Goal: Task Accomplishment & Management: Complete application form

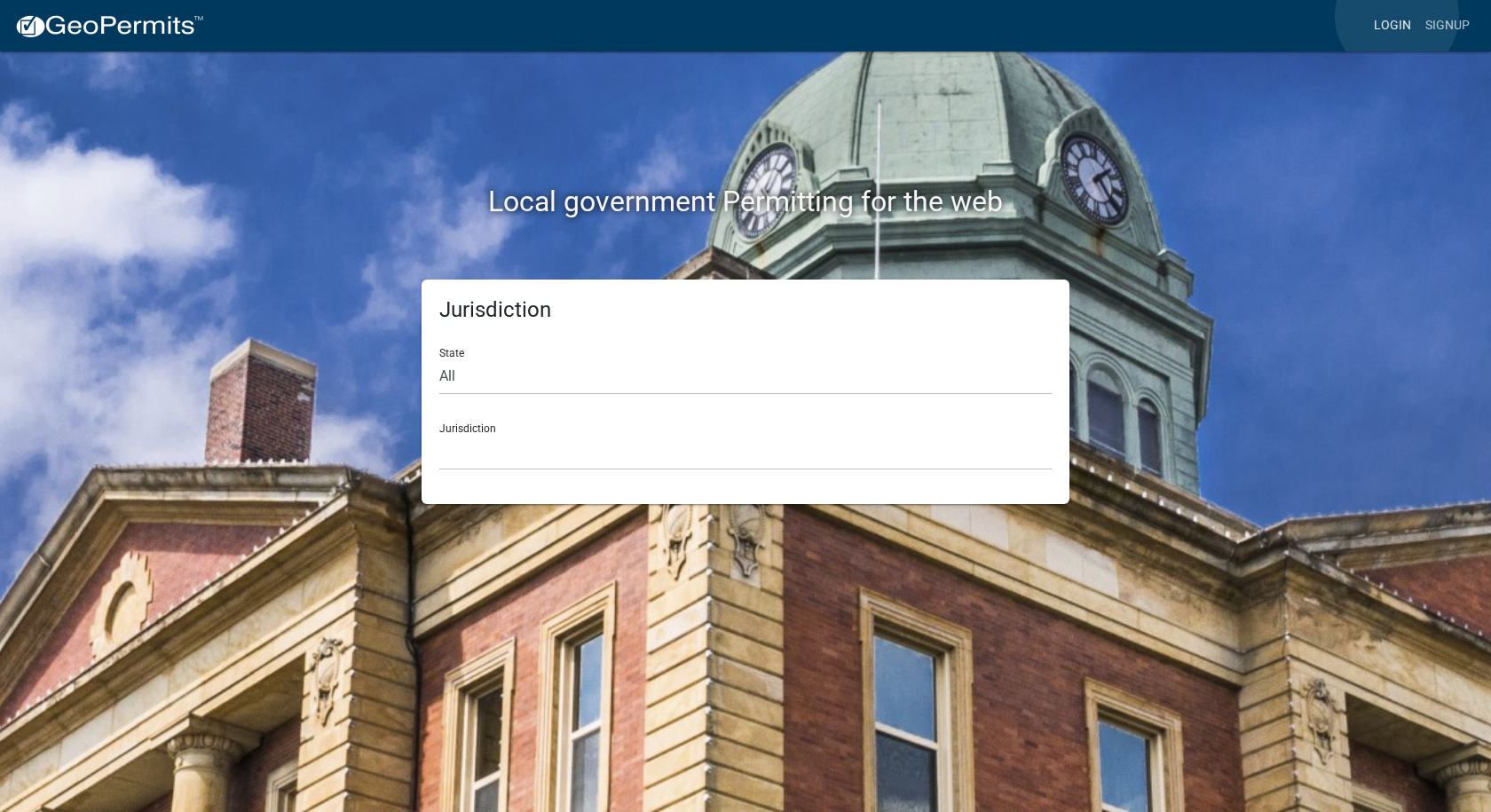
click at [1397, 16] on link "Login" at bounding box center [1392, 25] width 52 height 34
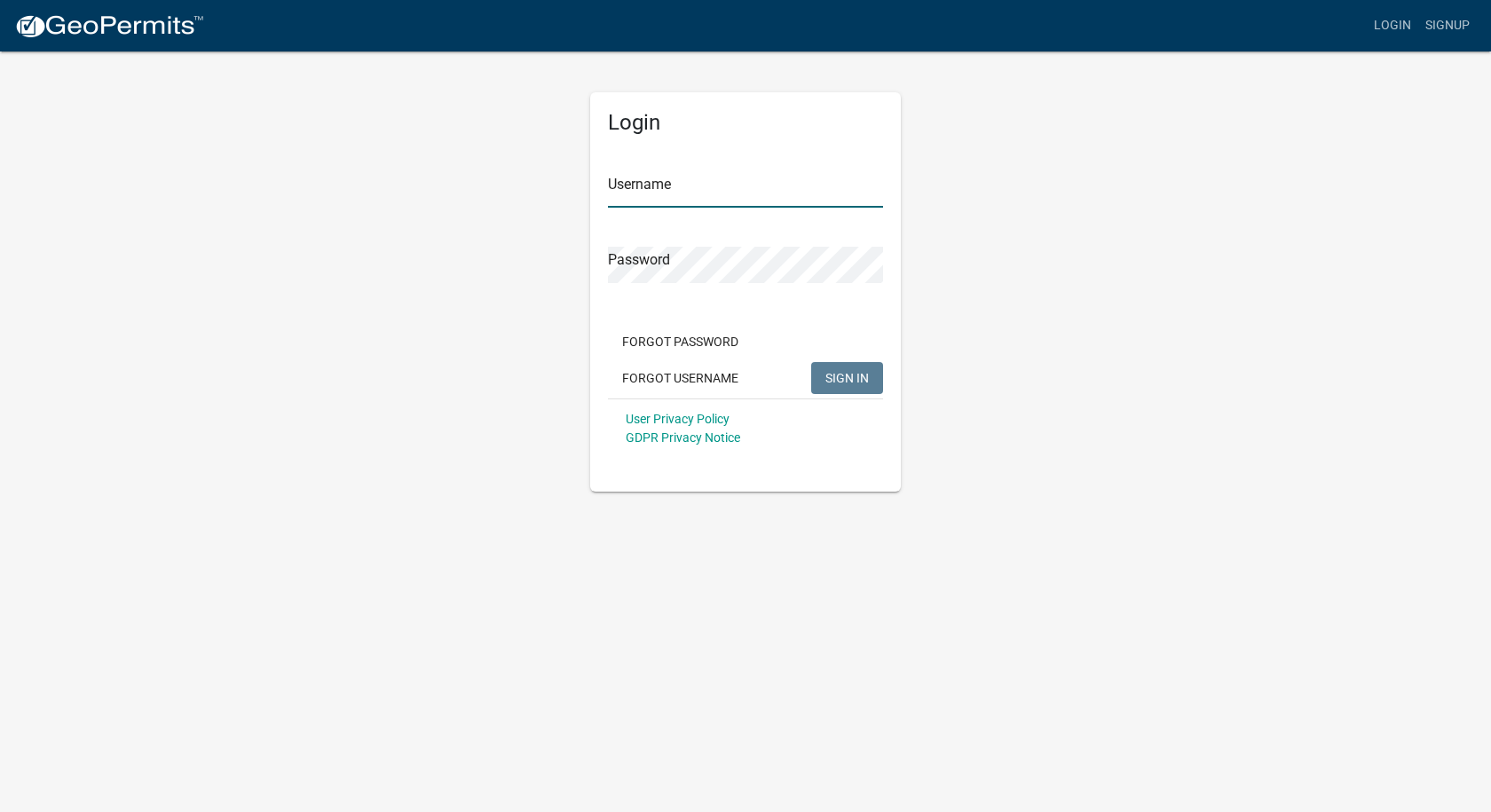
click at [691, 197] on input "Username" at bounding box center [745, 189] width 275 height 36
type input "[PERSON_NAME][EMAIL_ADDRESS][PERSON_NAME][DOMAIN_NAME]"
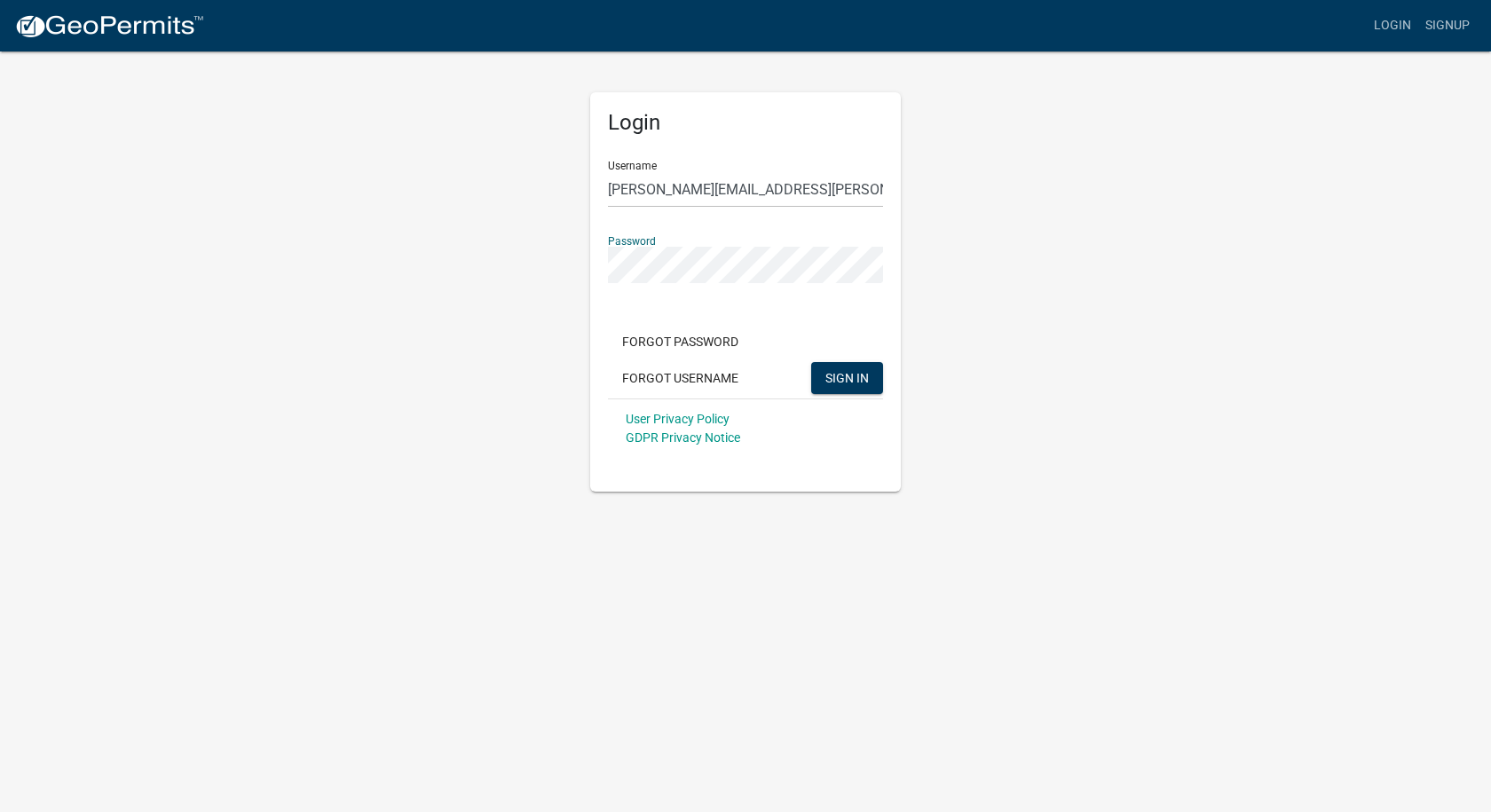
click at [811, 362] on button "SIGN IN" at bounding box center [847, 377] width 72 height 32
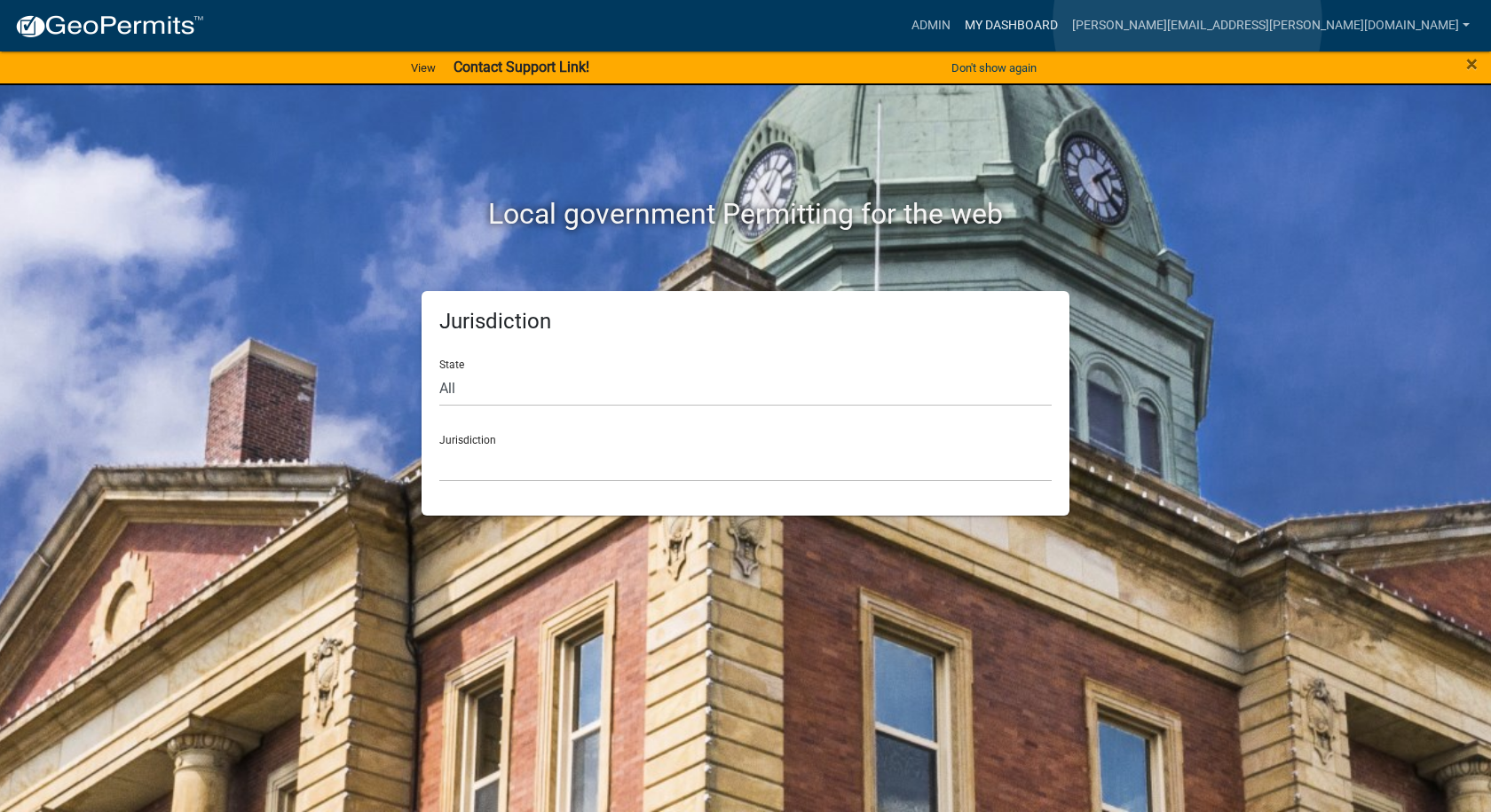
click at [1065, 22] on link "My Dashboard" at bounding box center [1012, 25] width 107 height 34
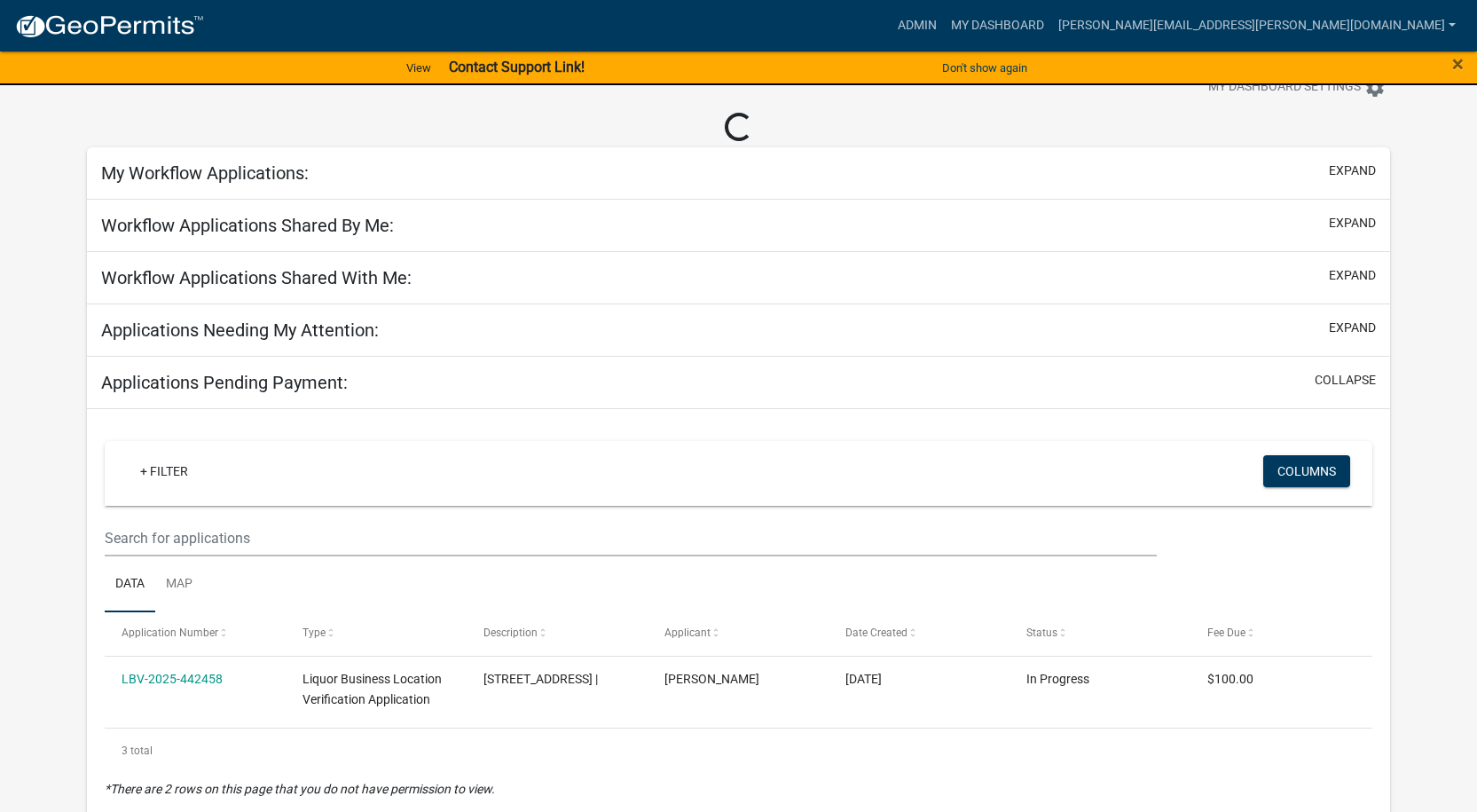
scroll to position [89, 0]
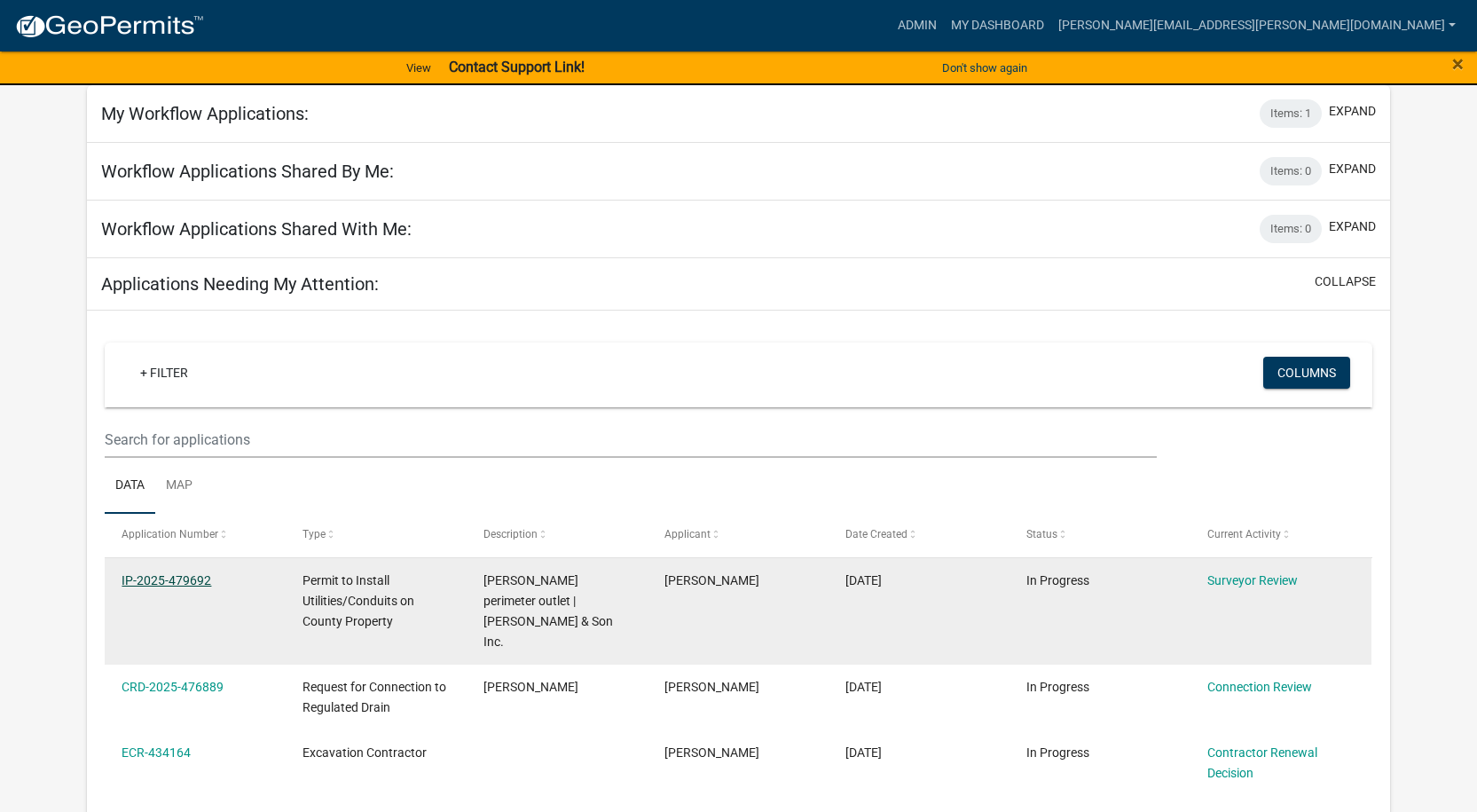
click at [164, 579] on link "IP-2025-479692" at bounding box center [166, 580] width 90 height 15
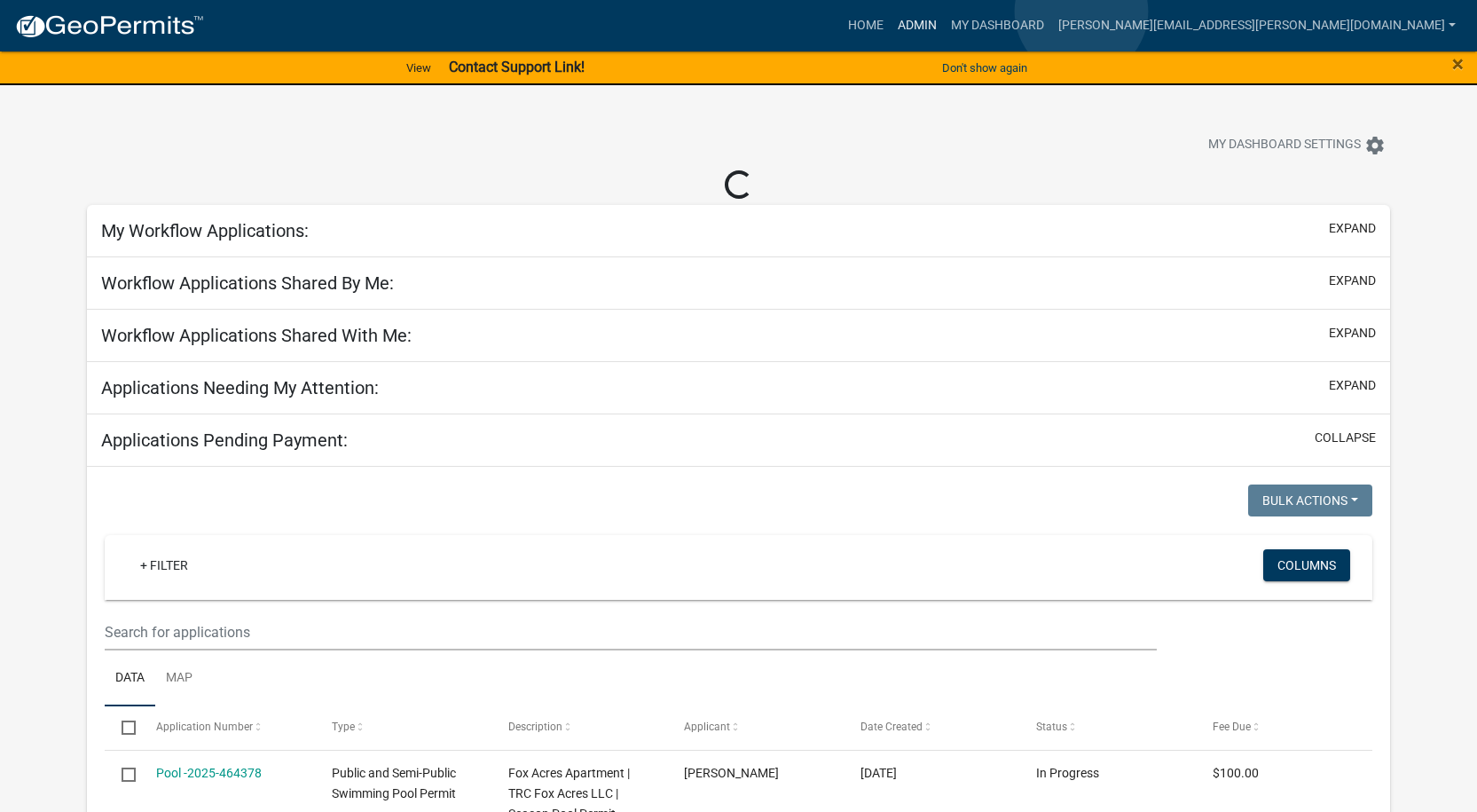
click at [944, 12] on link "Admin" at bounding box center [917, 25] width 54 height 34
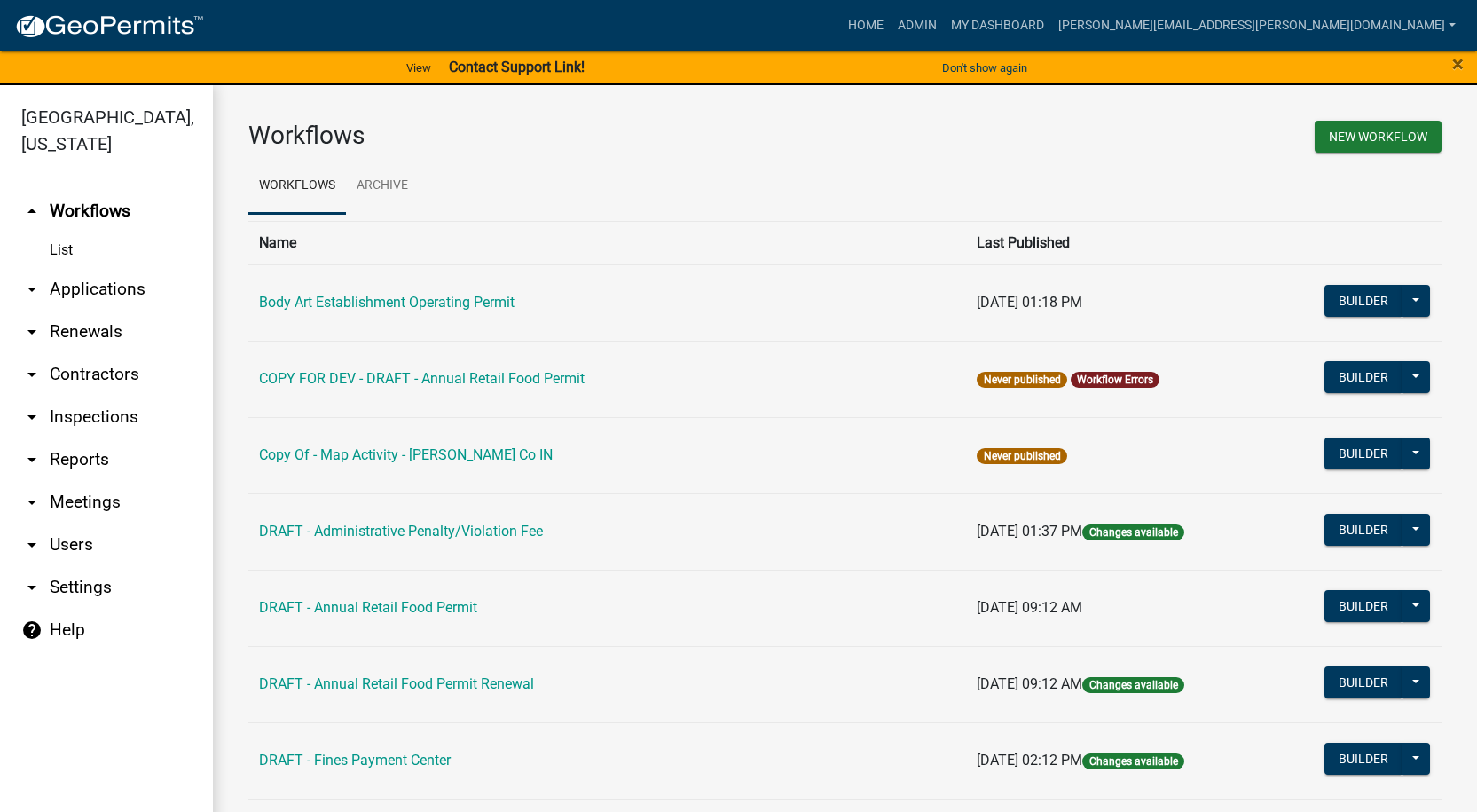
click at [47, 241] on link "List" at bounding box center [106, 250] width 213 height 35
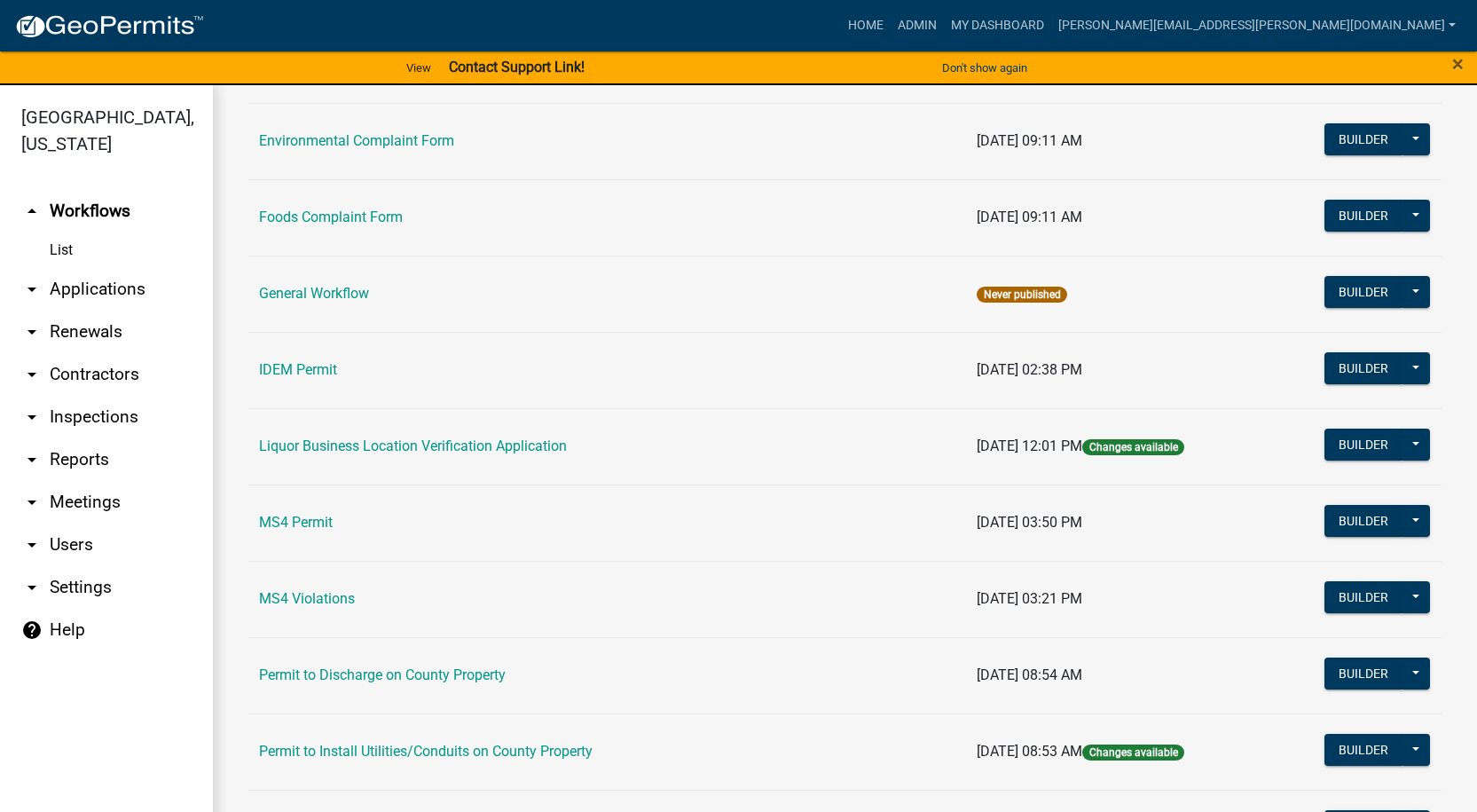
scroll to position [1541, 0]
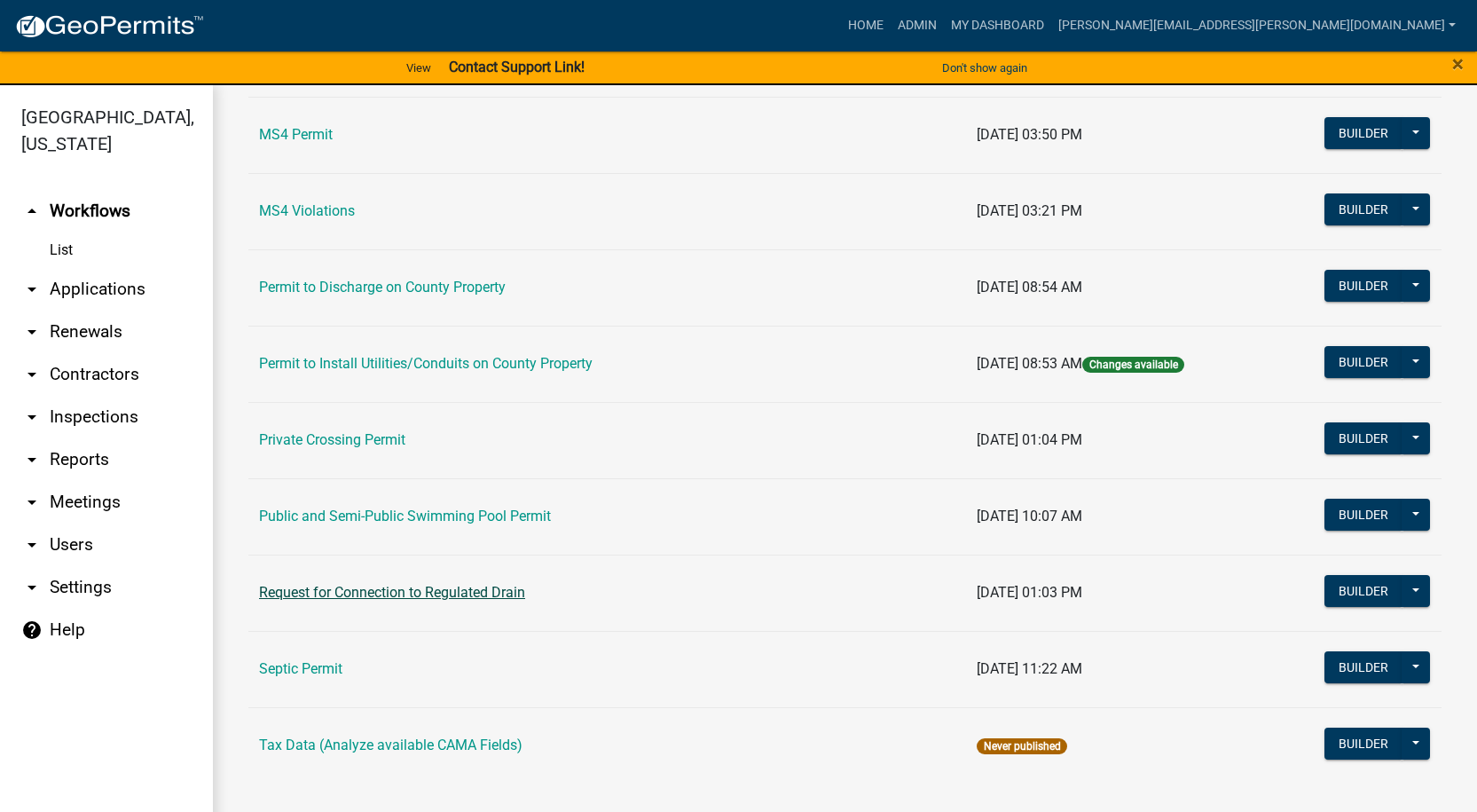
click at [397, 594] on link "Request for Connection to Regulated Drain" at bounding box center [392, 592] width 266 height 17
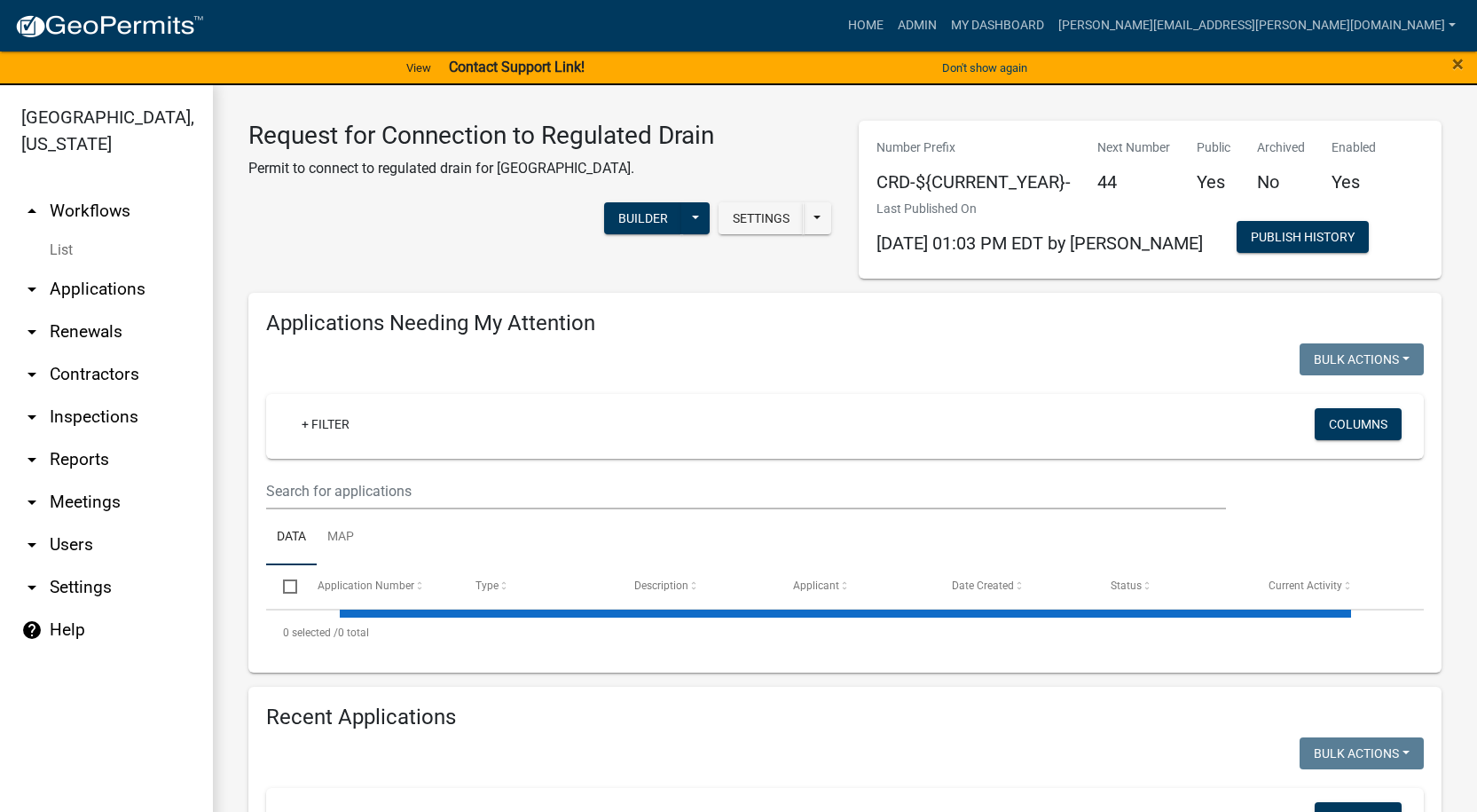
select select "1: 25"
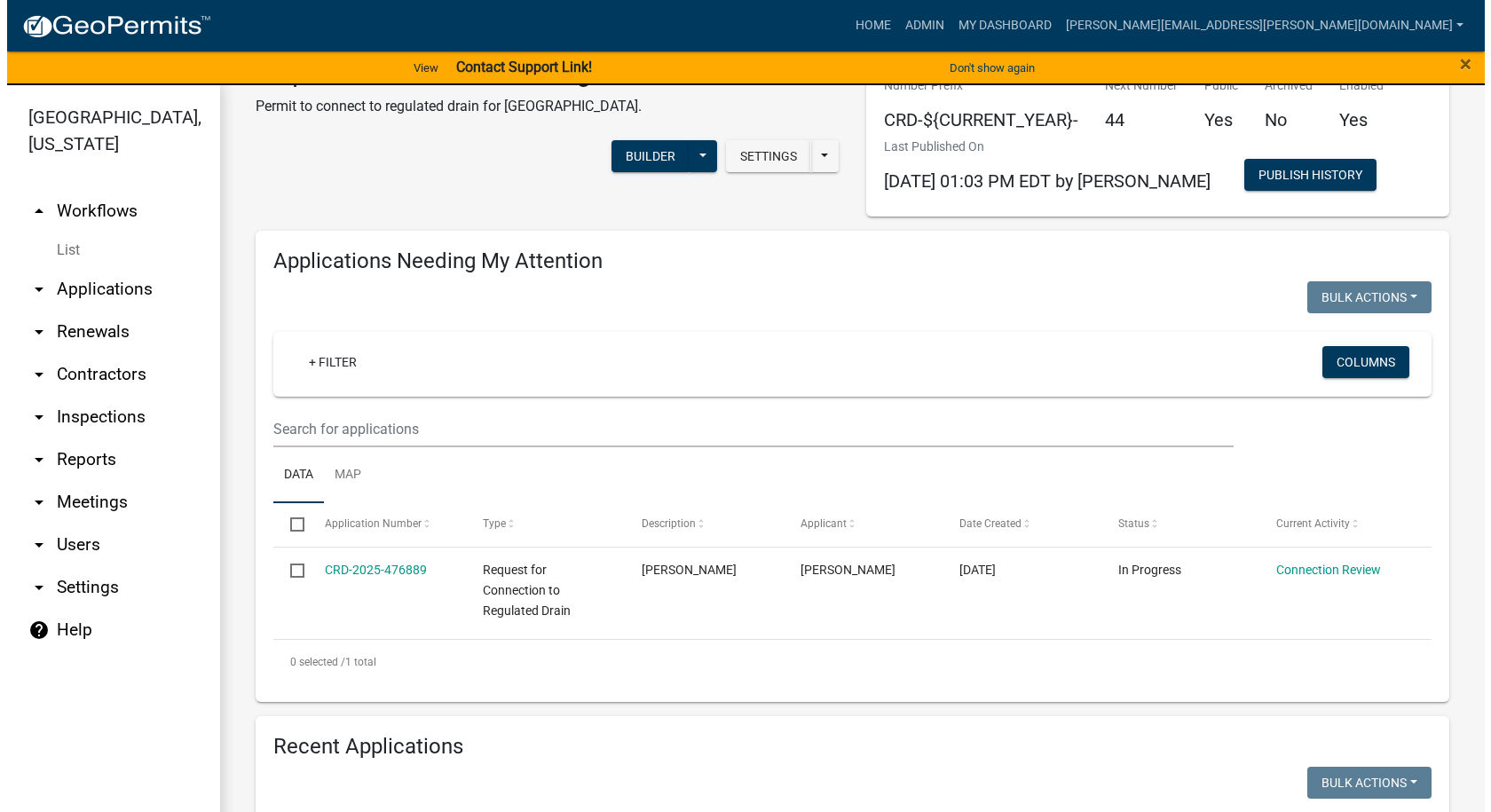
scroll to position [89, 0]
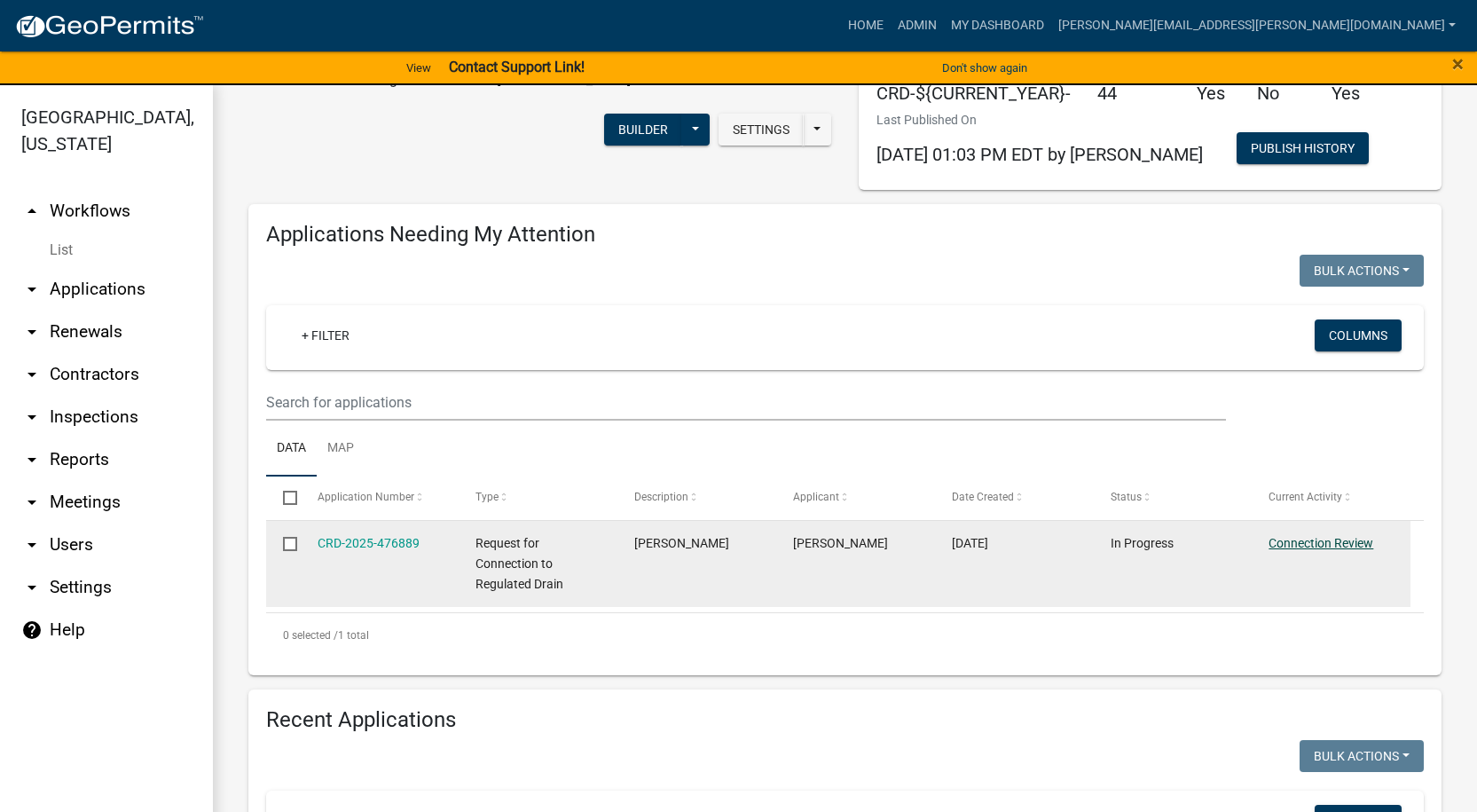
click at [1370, 549] on link "Connection Review" at bounding box center [1321, 543] width 105 height 15
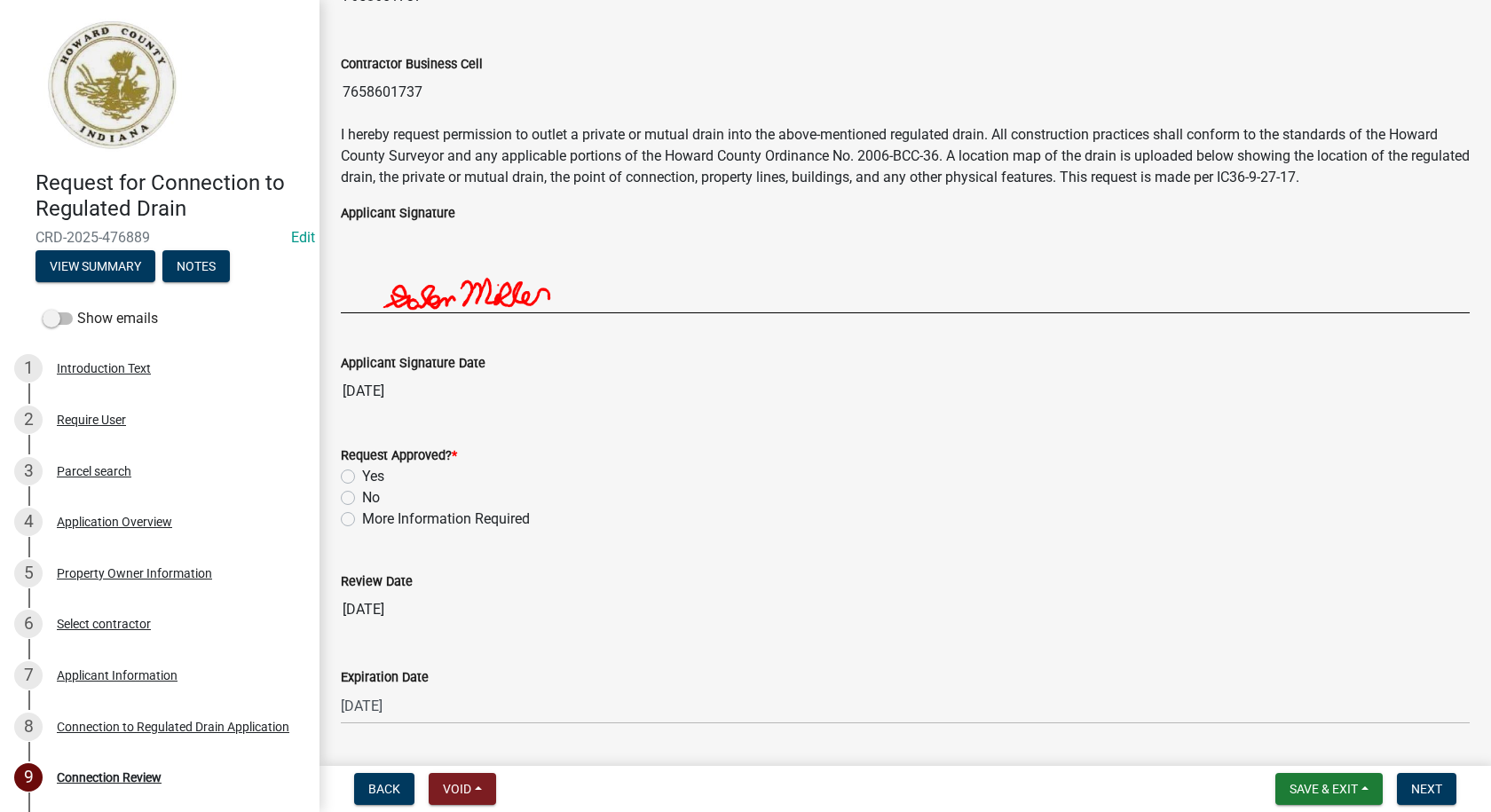
scroll to position [3055, 0]
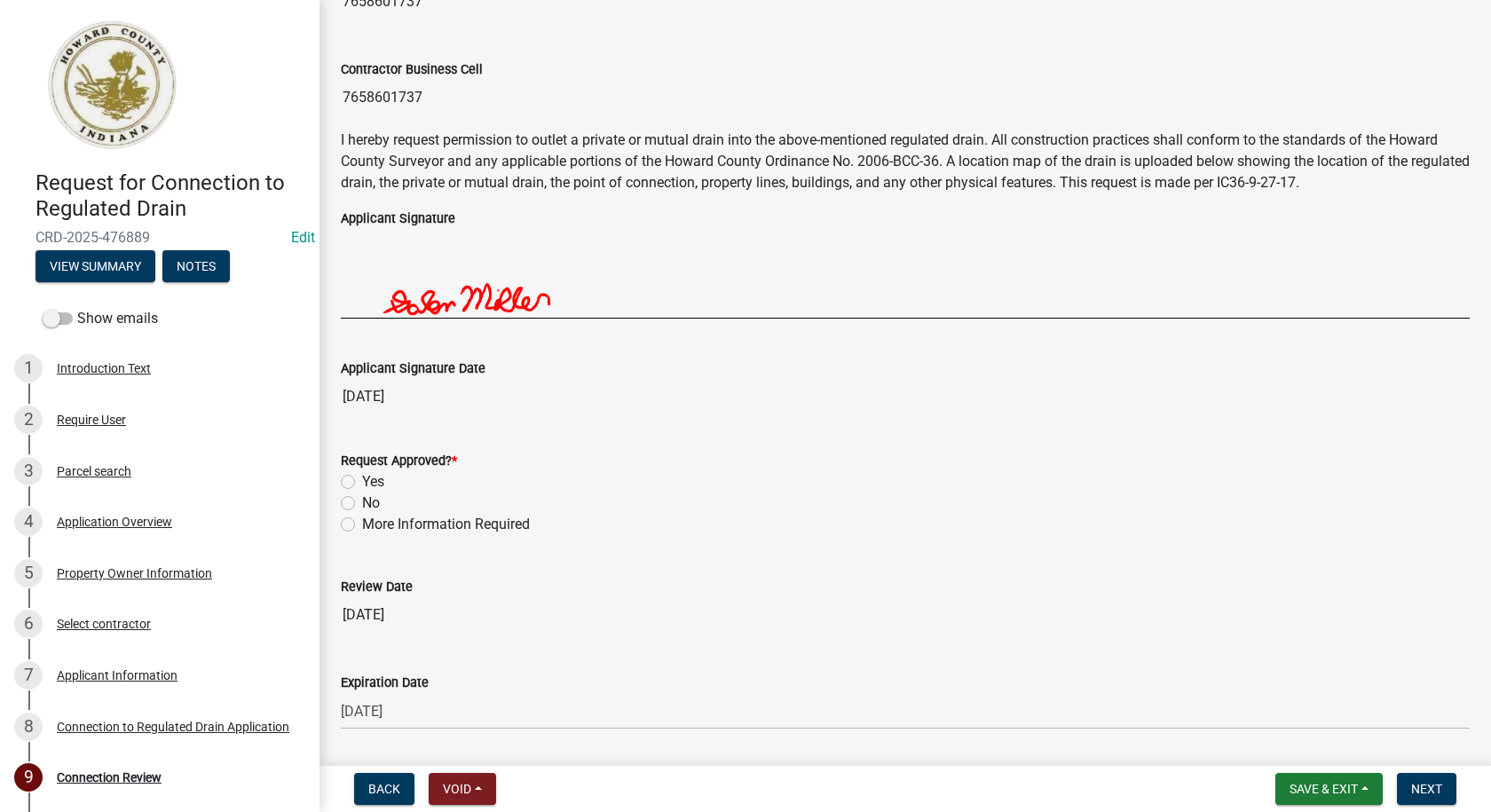
click at [360, 523] on div "More Information Required" at bounding box center [905, 524] width 1129 height 21
click at [362, 528] on label "More Information Required" at bounding box center [446, 524] width 167 height 21
click at [362, 526] on input "More Information Required" at bounding box center [368, 519] width 12 height 12
radio input "true"
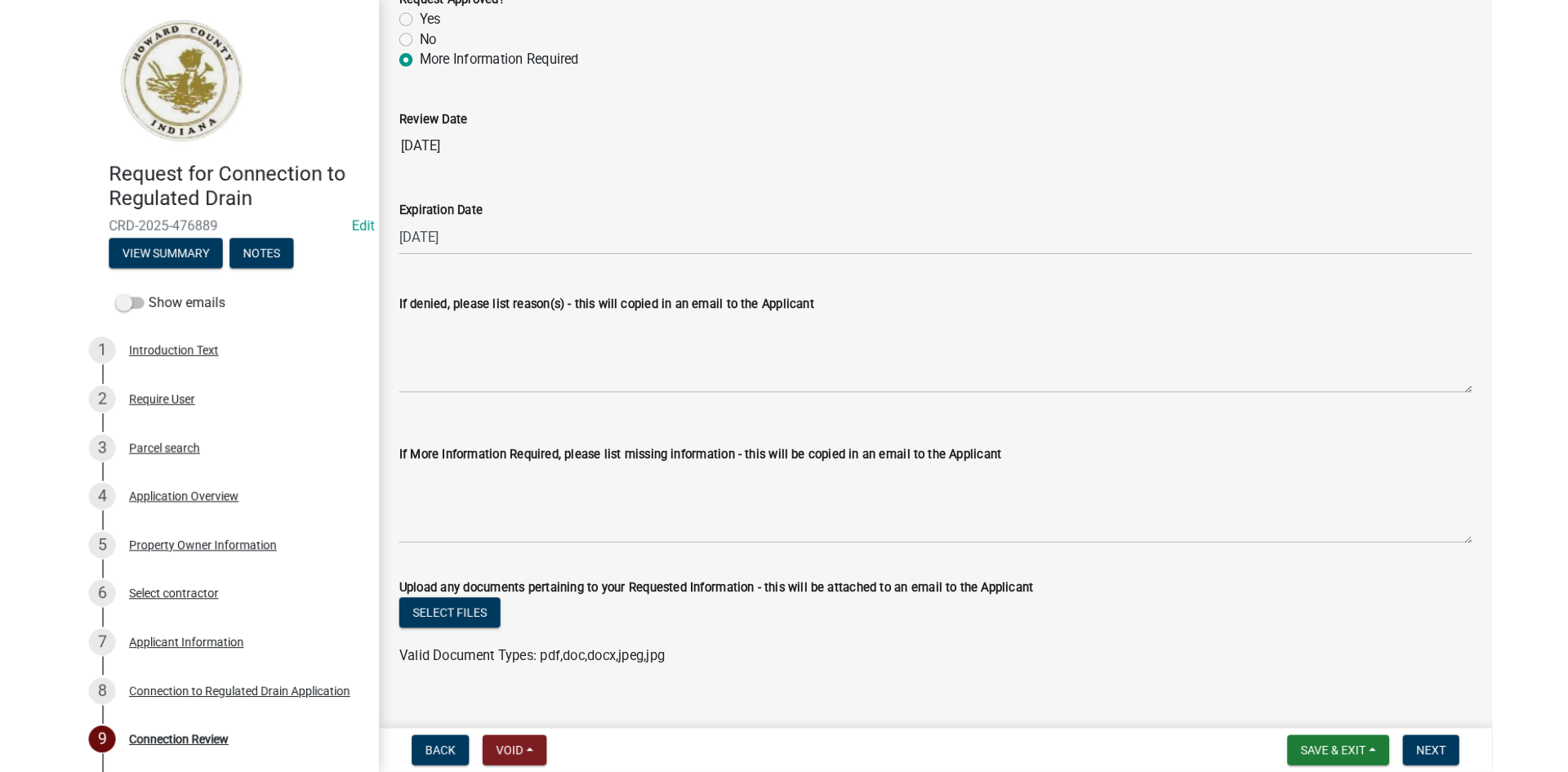
scroll to position [3262, 0]
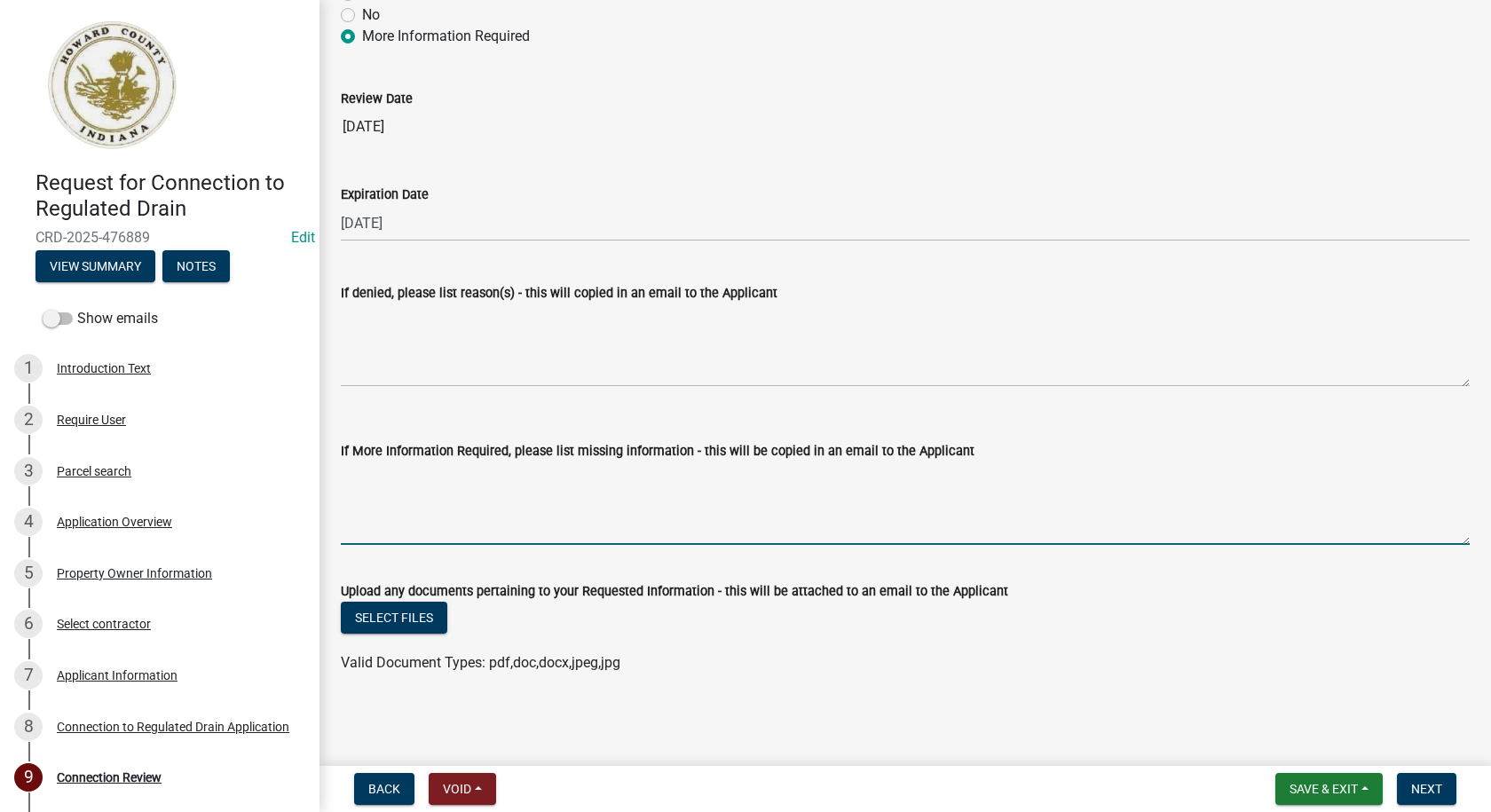
click at [510, 486] on textarea "If More Information Required, please list missing information - this will be co…" at bounding box center [905, 503] width 1129 height 84
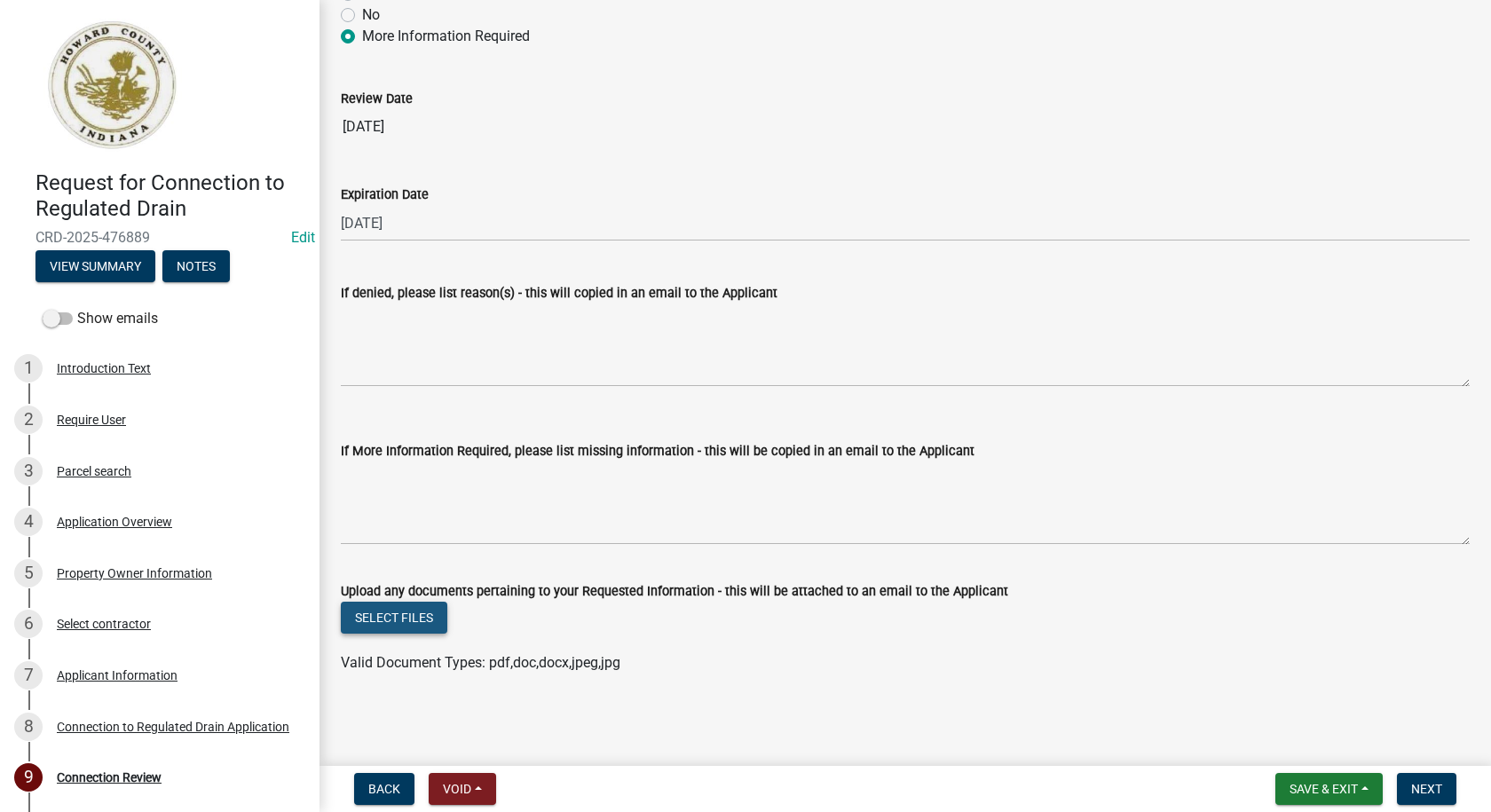
click at [395, 616] on button "Select files" at bounding box center [394, 617] width 106 height 32
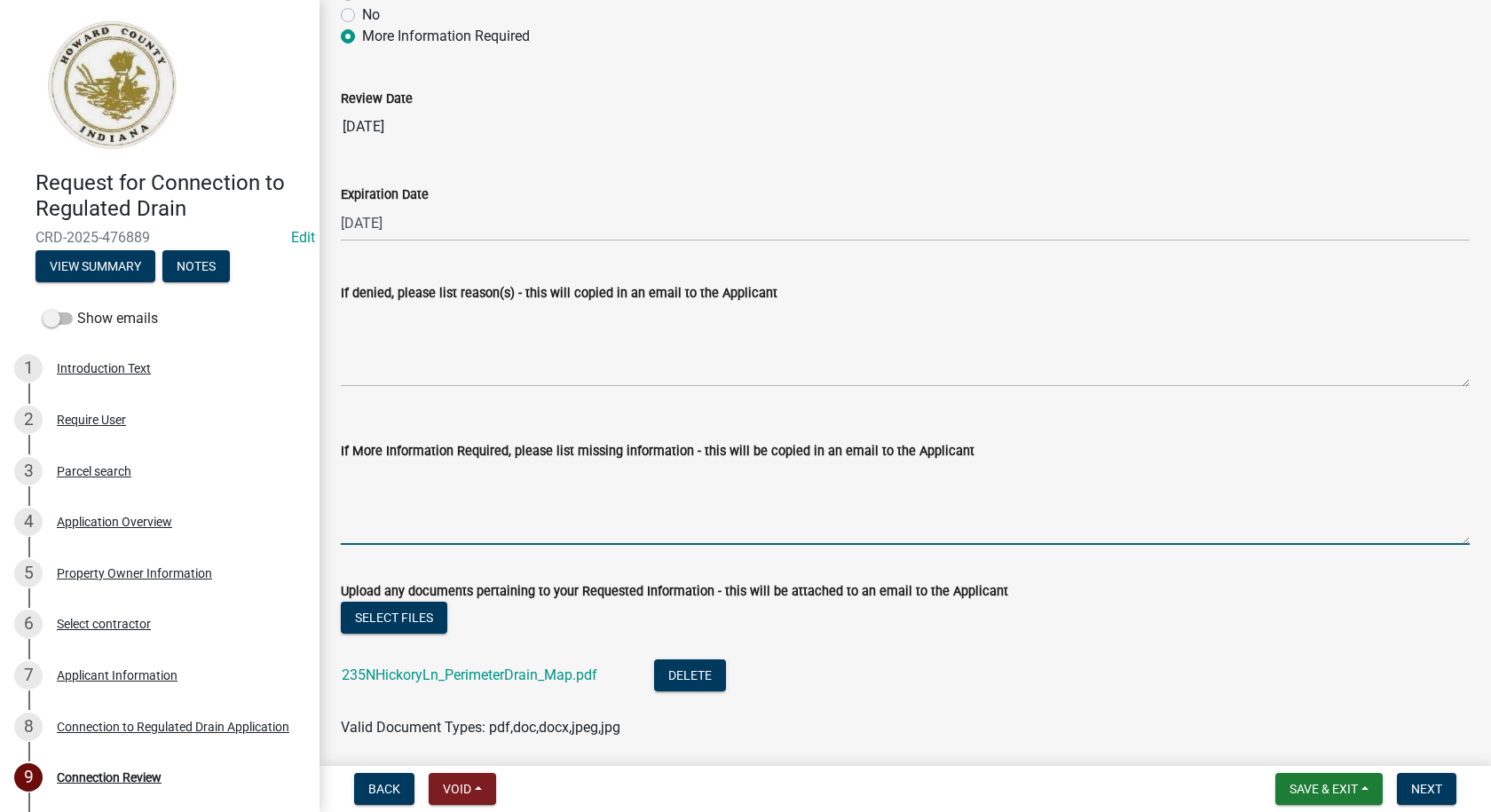
click at [412, 490] on textarea "If More Information Required, please list missing information - this will be co…" at bounding box center [905, 503] width 1129 height 84
click at [432, 615] on button "Select files" at bounding box center [394, 617] width 106 height 32
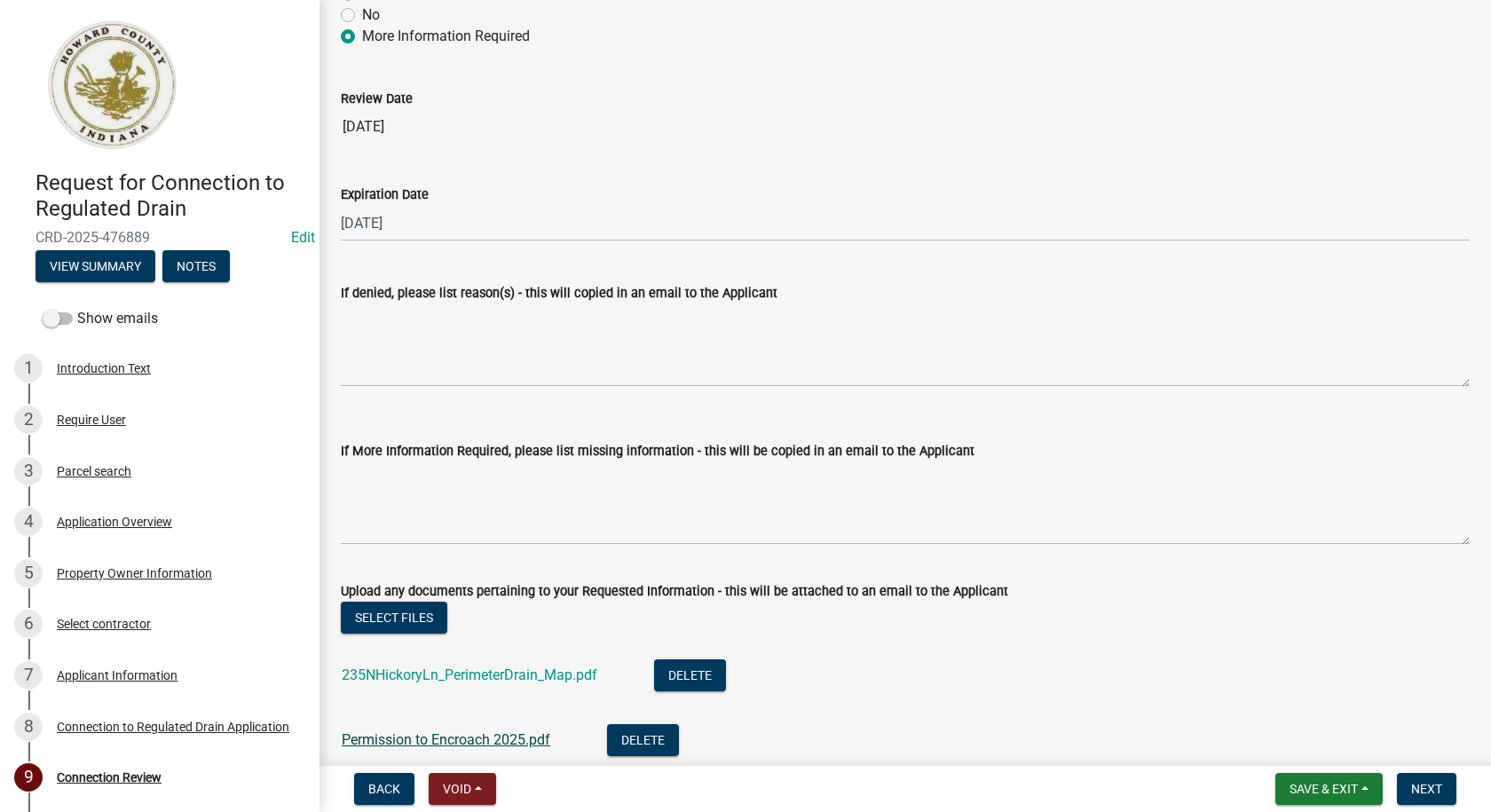
click at [426, 740] on link "Permission to Encroach 2025.pdf" at bounding box center [446, 739] width 208 height 17
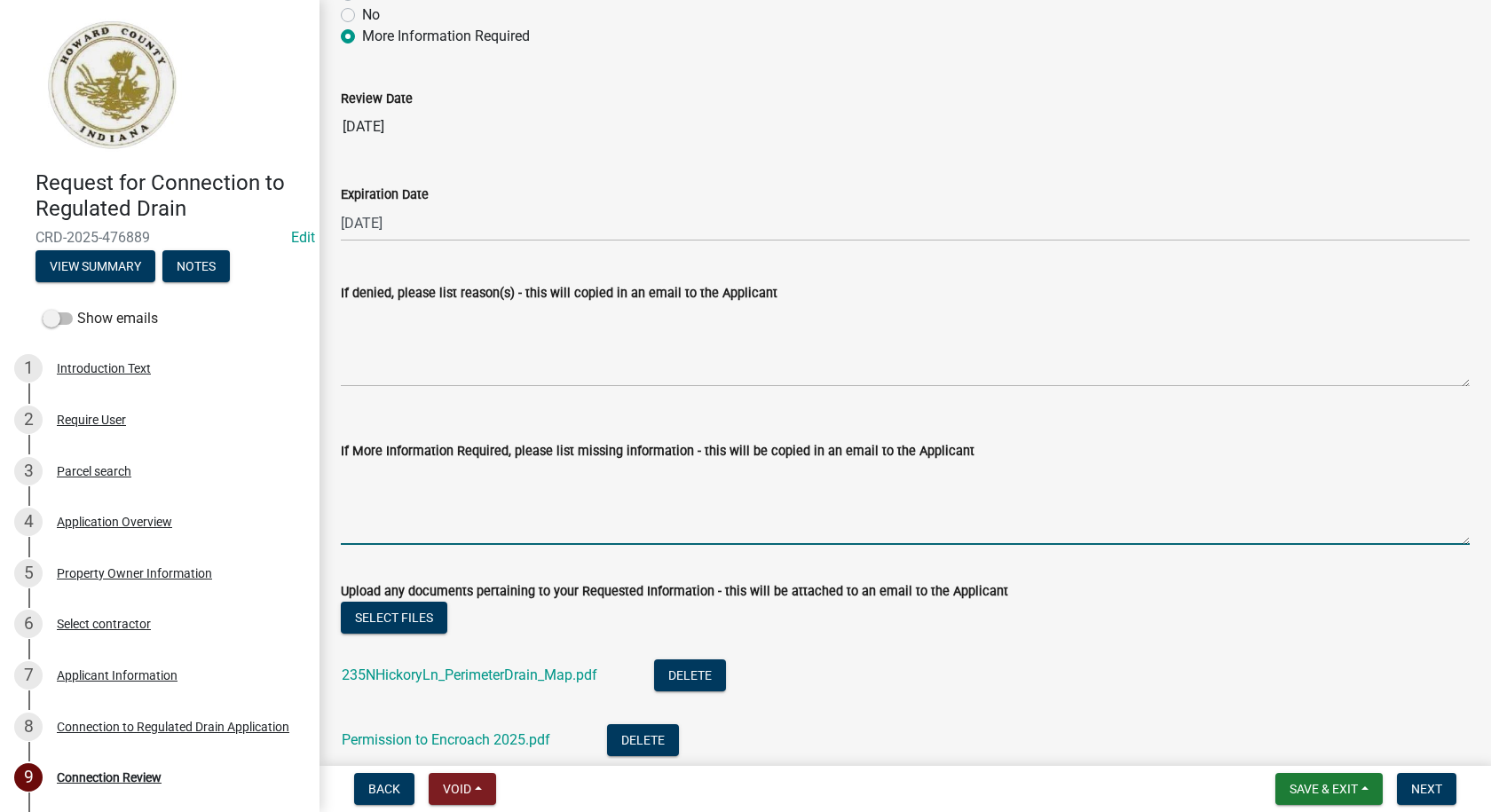
click at [451, 470] on textarea "If More Information Required, please list missing information - this will be co…" at bounding box center [905, 503] width 1129 height 84
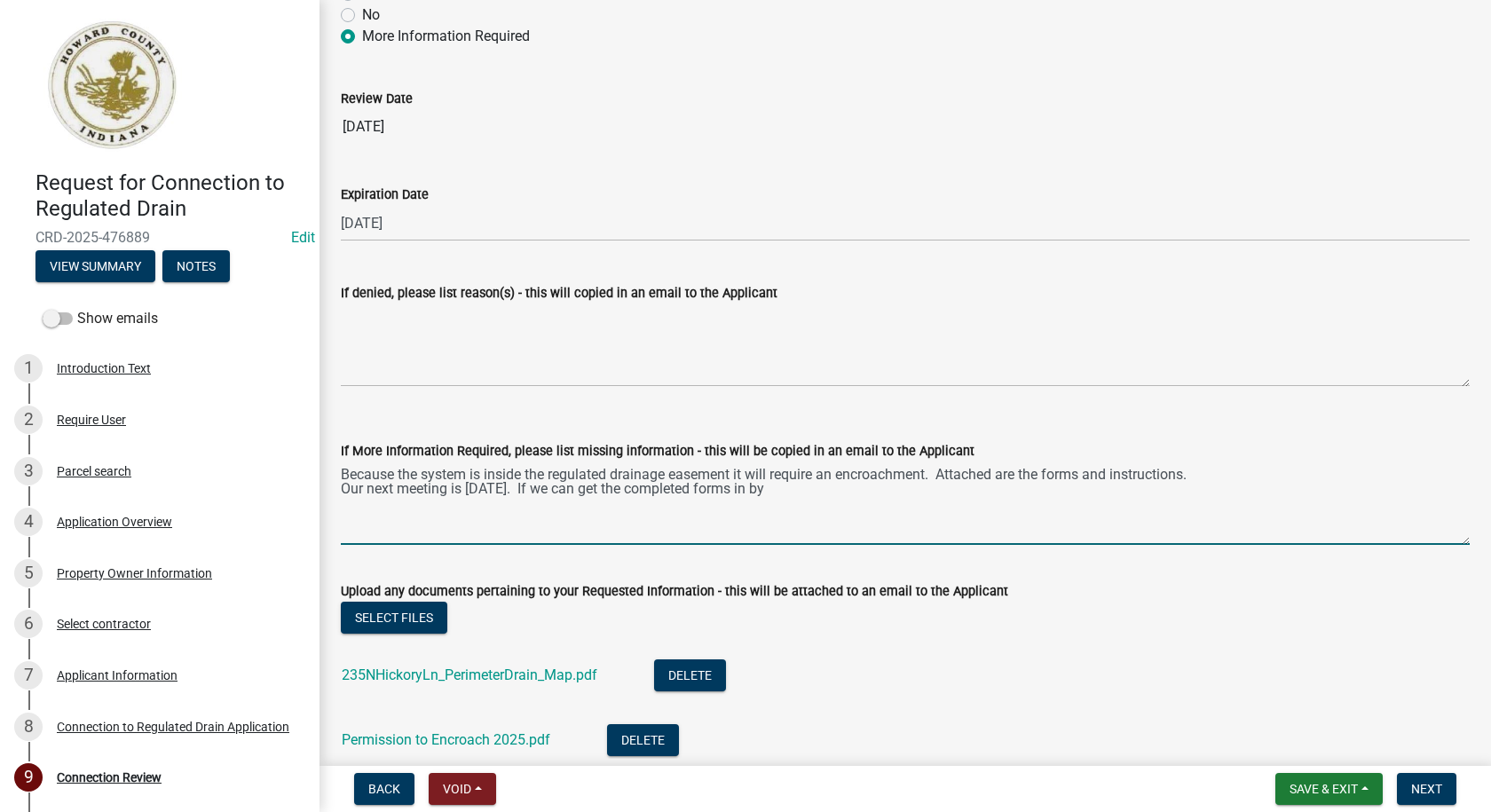
drag, startPoint x: 501, startPoint y: 490, endPoint x: 527, endPoint y: 486, distance: 26.3
click at [501, 489] on textarea "Because the system is inside the regulated drainage easement it will require an…" at bounding box center [905, 503] width 1129 height 84
click at [763, 490] on textarea "Because the system is inside the regulated drainage easement it will require an…" at bounding box center [905, 503] width 1129 height 84
click at [843, 486] on textarea "Because the system is inside the regulated drainage easement it will require an…" at bounding box center [905, 503] width 1129 height 84
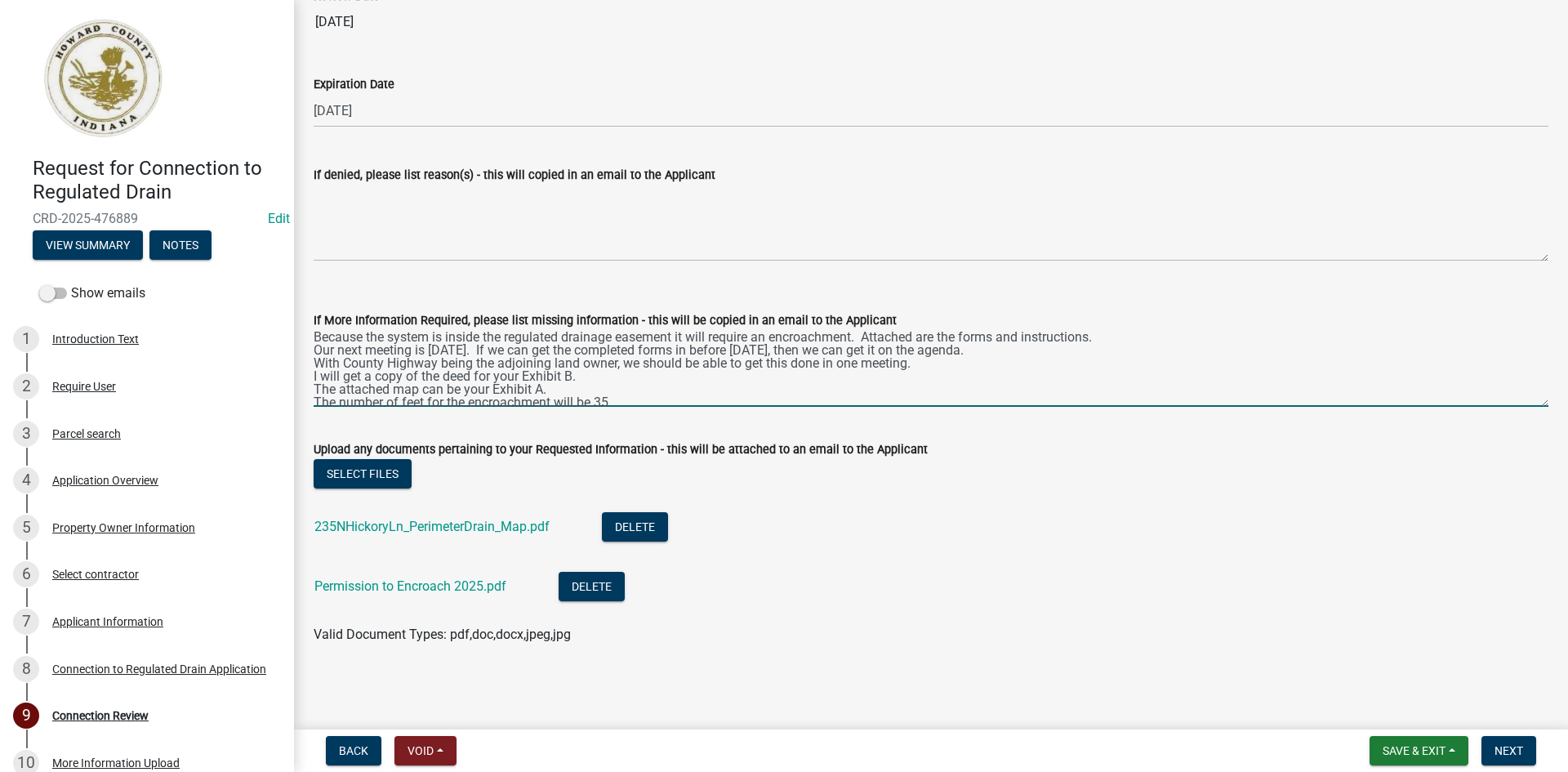
scroll to position [0, 0]
click at [388, 337] on textarea "Because the system is inside the regulated drainage easement it will require an…" at bounding box center [931, 368] width 1235 height 77
click at [713, 345] on textarea "Because the septic system is inside the regulated drainage easement it will req…" at bounding box center [931, 368] width 1235 height 77
click at [985, 357] on textarea "Because the septic system is inside the regulated drainage easement, it will re…" at bounding box center [931, 368] width 1235 height 77
click at [685, 354] on textarea "Because the septic system is inside the regulated drainage easement, it will re…" at bounding box center [931, 368] width 1235 height 77
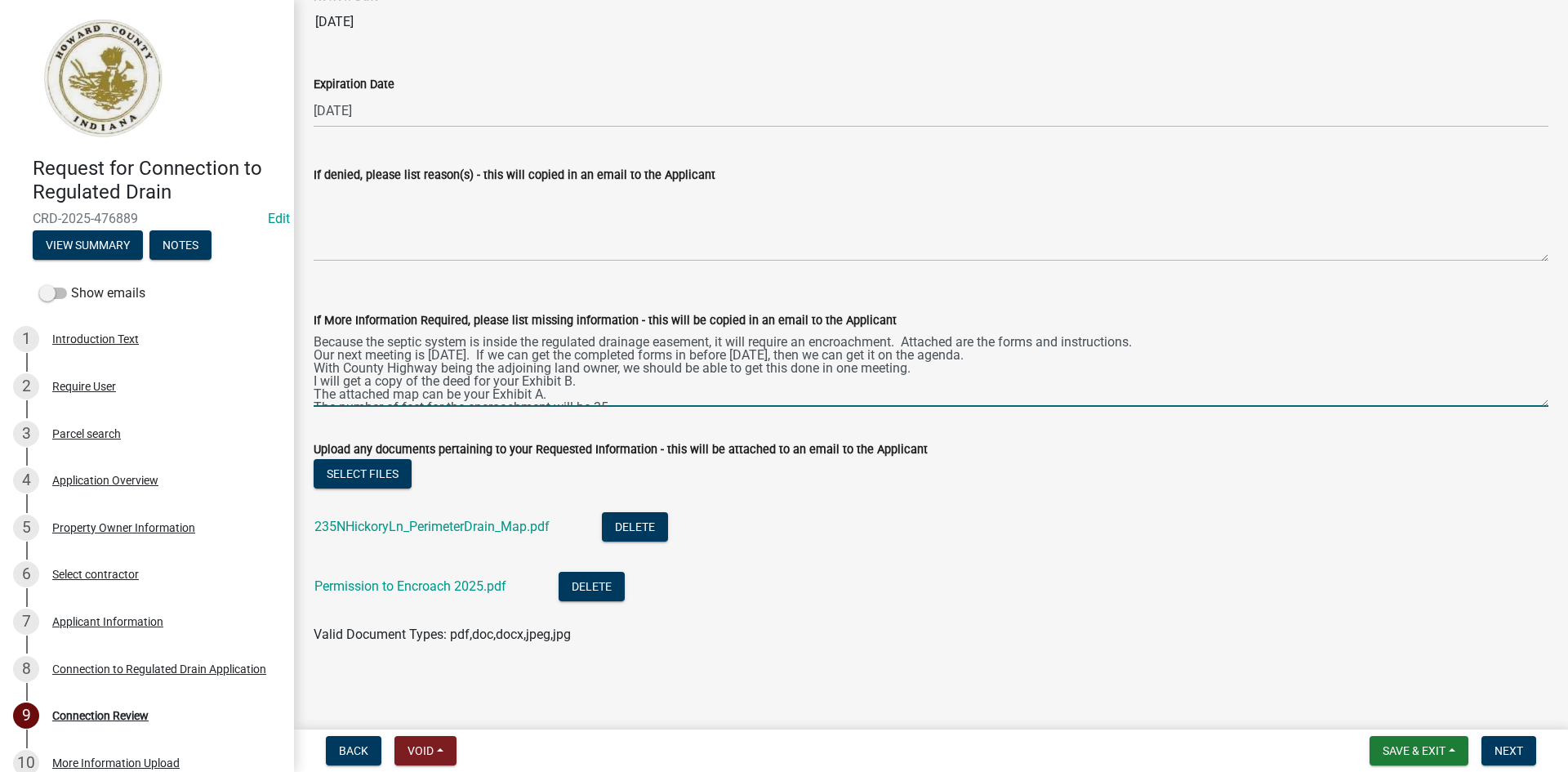
drag, startPoint x: 508, startPoint y: 354, endPoint x: 546, endPoint y: 358, distance: 38.2
click at [546, 358] on textarea "Because the septic system is inside the regulated drainage easement, it will re…" at bounding box center [931, 368] width 1235 height 77
click at [684, 351] on textarea "Because the septic system is inside the regulated drainage easement, it will re…" at bounding box center [931, 368] width 1235 height 77
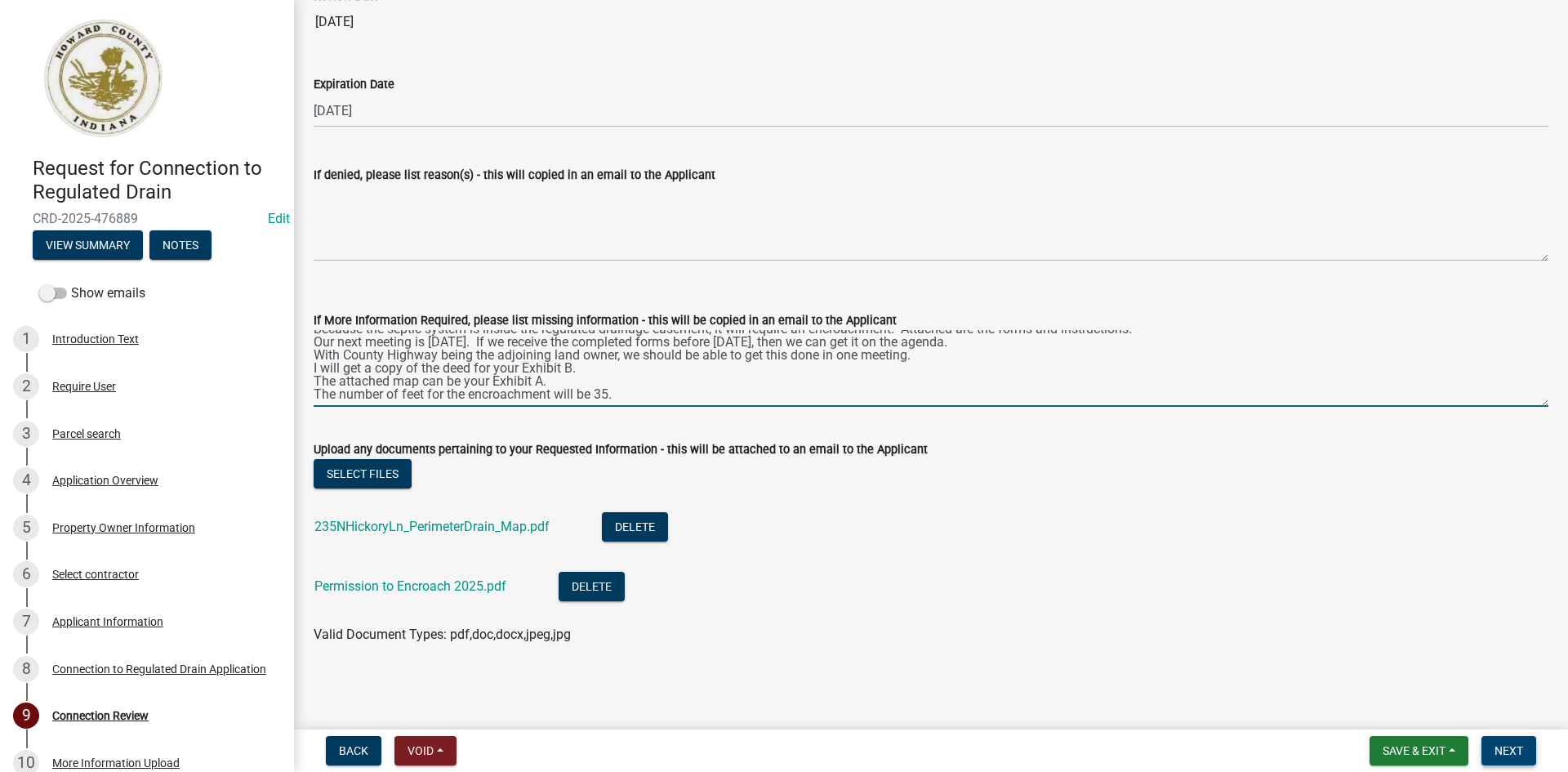
type textarea "Because the septic system is inside the regulated drainage easement, it will re…"
click at [1371, 747] on span "Next" at bounding box center [1509, 751] width 28 height 13
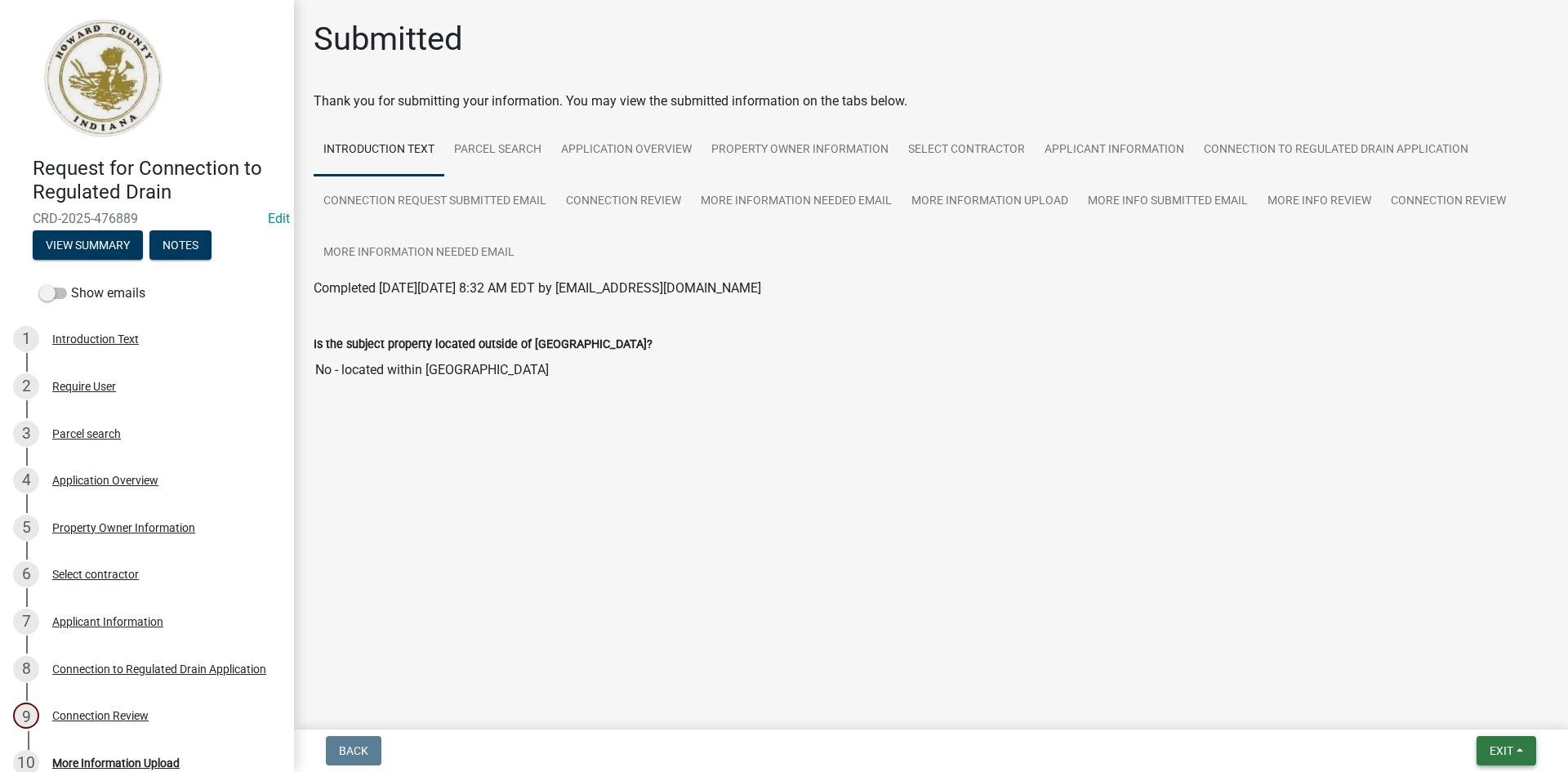
click at [1371, 747] on button "Exit" at bounding box center [1506, 750] width 59 height 29
click at [1371, 709] on button "Save & Exit" at bounding box center [1471, 708] width 131 height 39
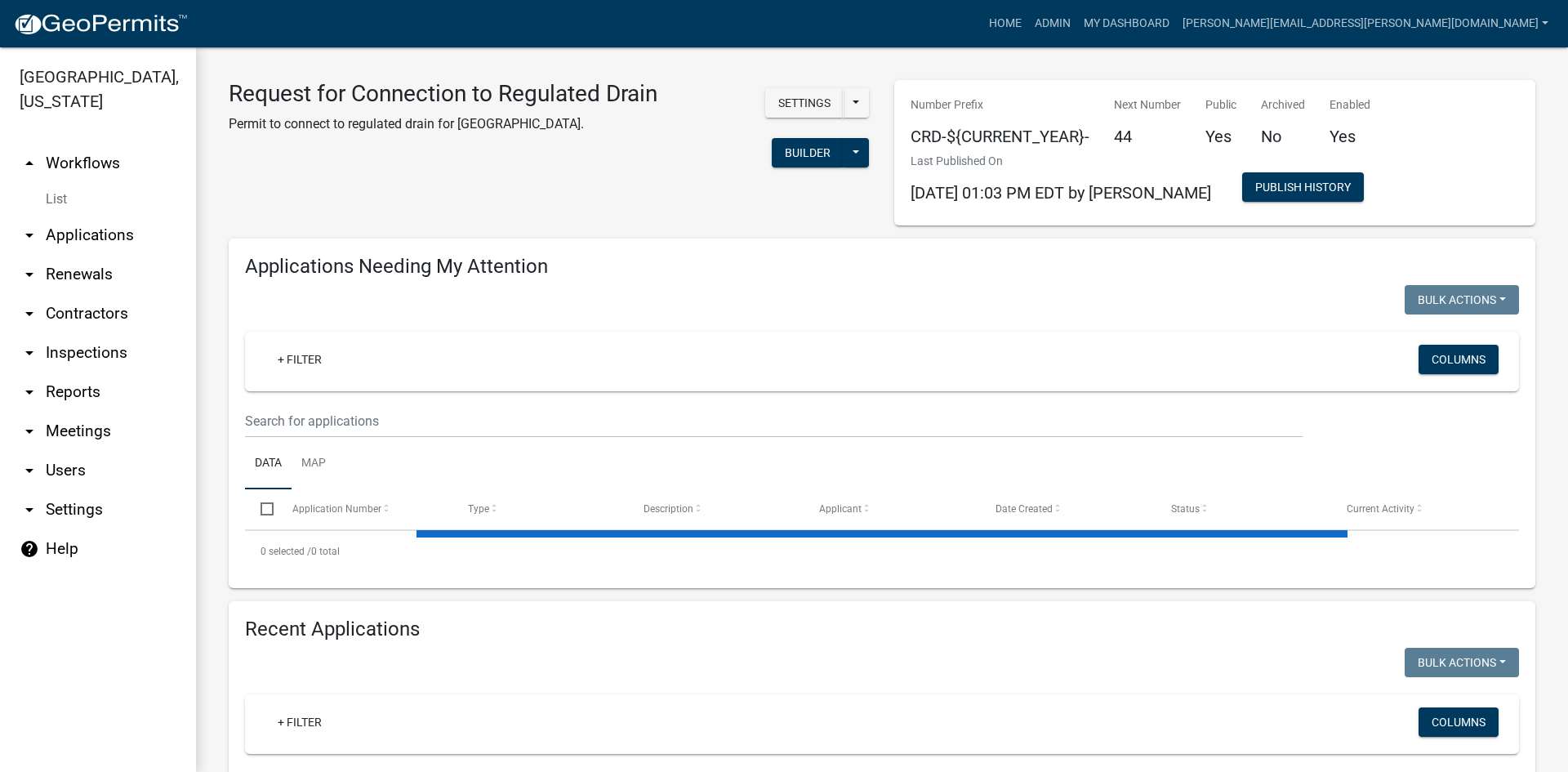
select select "1: 25"
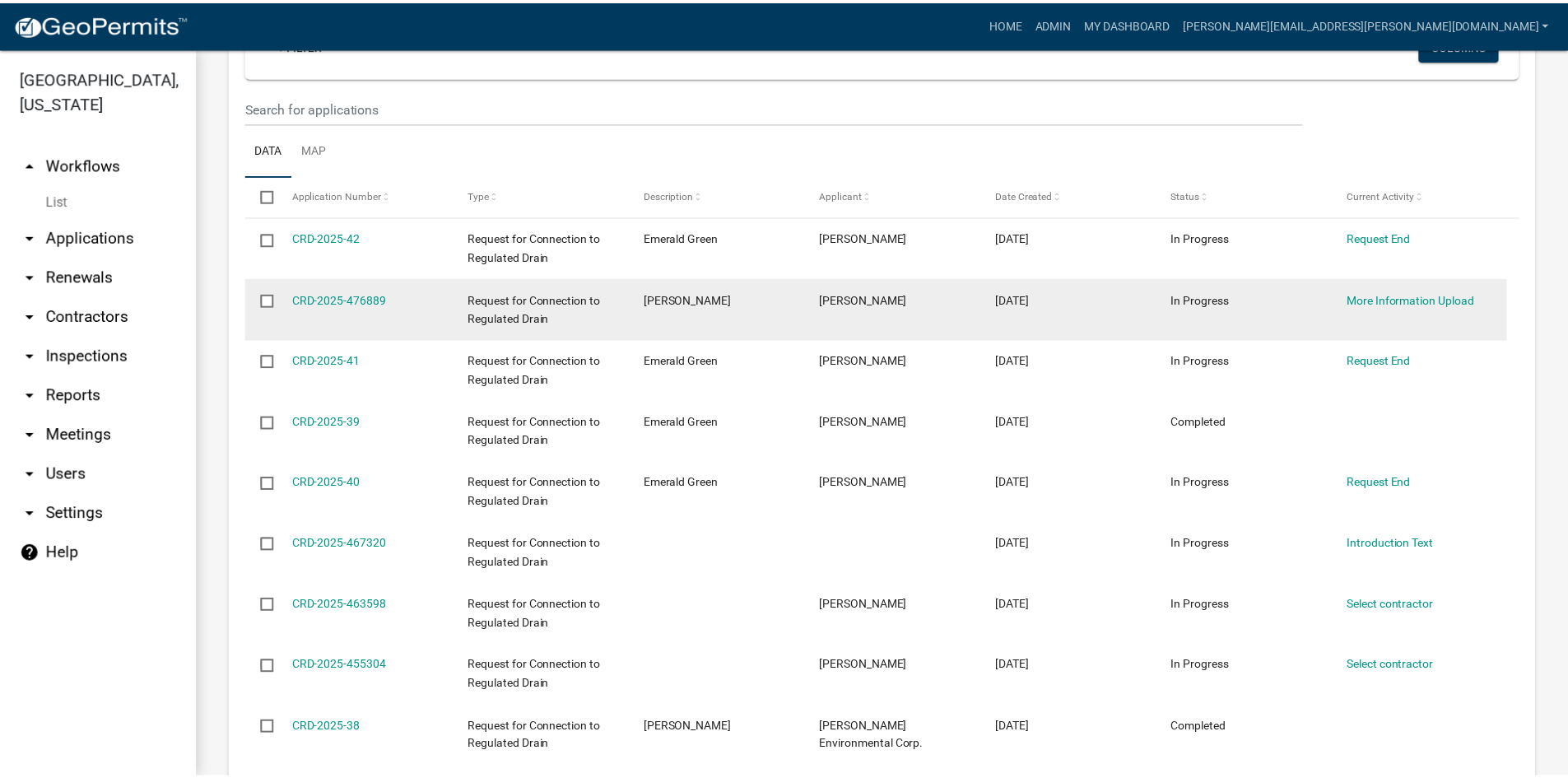
scroll to position [721, 0]
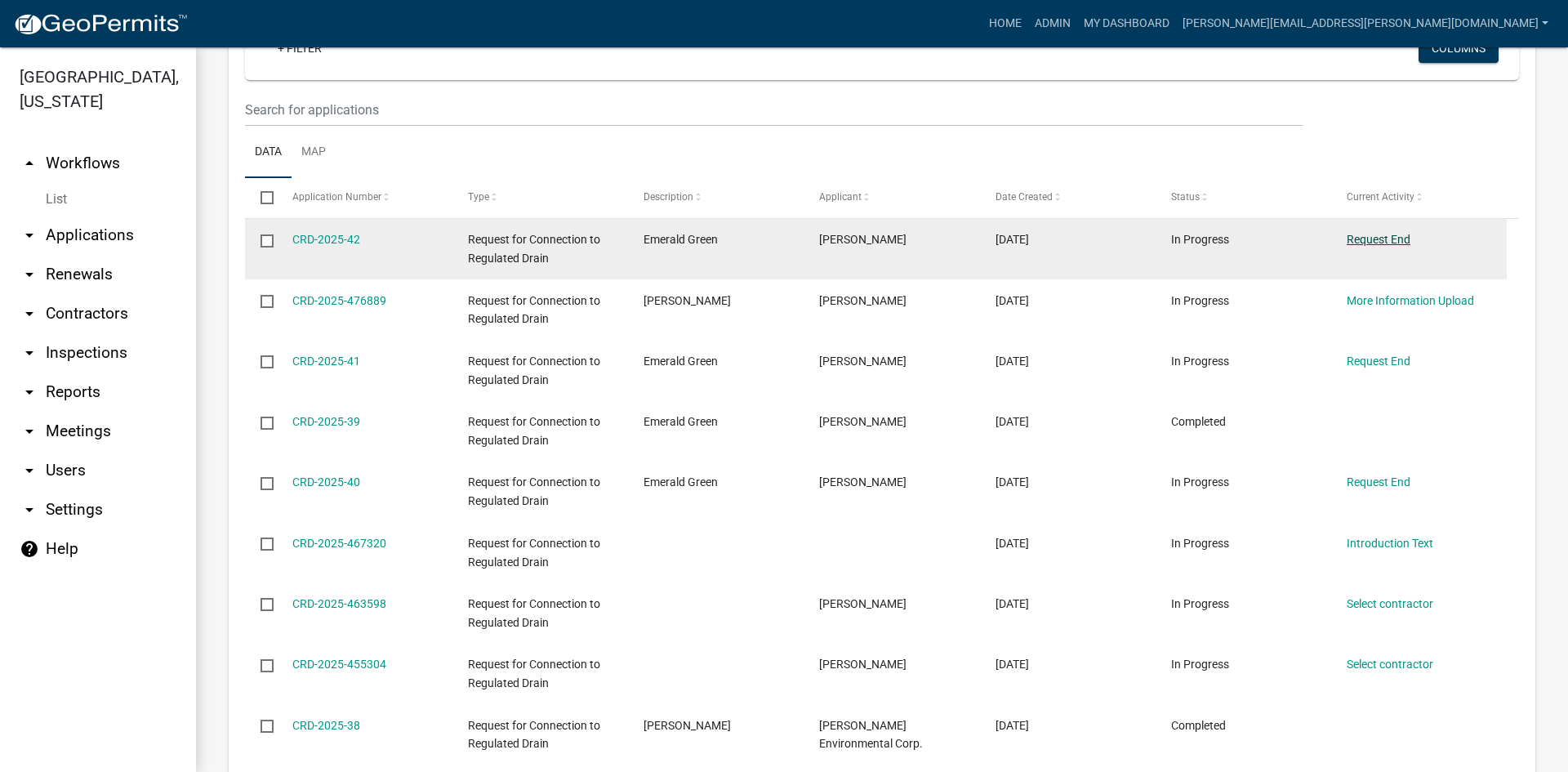
click at [1371, 233] on link "Request End" at bounding box center [1379, 239] width 64 height 13
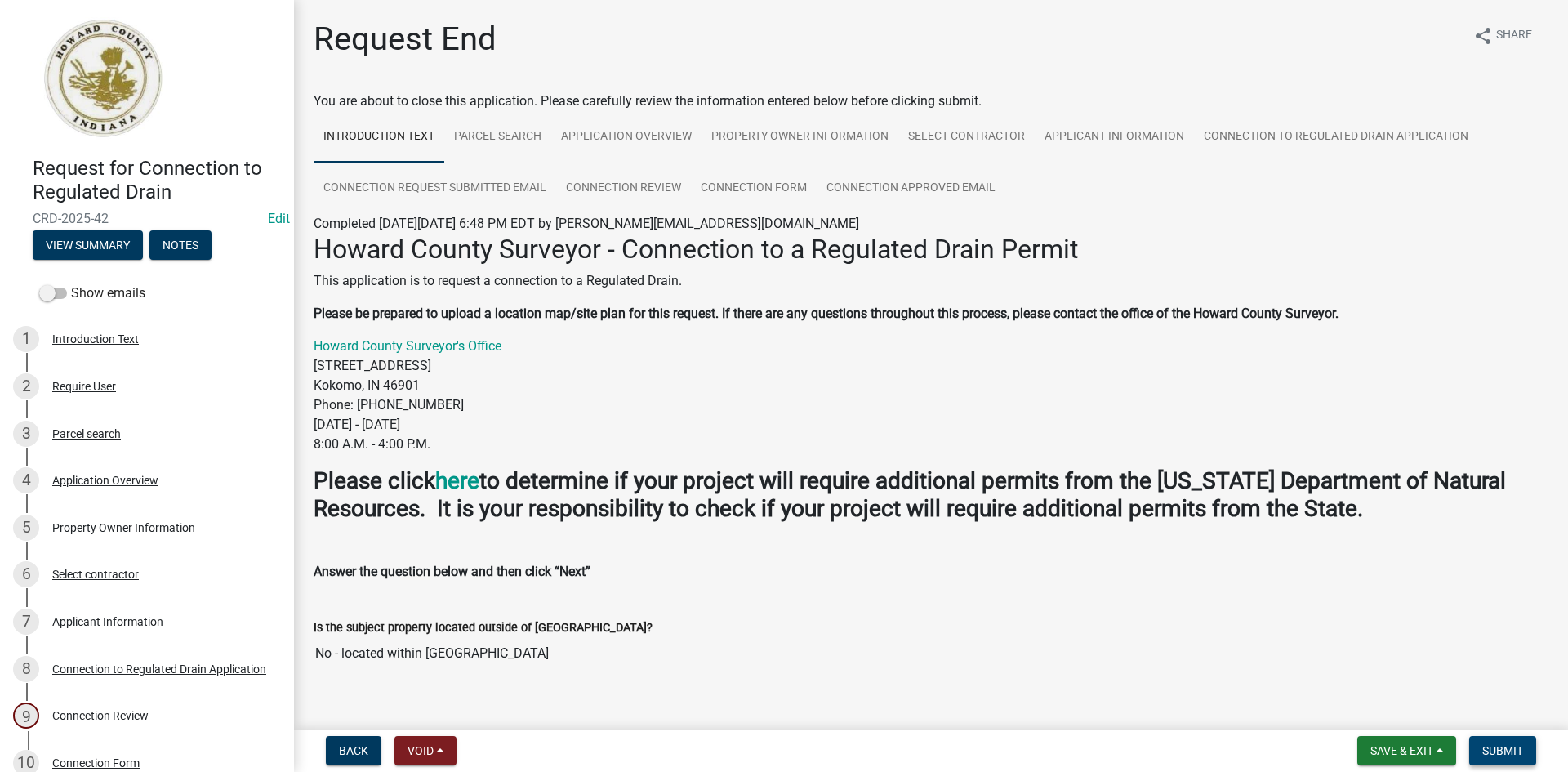
click at [1371, 742] on button "Submit" at bounding box center [1503, 750] width 67 height 29
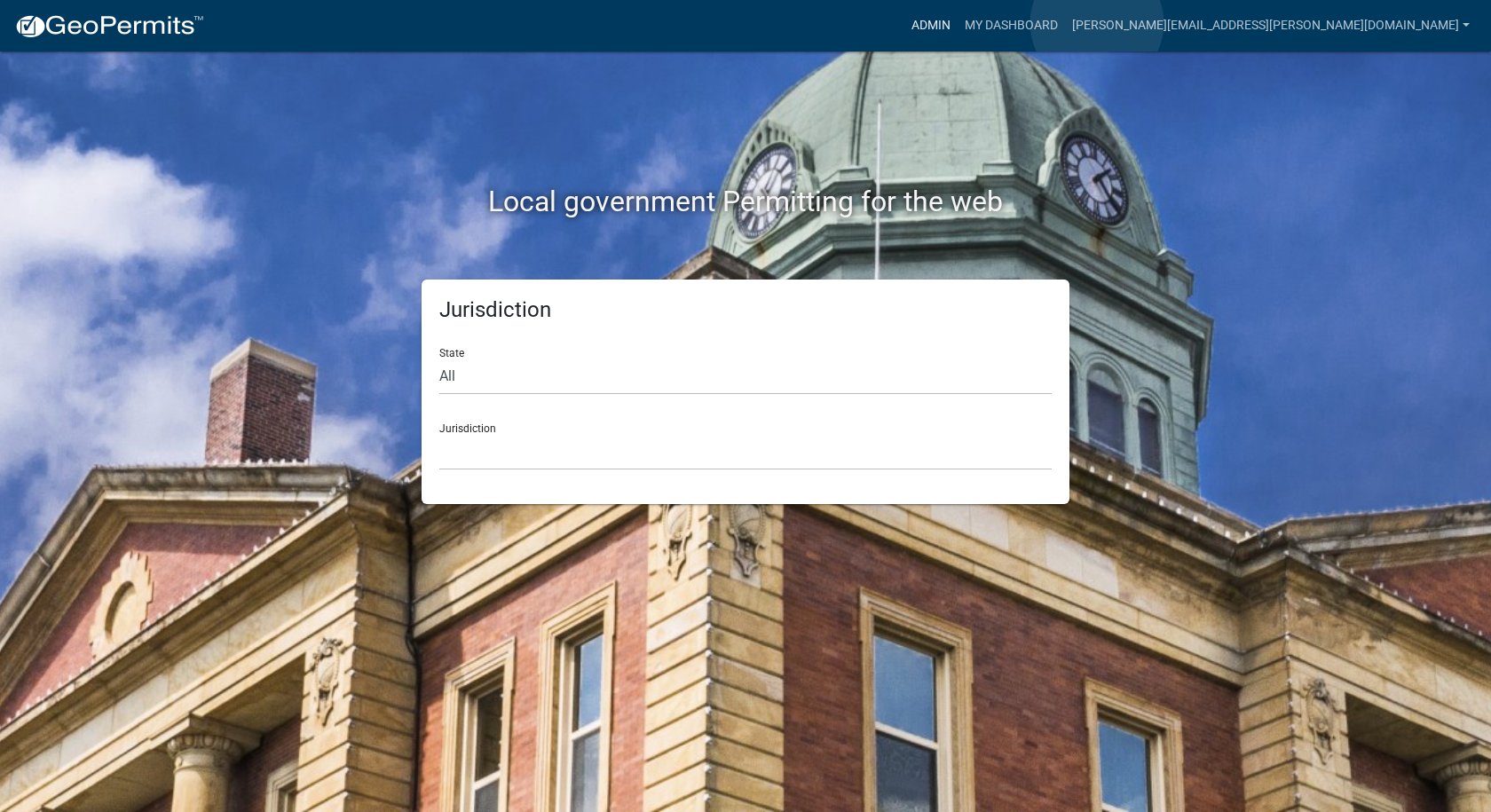
click at [958, 23] on link "Admin" at bounding box center [931, 25] width 54 height 34
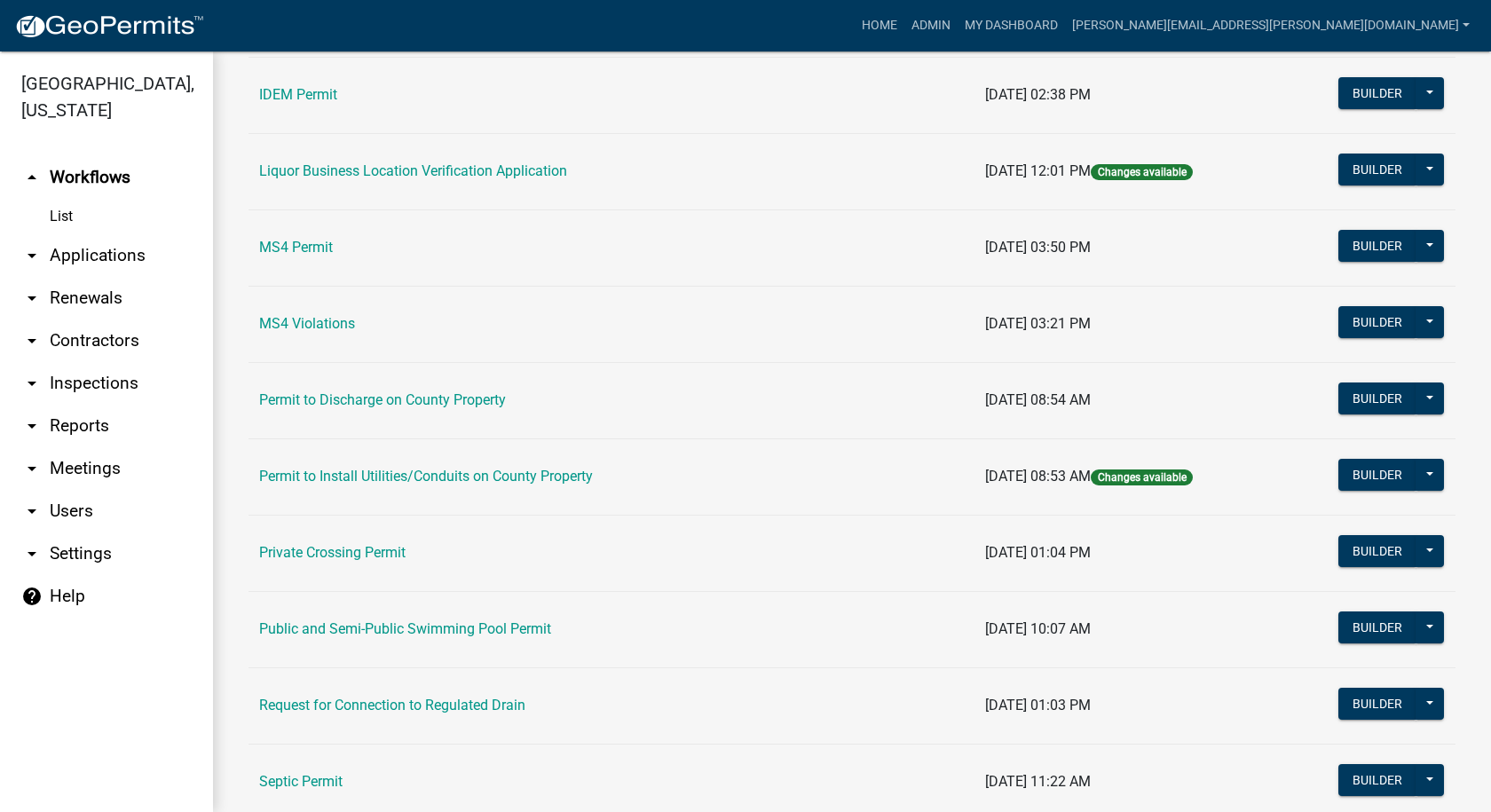
scroll to position [1529, 0]
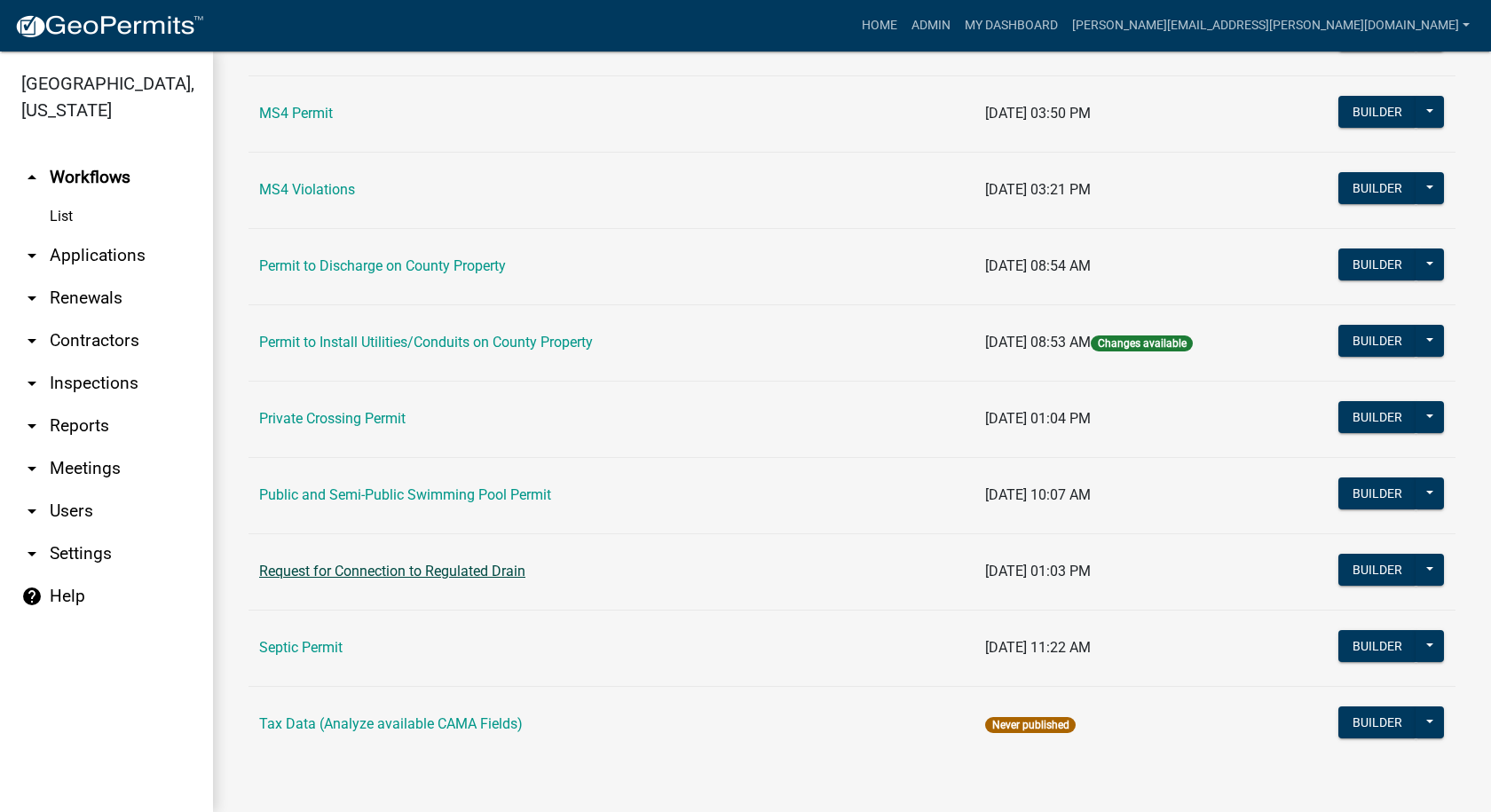
click at [419, 571] on link "Request for Connection to Regulated Drain" at bounding box center [392, 571] width 267 height 17
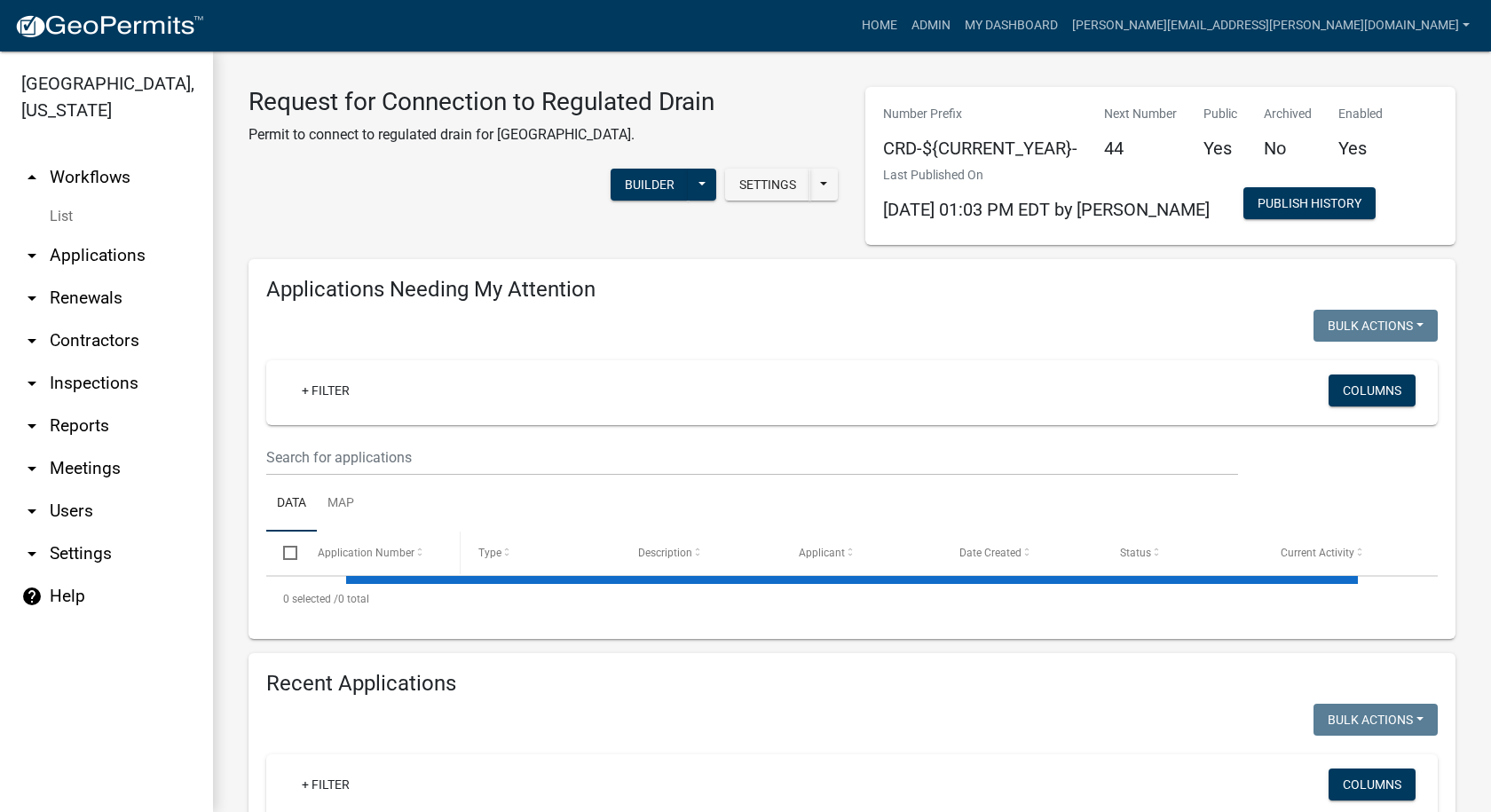
select select "1: 25"
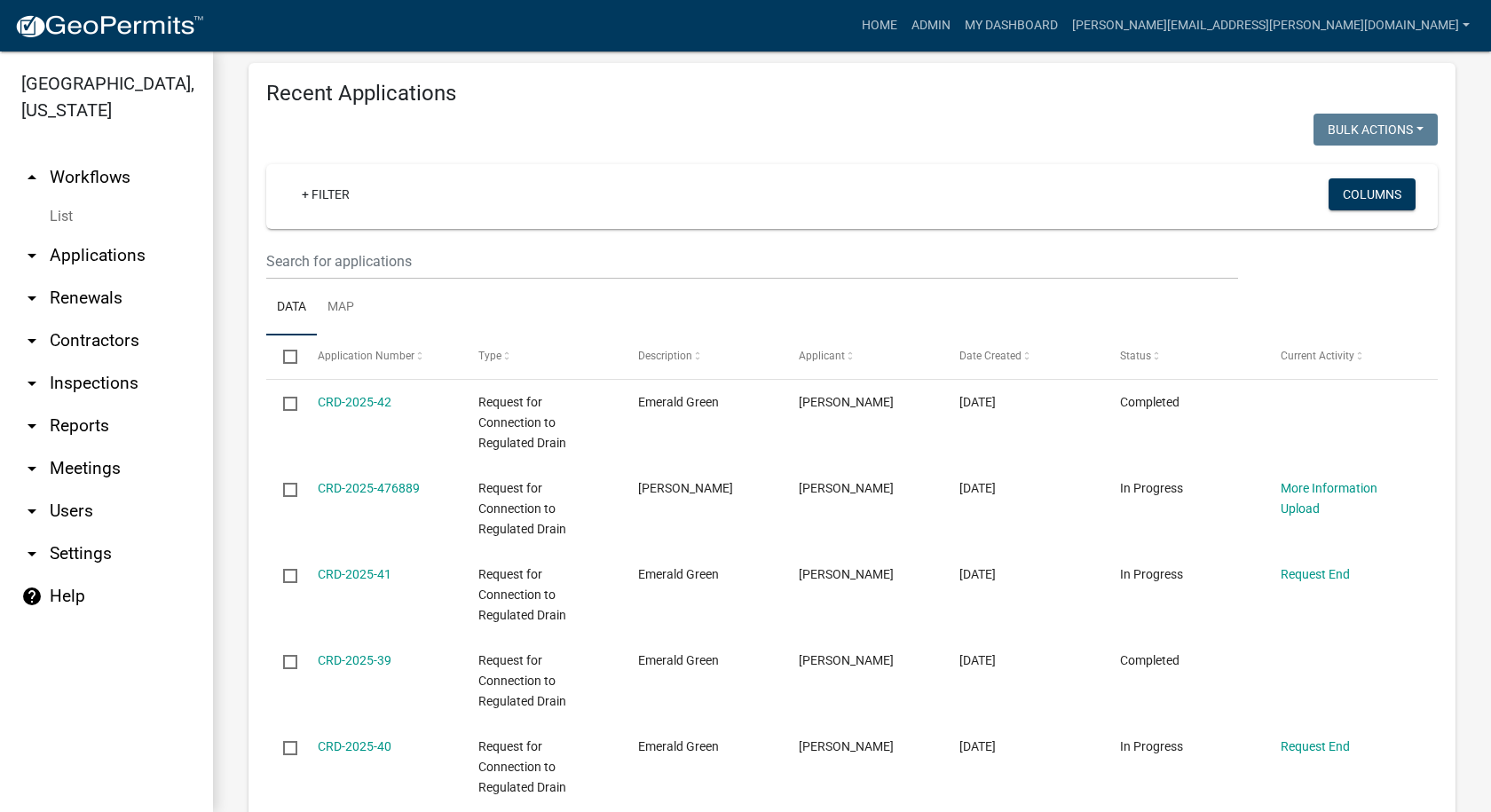
scroll to position [709, 0]
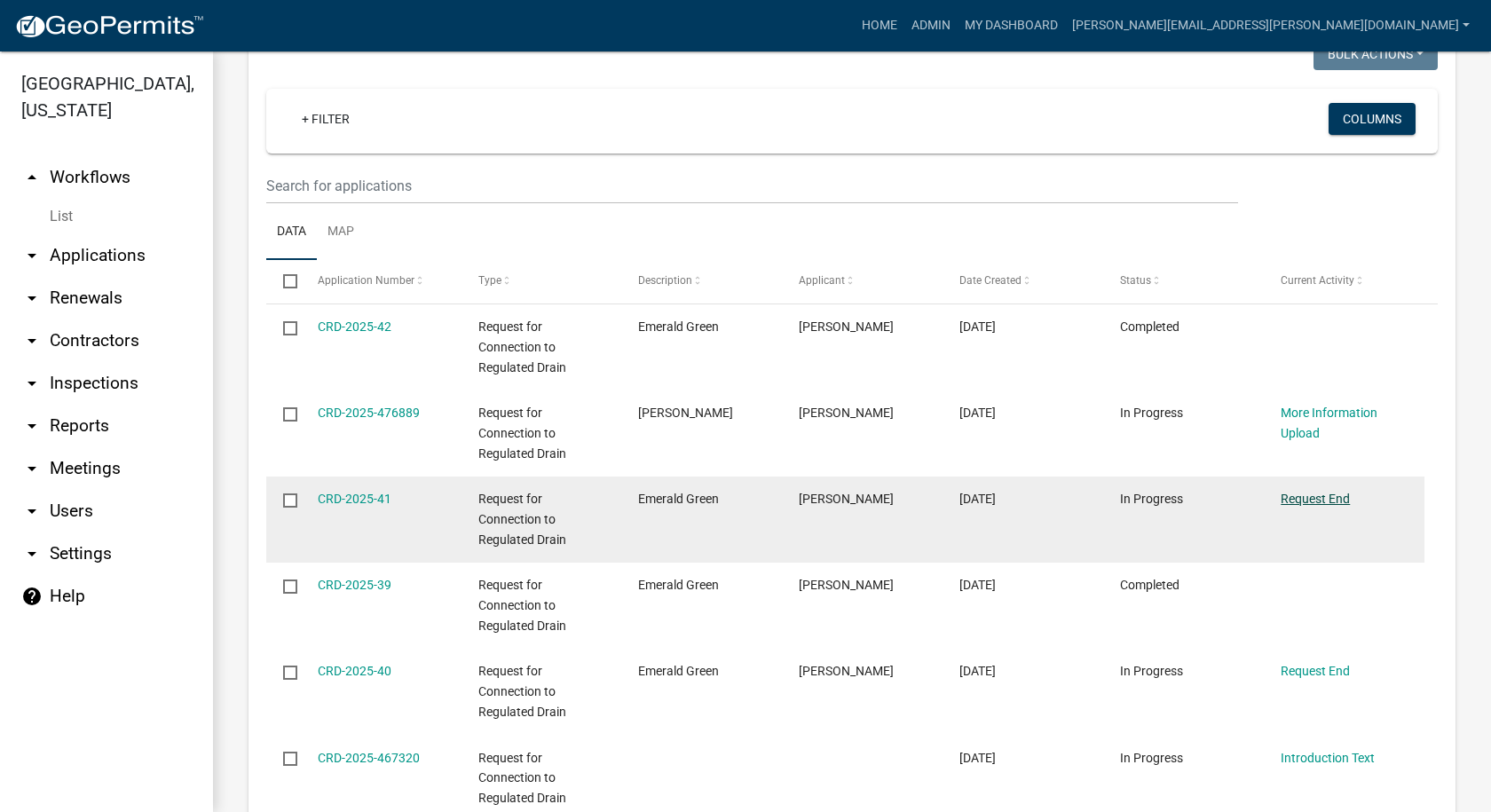
click at [1321, 493] on link "Request End" at bounding box center [1315, 498] width 69 height 15
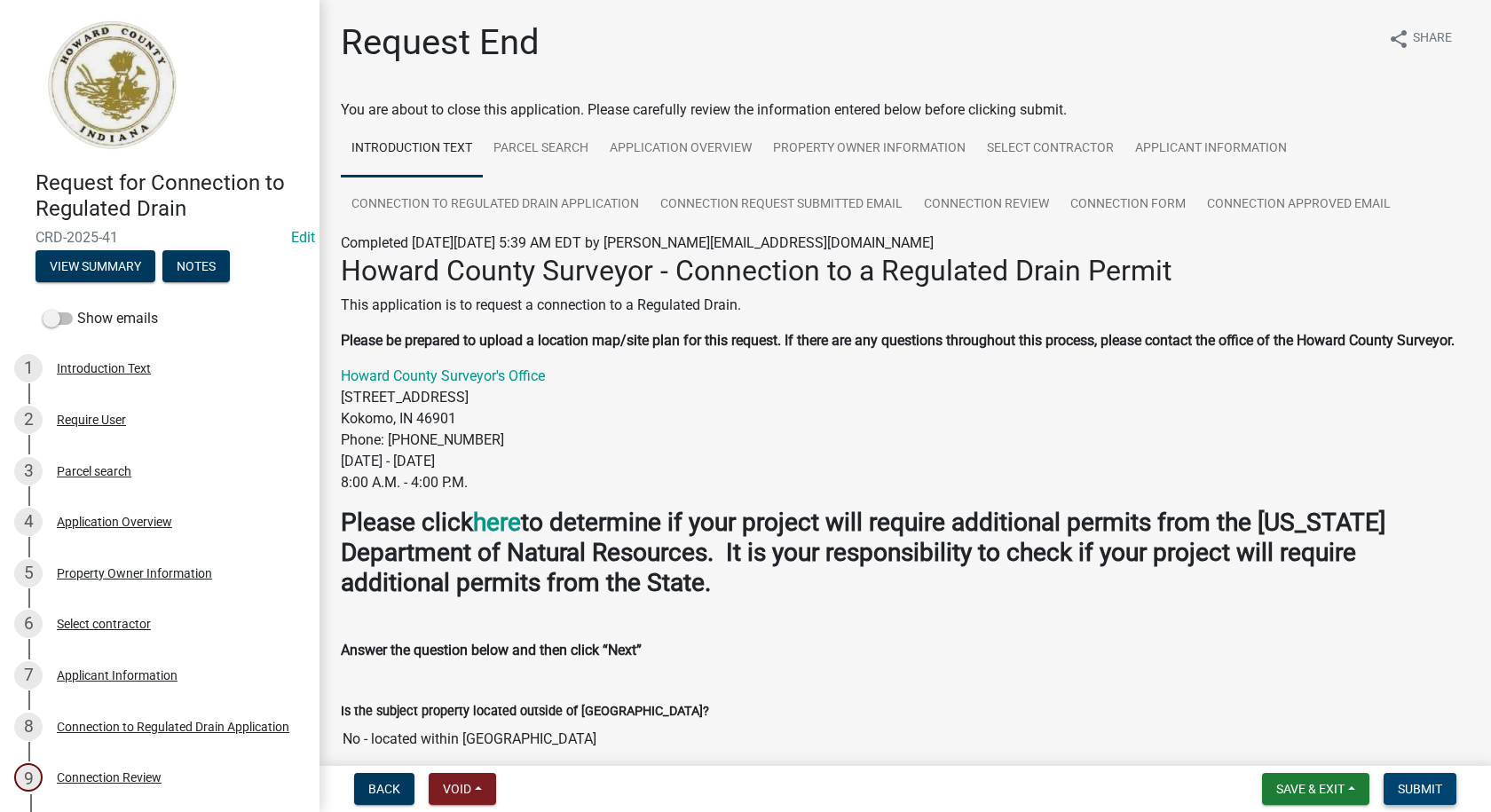
click at [1441, 787] on span "Submit" at bounding box center [1420, 788] width 45 height 15
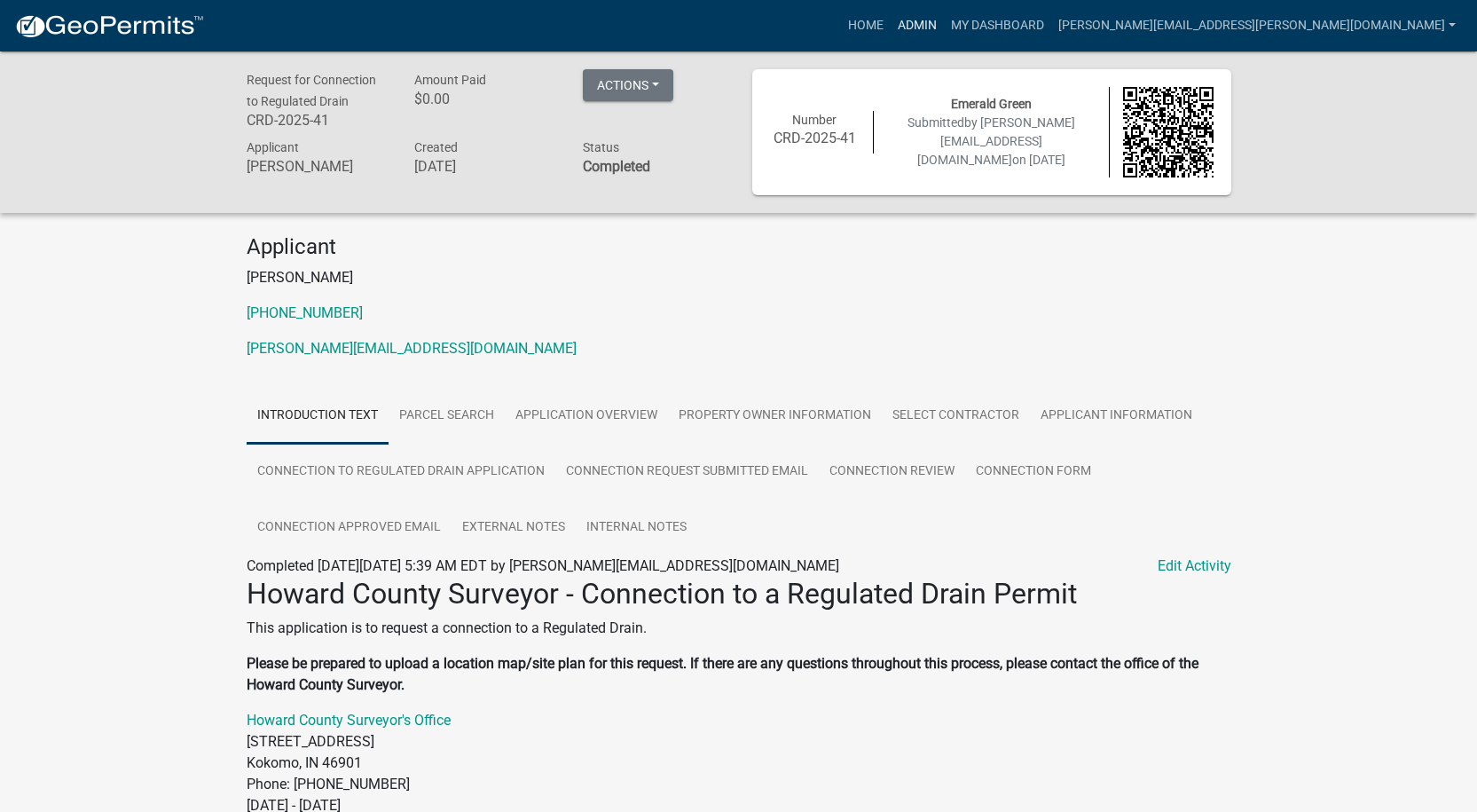
click at [944, 23] on link "Admin" at bounding box center [917, 25] width 54 height 34
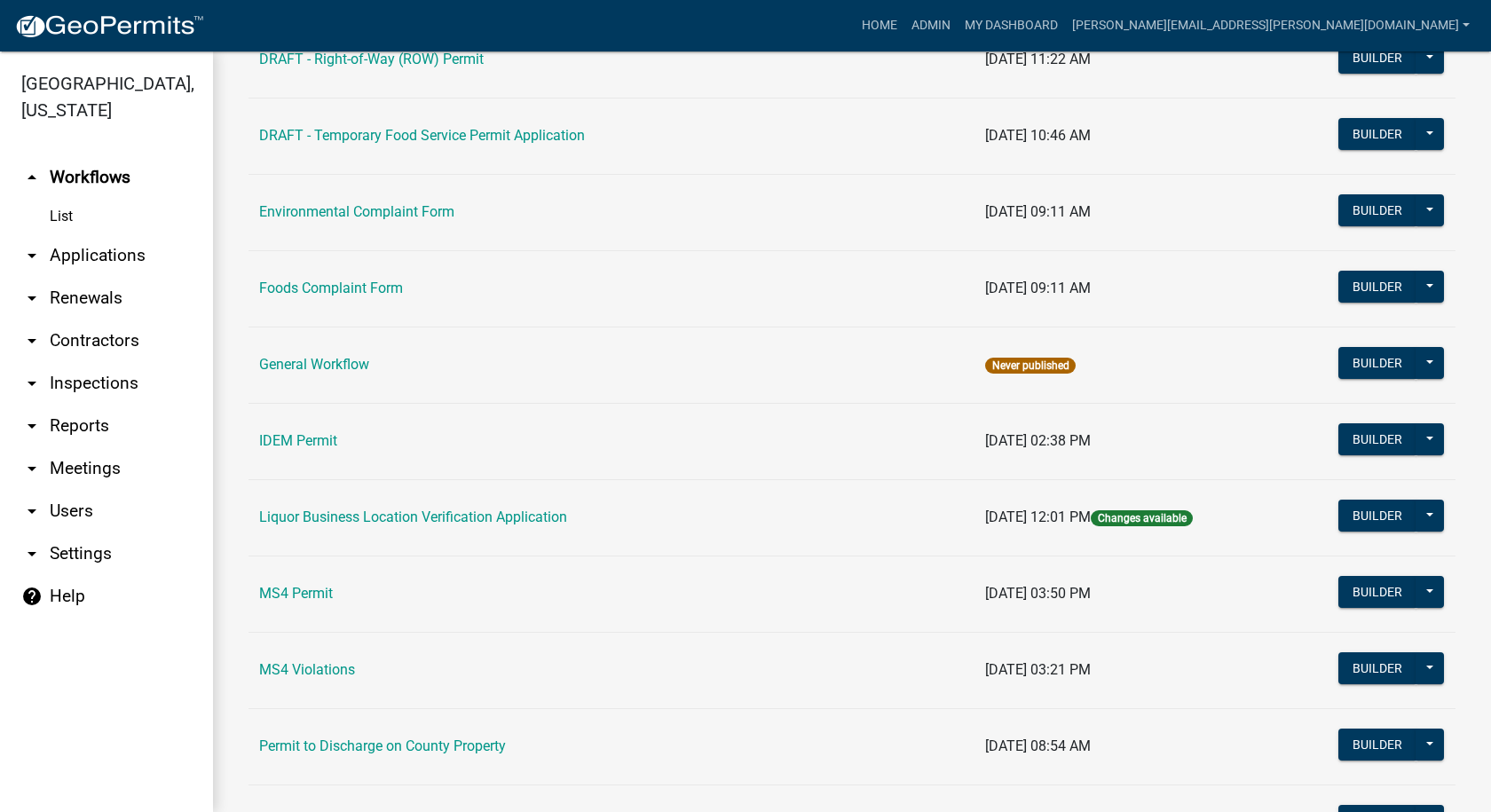
scroll to position [1529, 0]
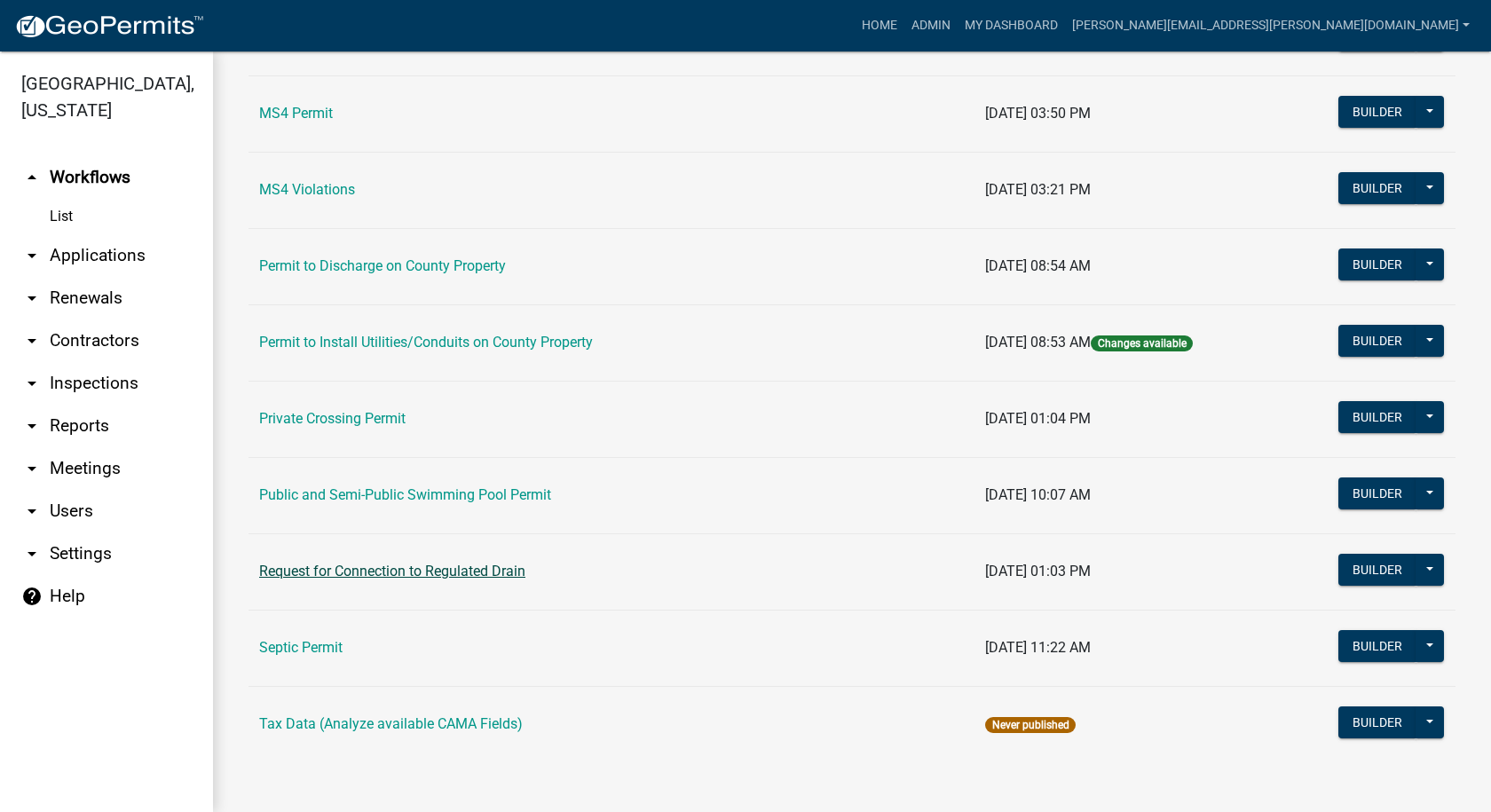
click at [394, 567] on link "Request for Connection to Regulated Drain" at bounding box center [392, 571] width 267 height 17
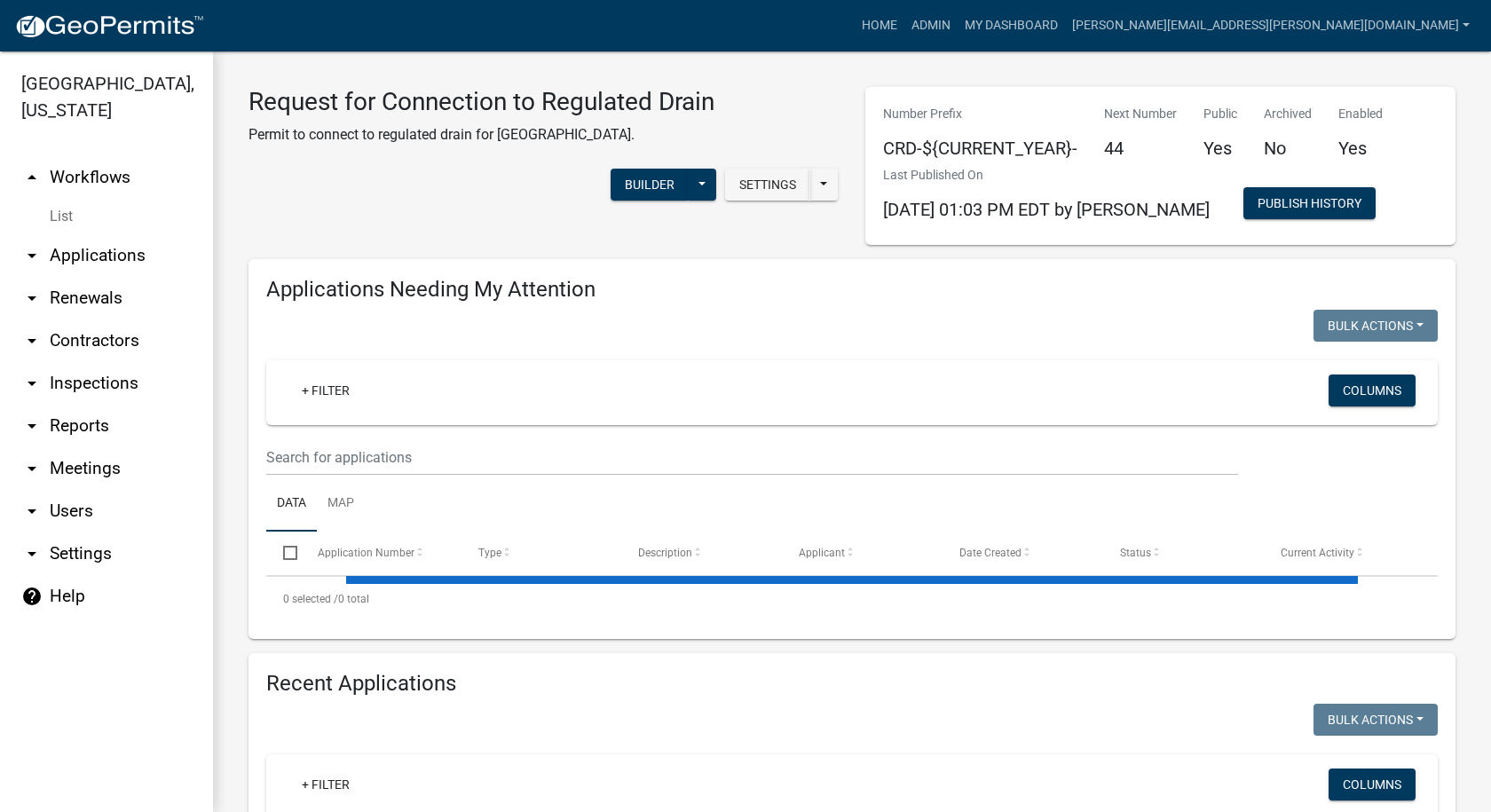
select select "1: 25"
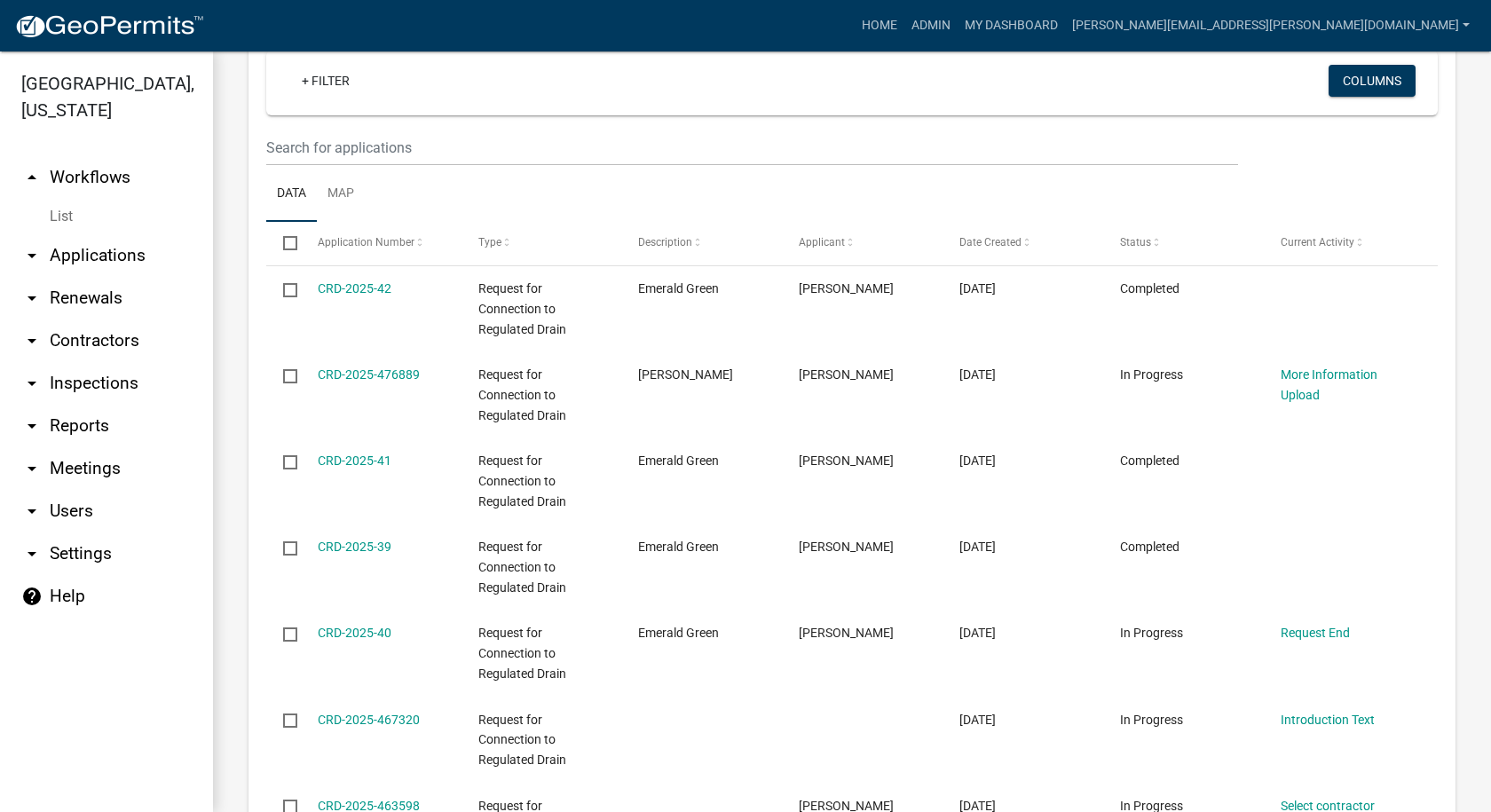
scroll to position [798, 0]
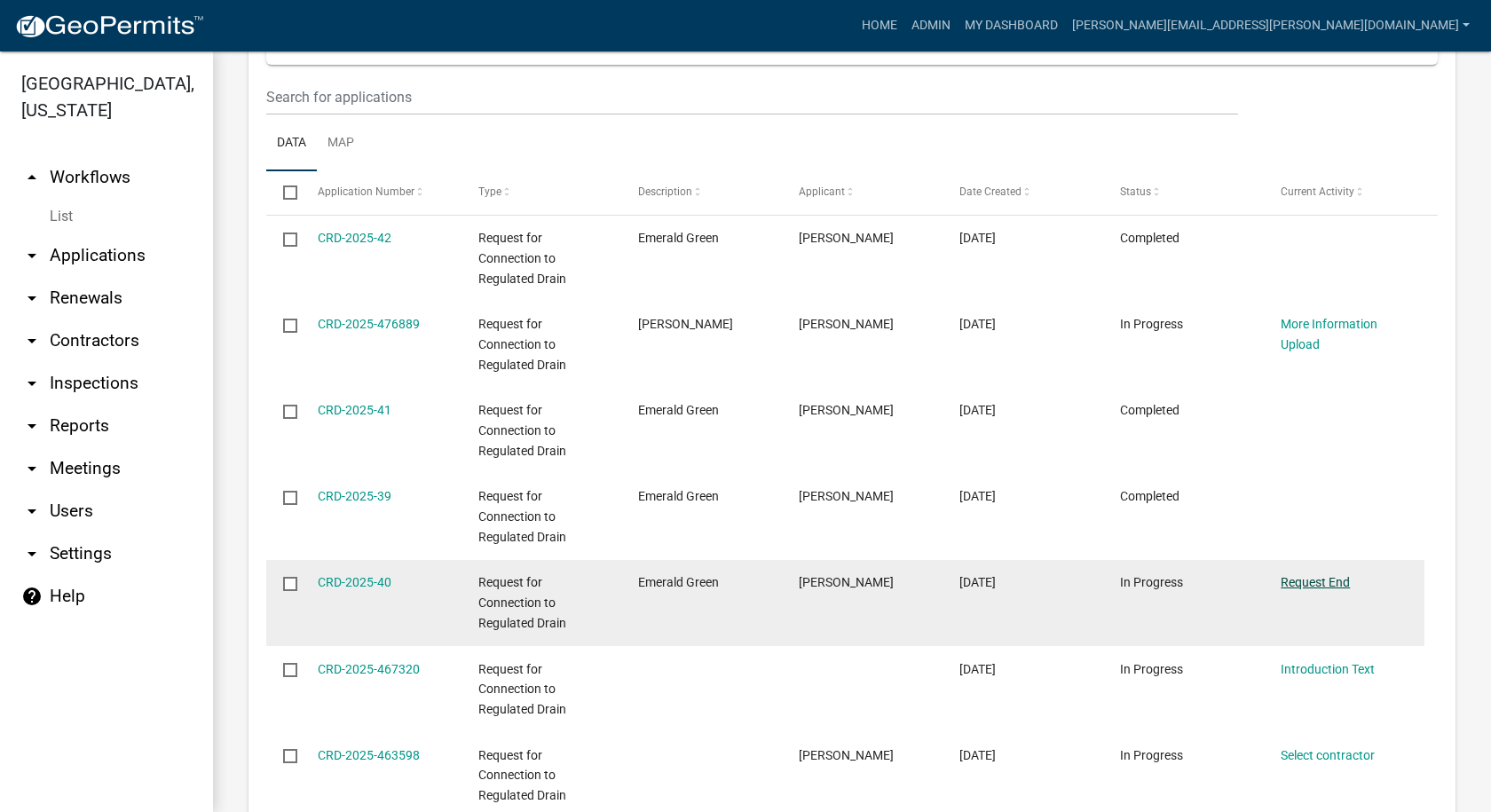
click at [1316, 577] on link "Request End" at bounding box center [1315, 582] width 69 height 15
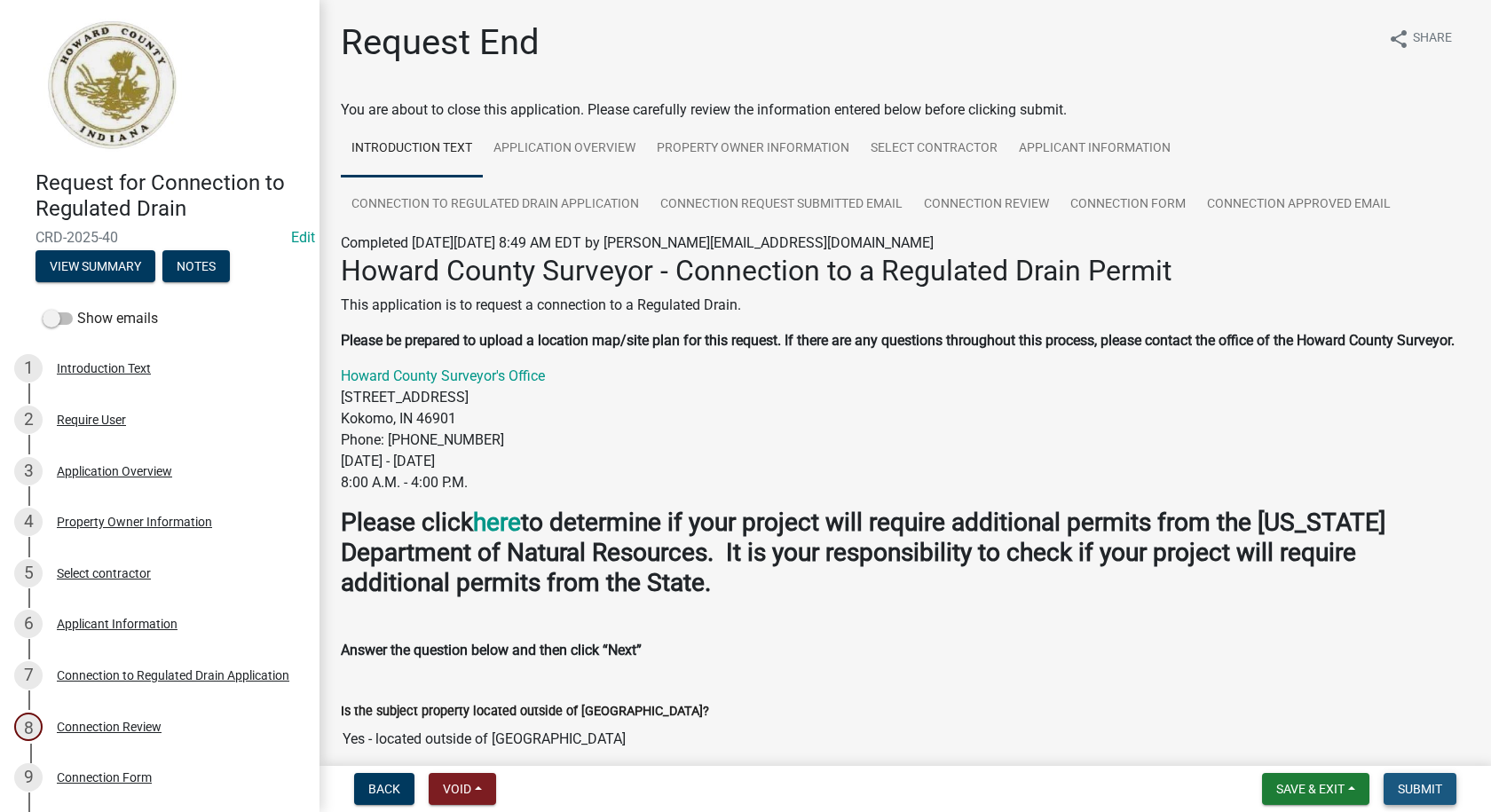
click at [1439, 791] on span "Submit" at bounding box center [1420, 788] width 45 height 15
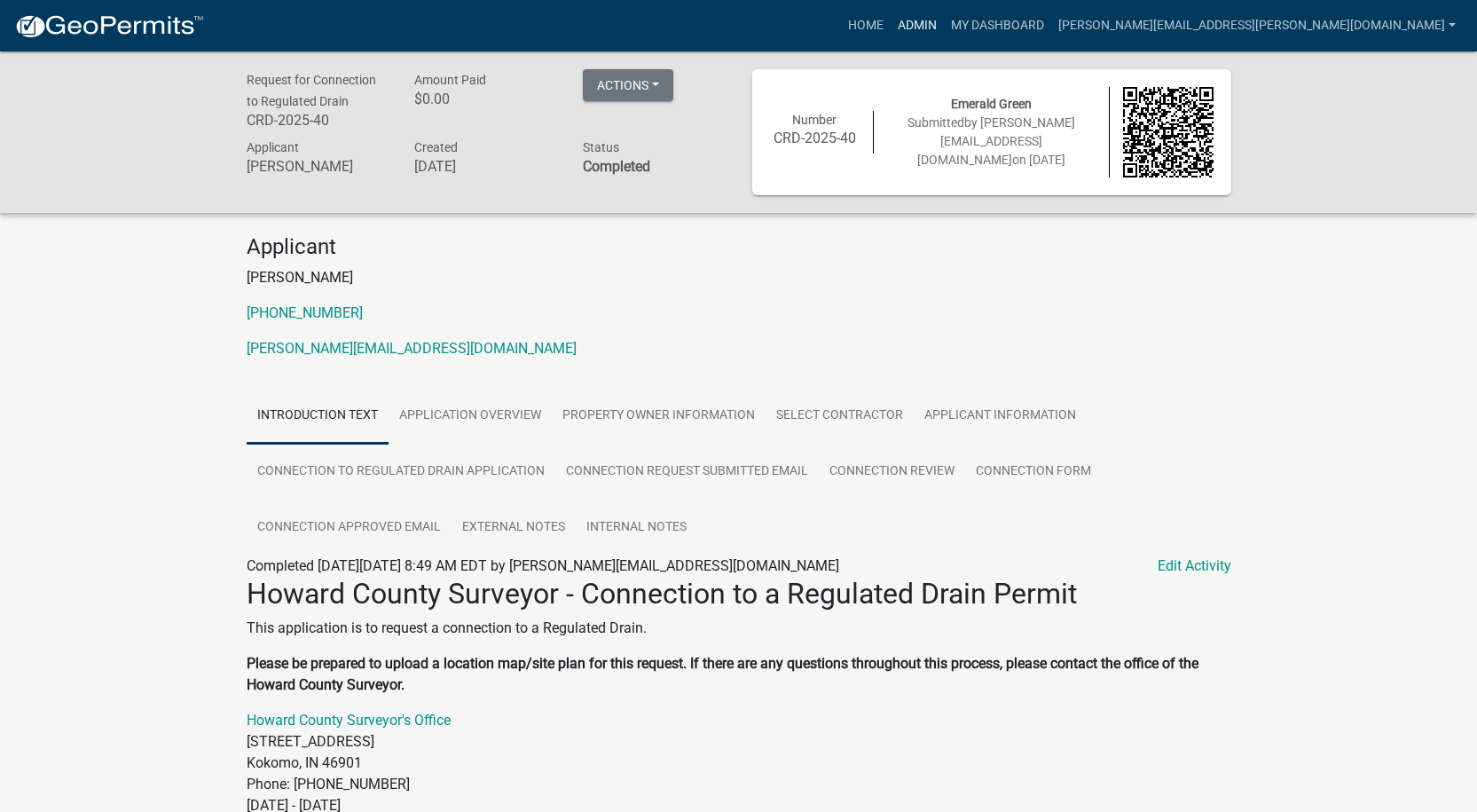
click at [944, 18] on link "Admin" at bounding box center [917, 25] width 54 height 34
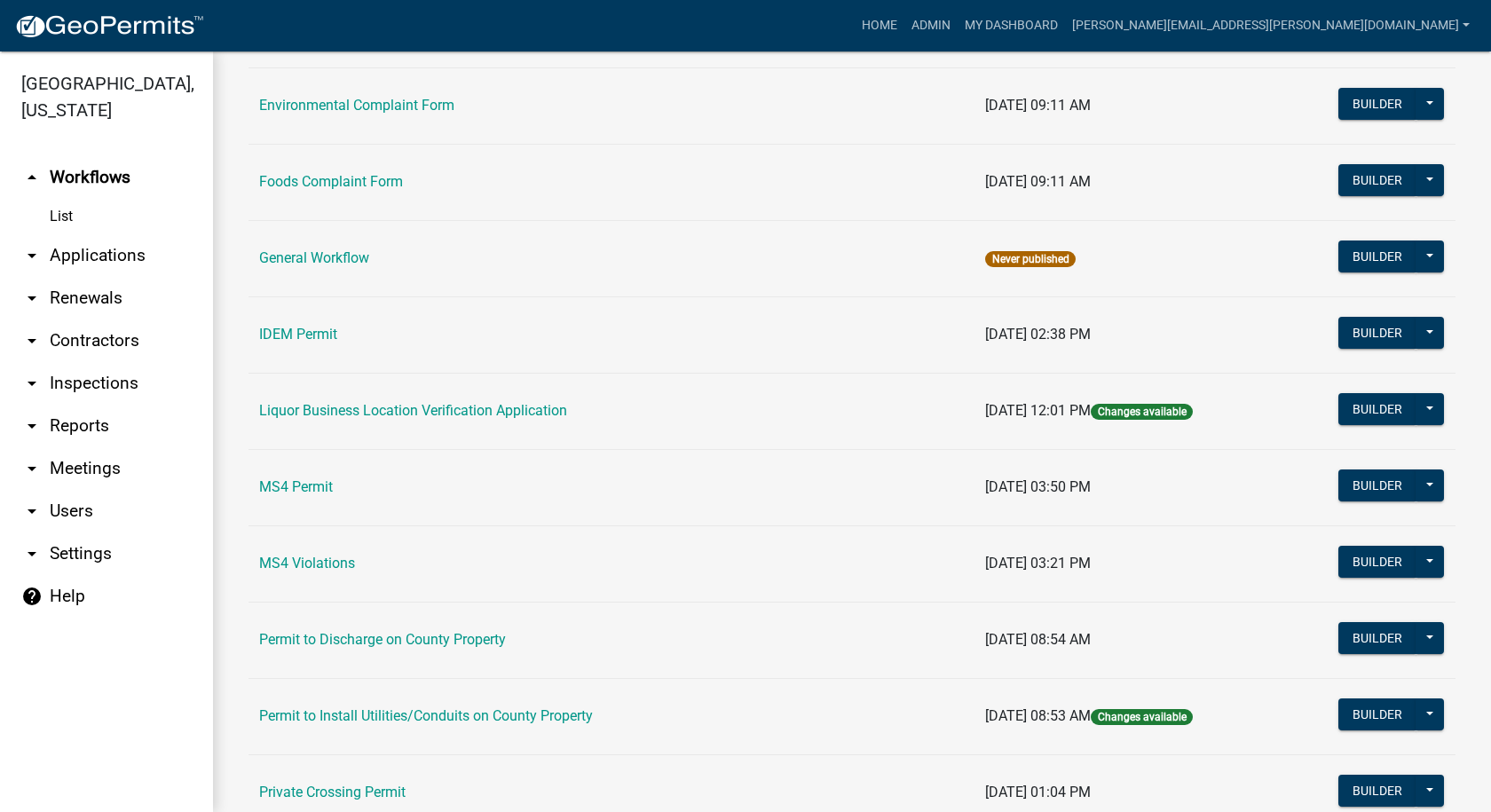
scroll to position [1511, 0]
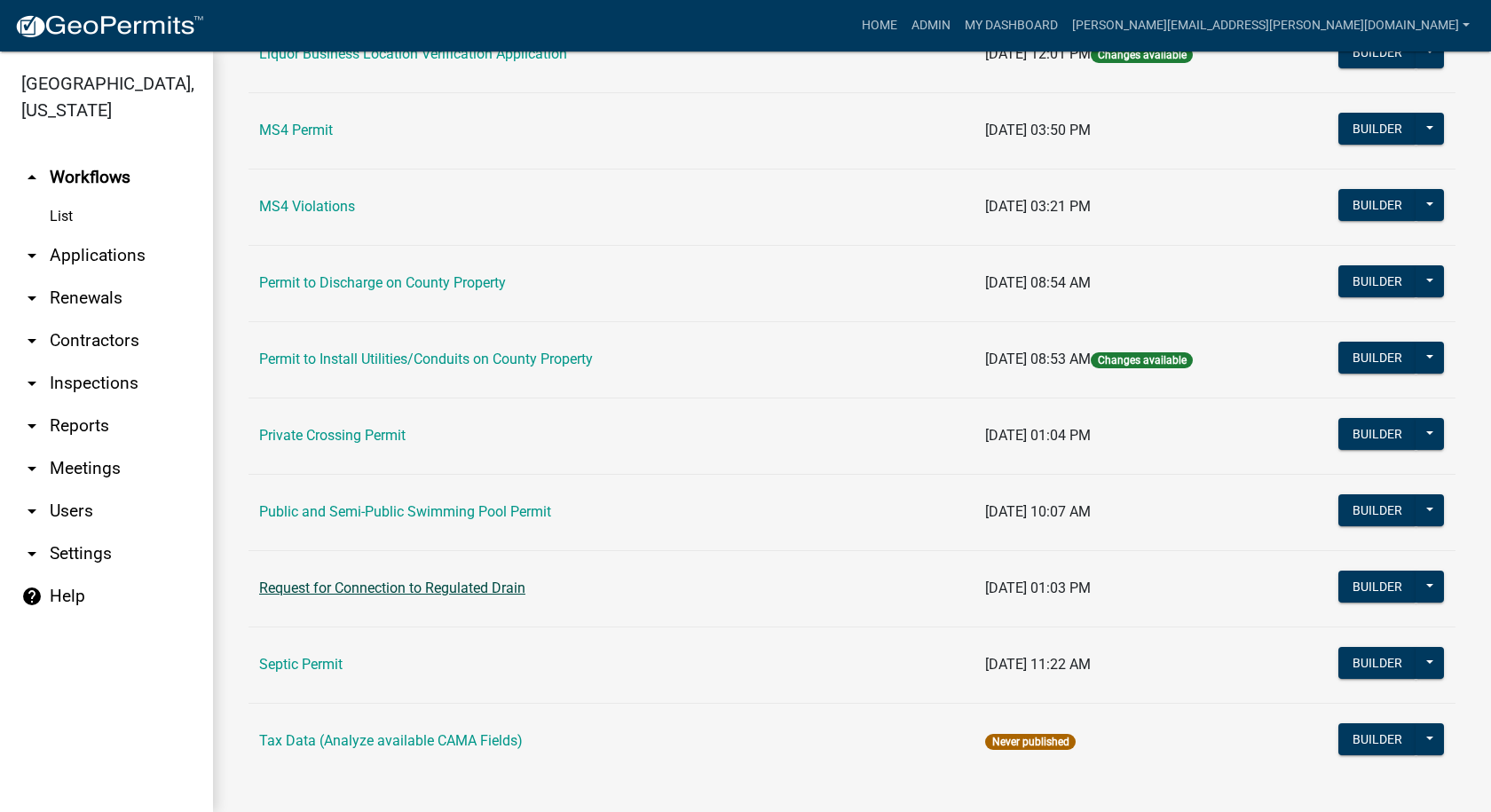
click at [394, 591] on link "Request for Connection to Regulated Drain" at bounding box center [392, 587] width 267 height 17
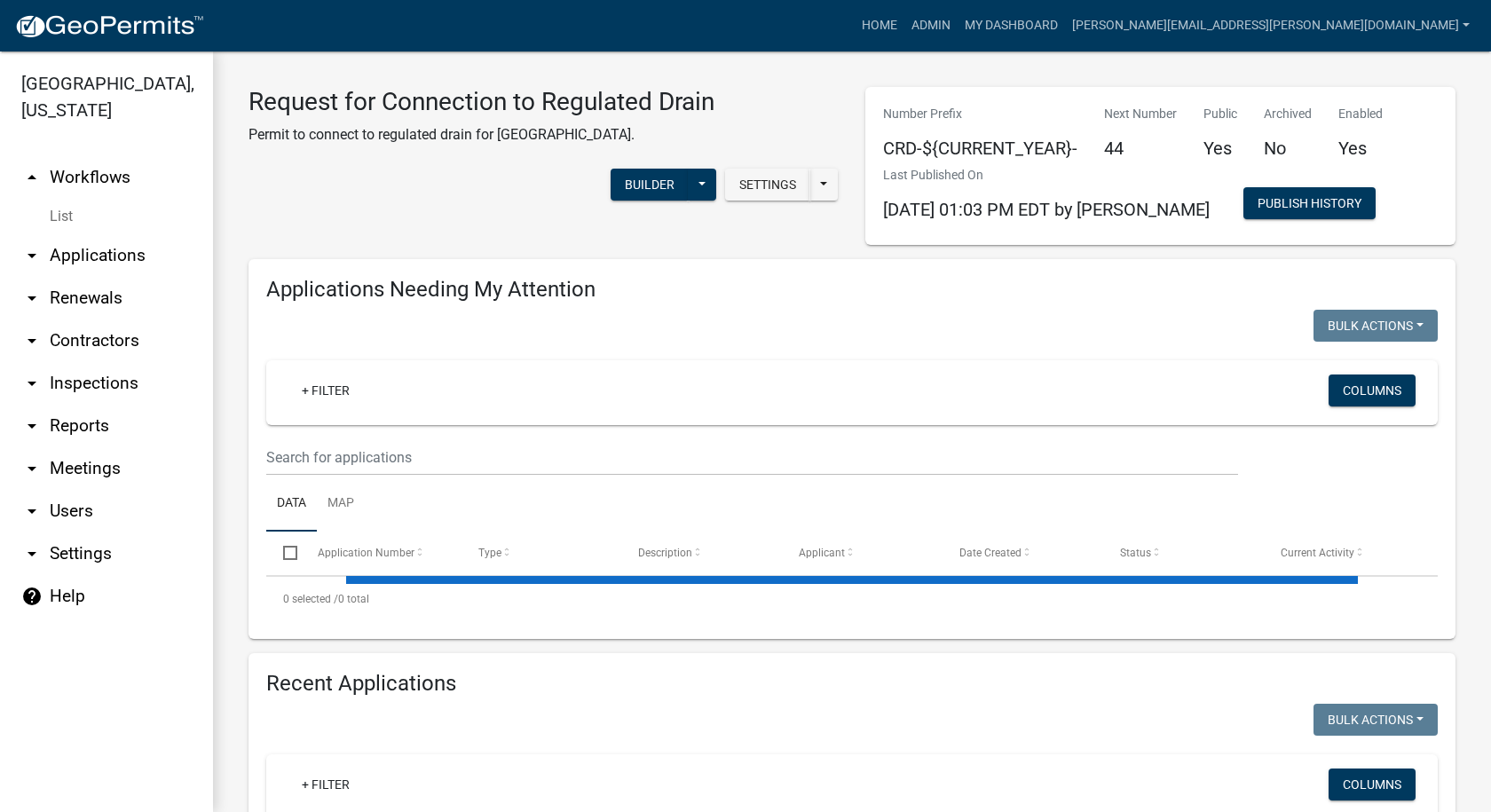
select select "1: 25"
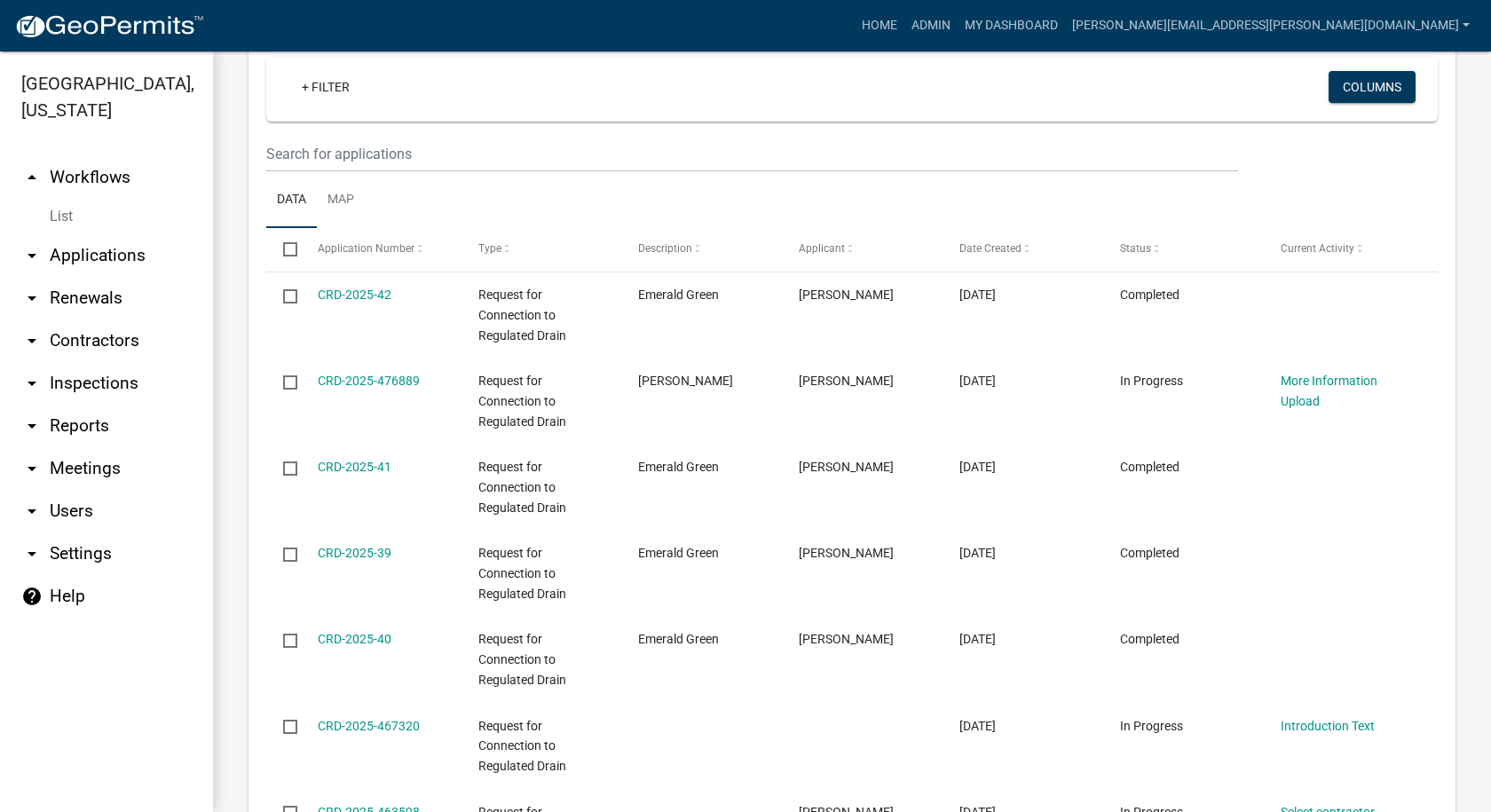
scroll to position [746, 0]
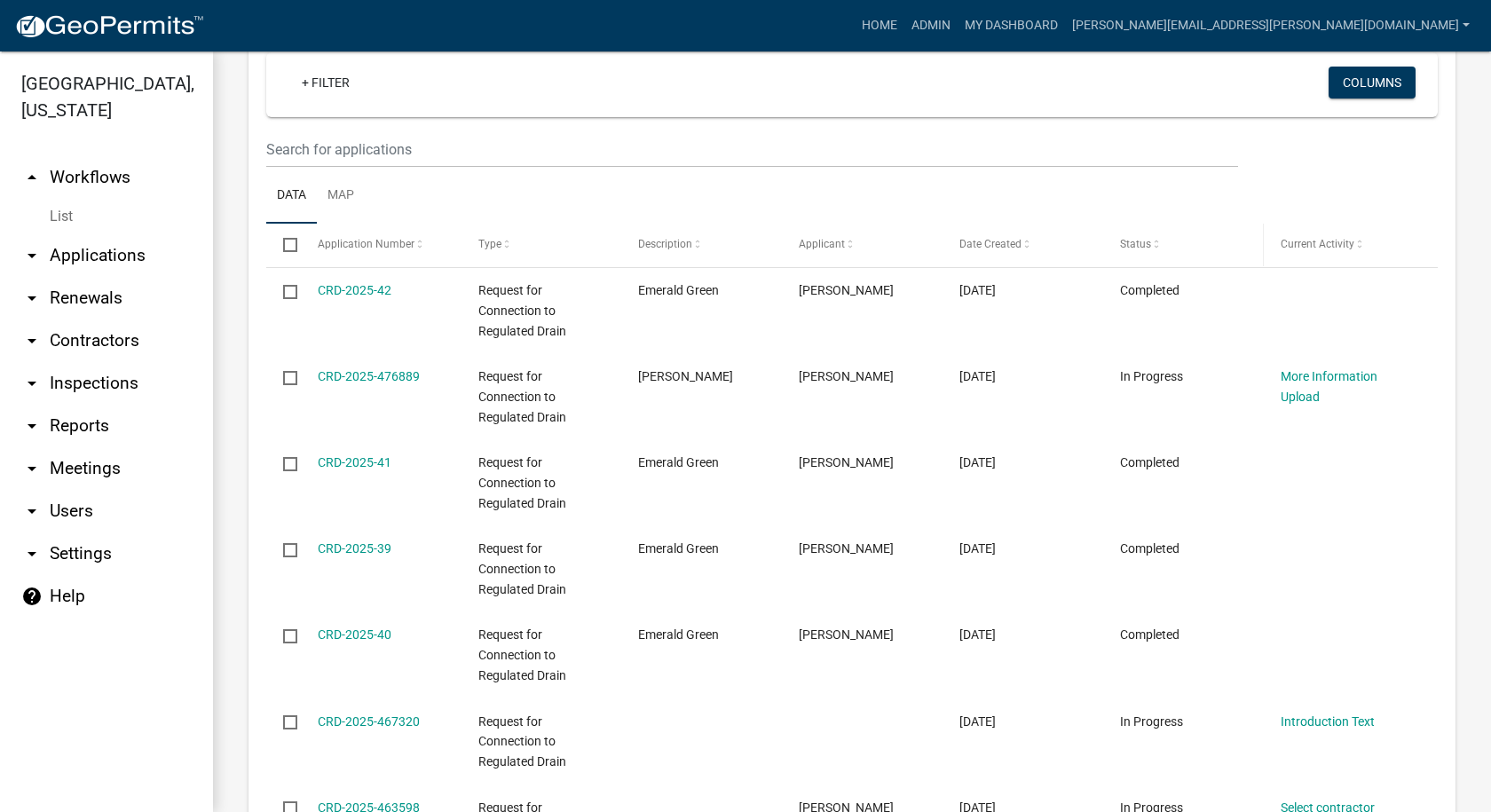
click at [1157, 241] on span at bounding box center [1156, 245] width 11 height 13
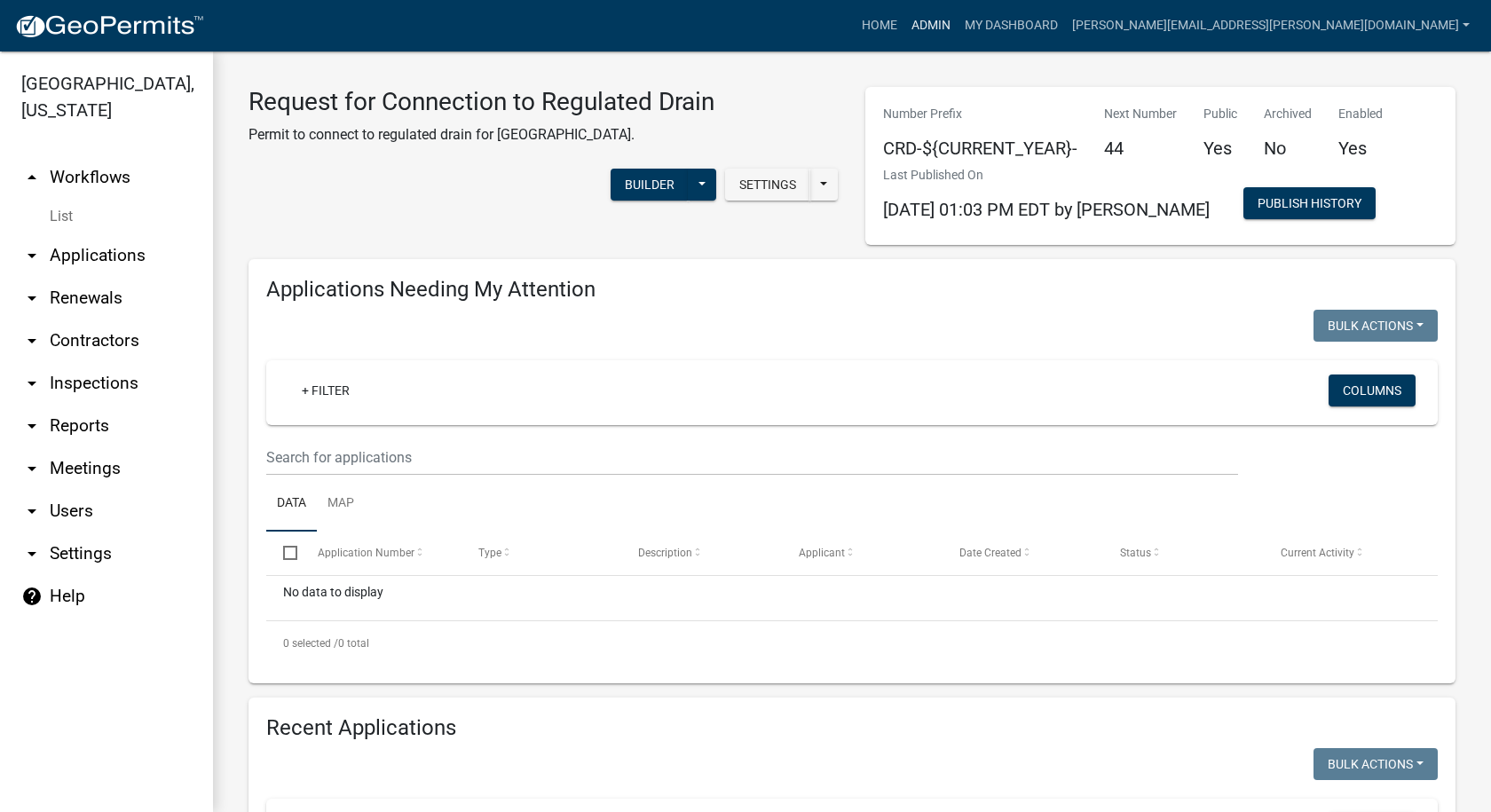
click at [958, 22] on link "Admin" at bounding box center [931, 25] width 54 height 34
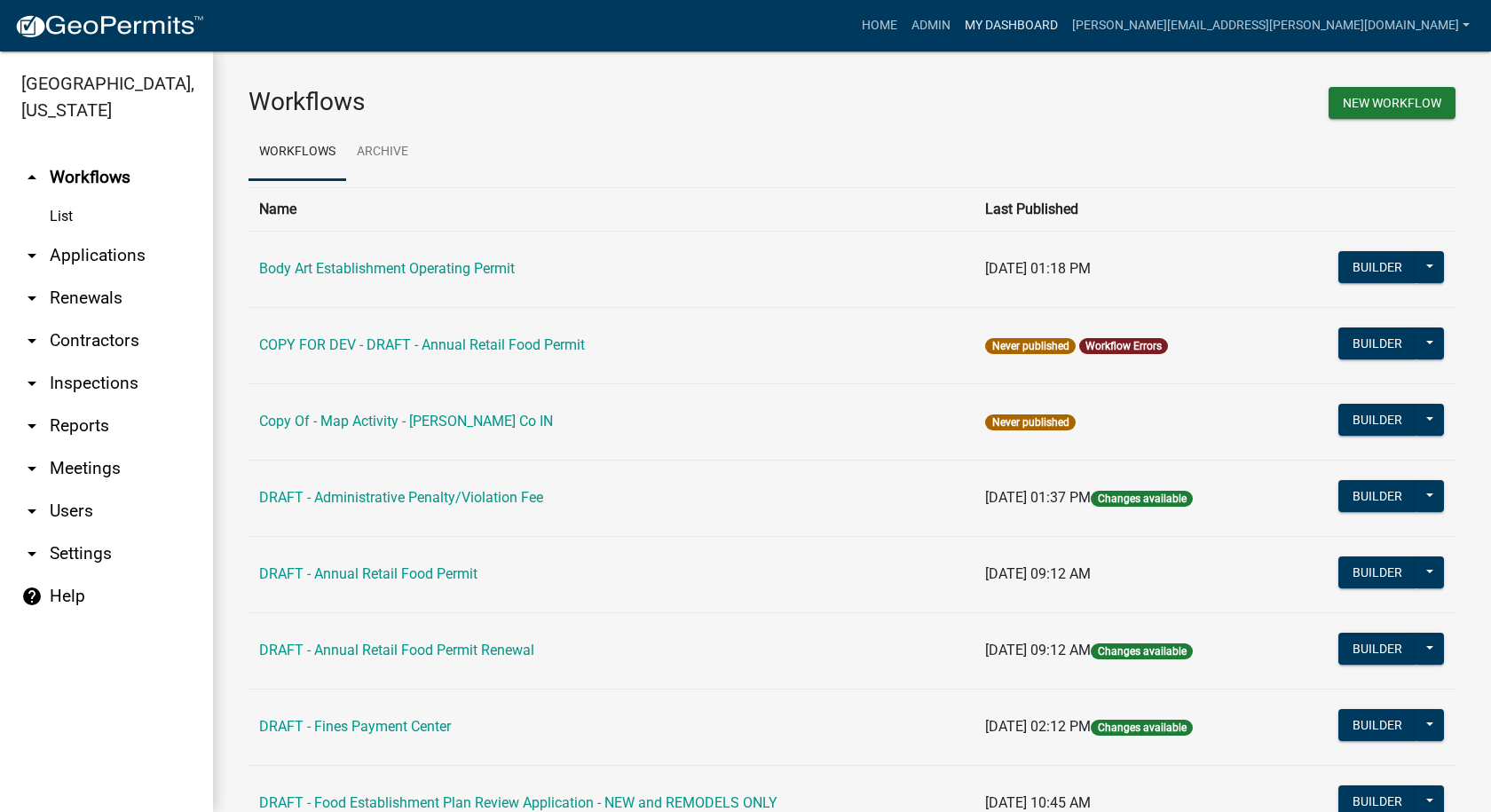
click at [1065, 16] on link "My Dashboard" at bounding box center [1012, 25] width 107 height 34
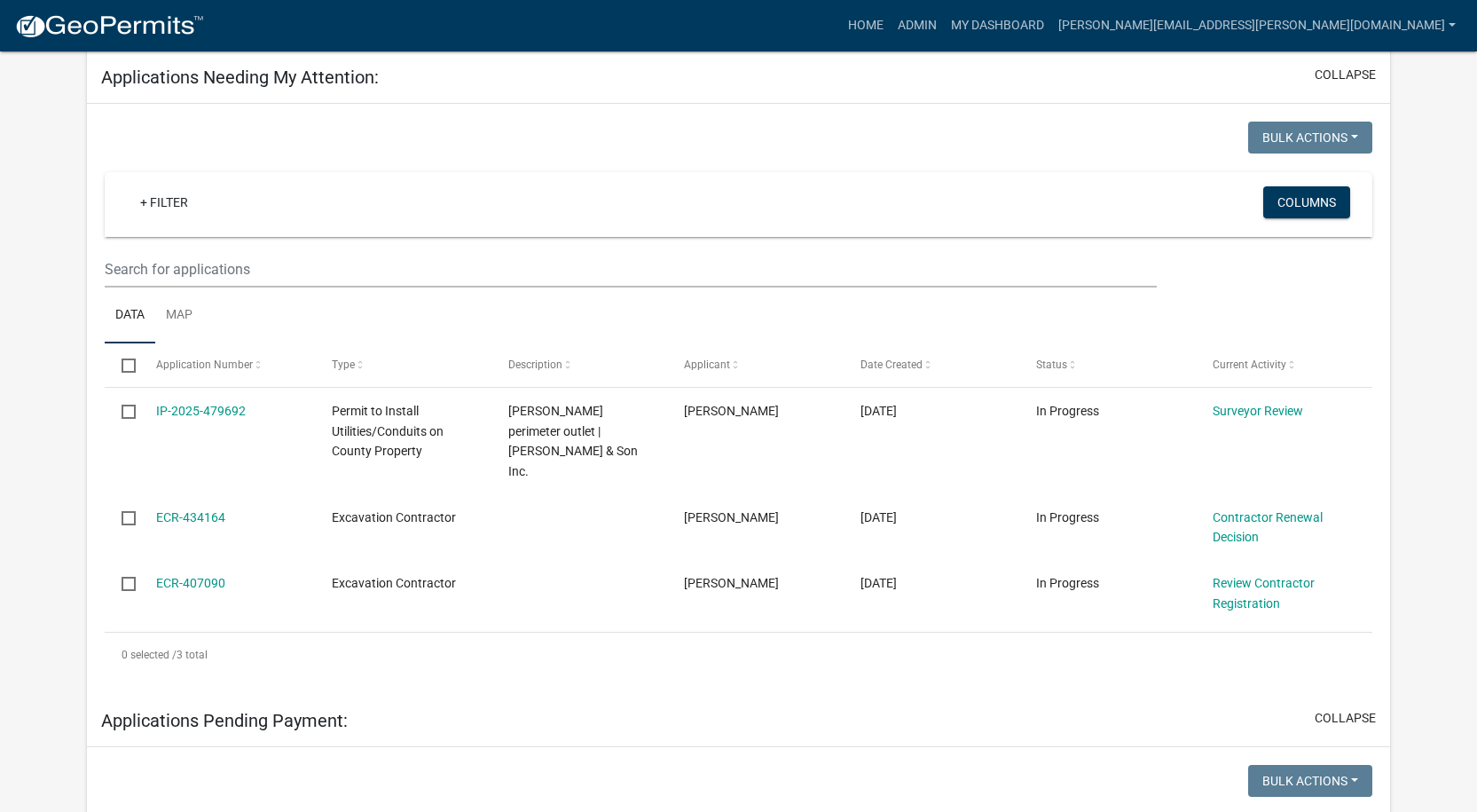
scroll to position [250, 0]
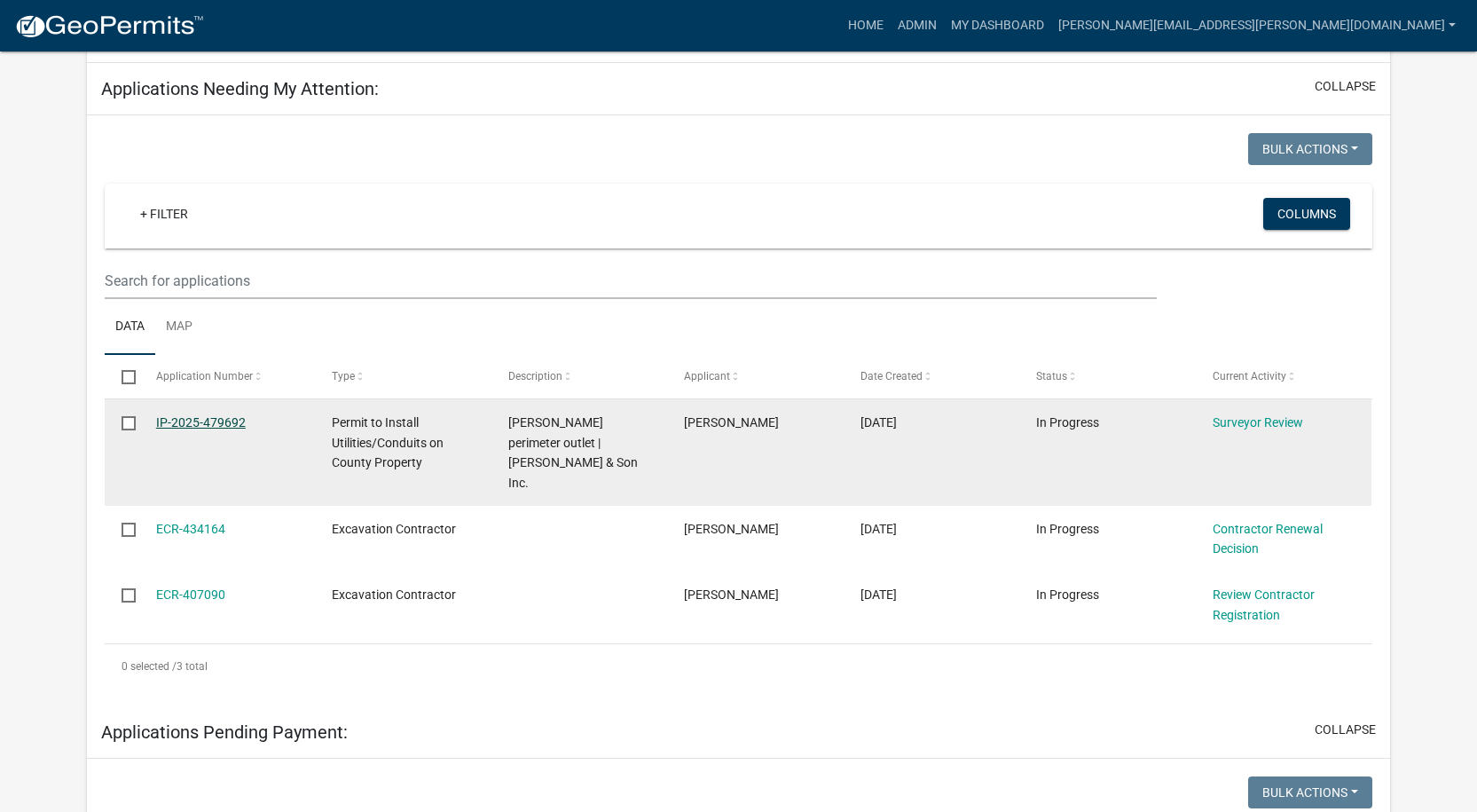
click at [189, 420] on link "IP-2025-479692" at bounding box center [201, 423] width 90 height 15
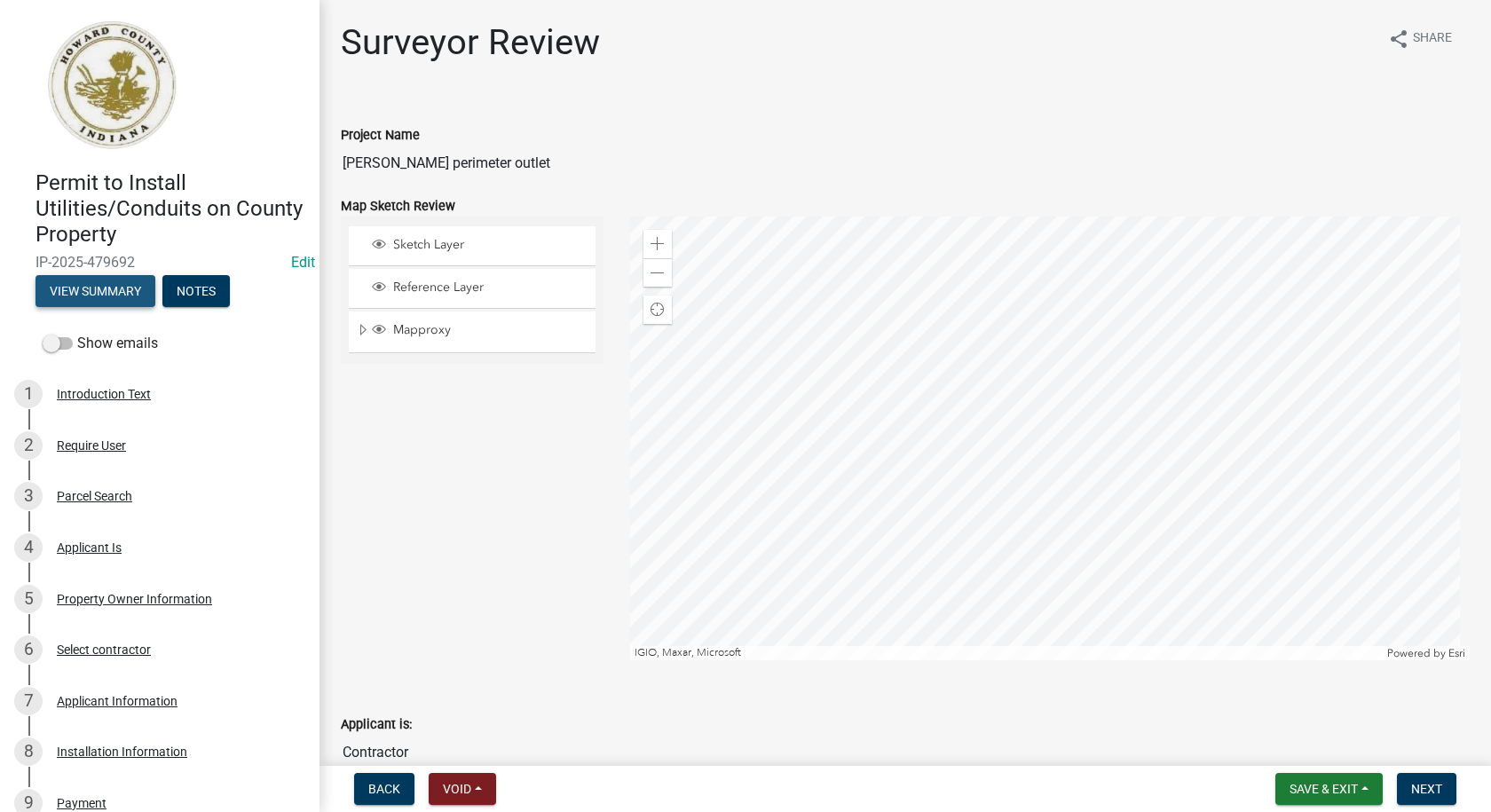
click at [64, 292] on button "View Summary" at bounding box center [96, 290] width 120 height 32
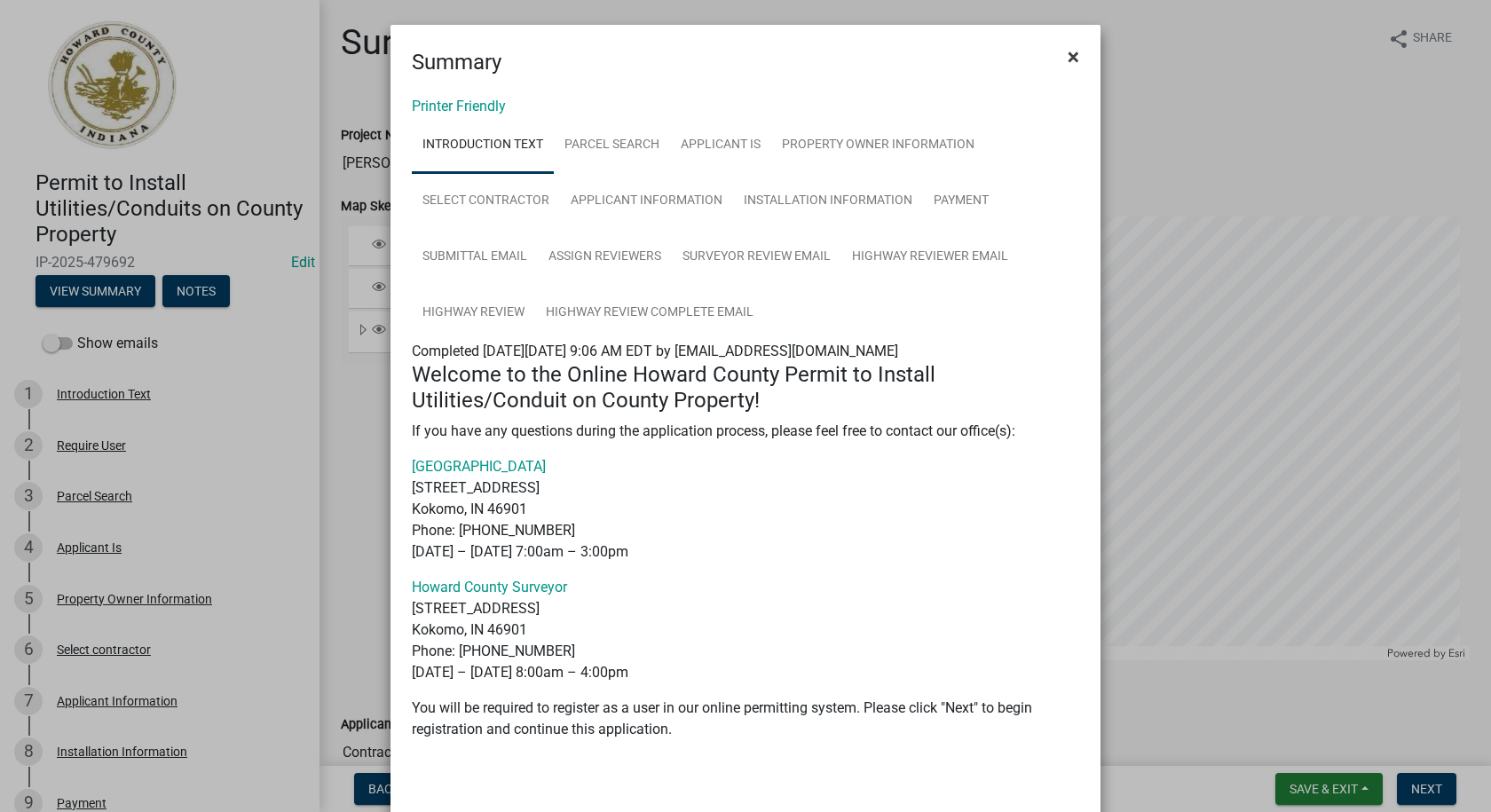
click at [1068, 55] on span "×" at bounding box center [1073, 56] width 12 height 25
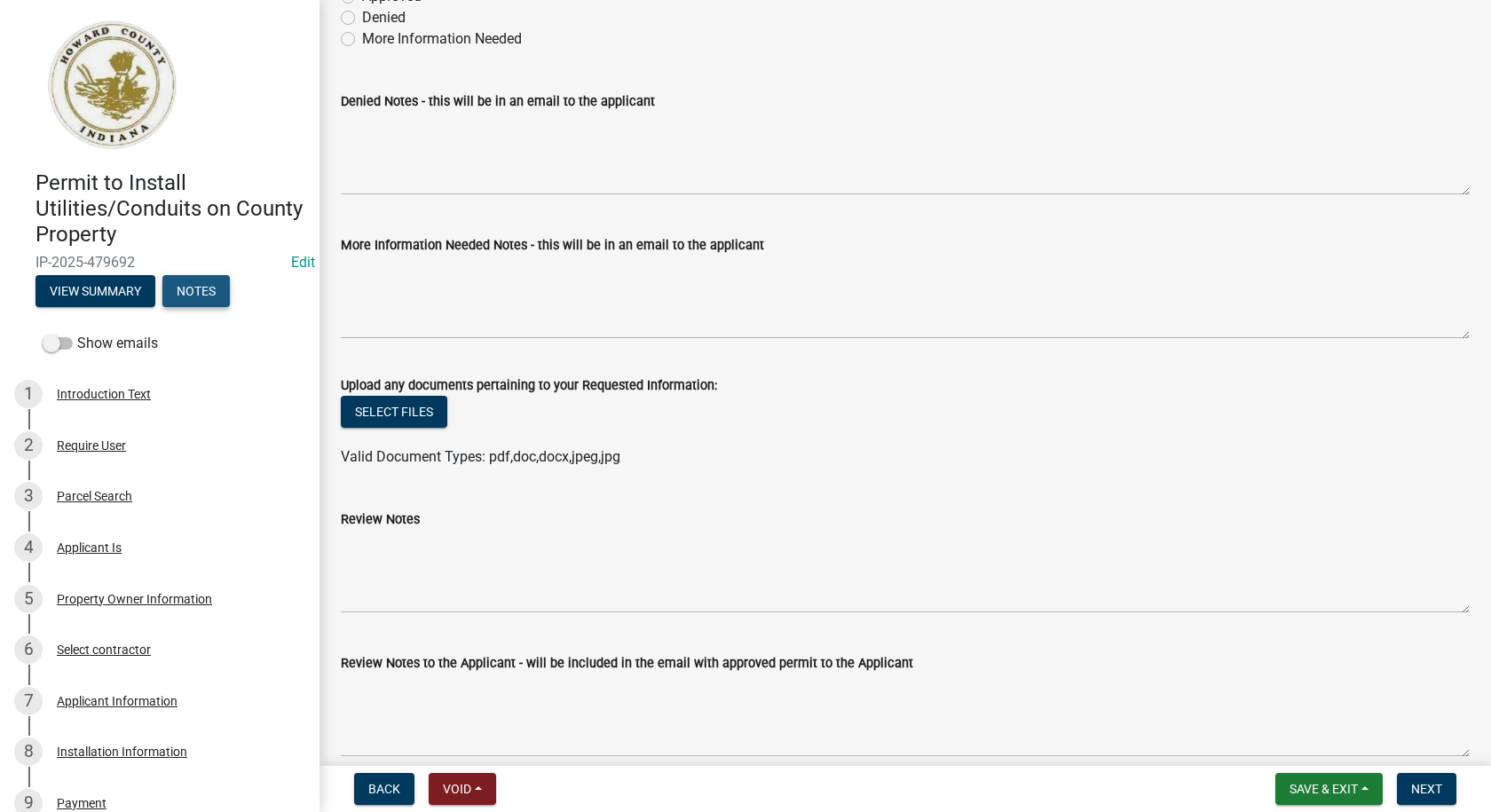
click at [196, 294] on button "Notes" at bounding box center [196, 290] width 67 height 32
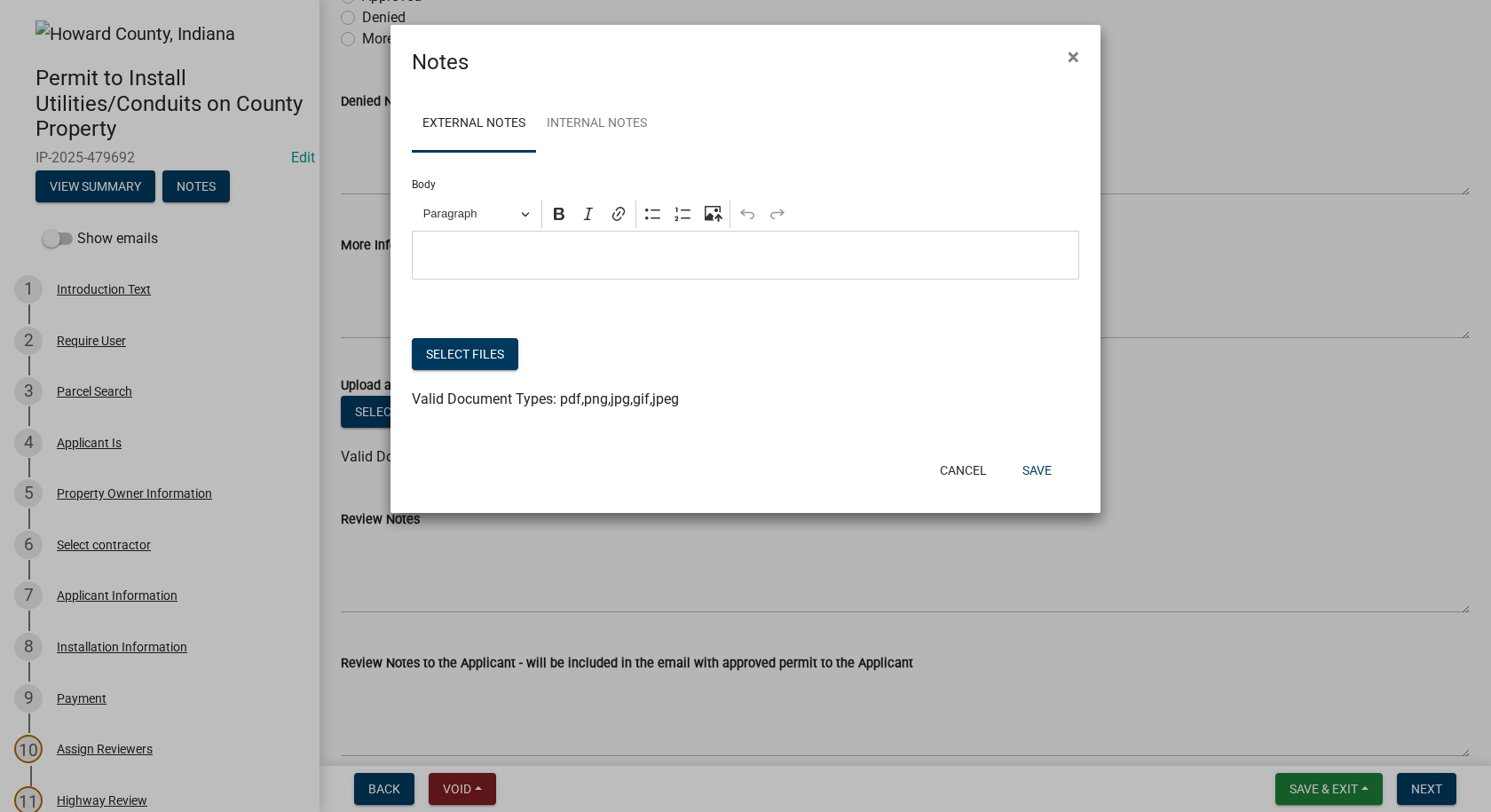
click at [516, 247] on p "Editor editing area: main. Press Alt+0 for help." at bounding box center [745, 255] width 649 height 21
click at [458, 352] on button "Select files" at bounding box center [465, 354] width 106 height 32
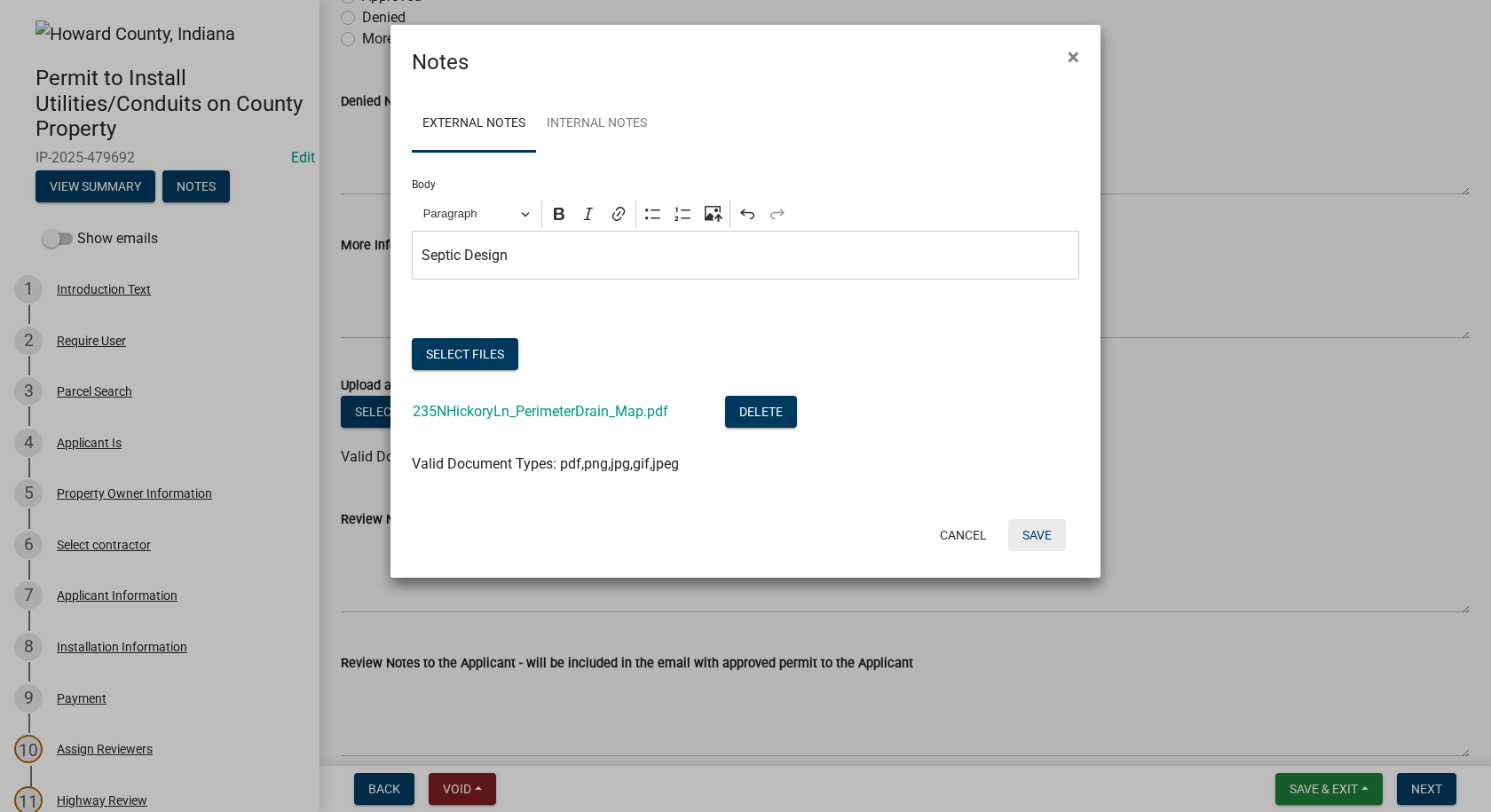
click at [1042, 536] on button "Save" at bounding box center [1036, 535] width 57 height 32
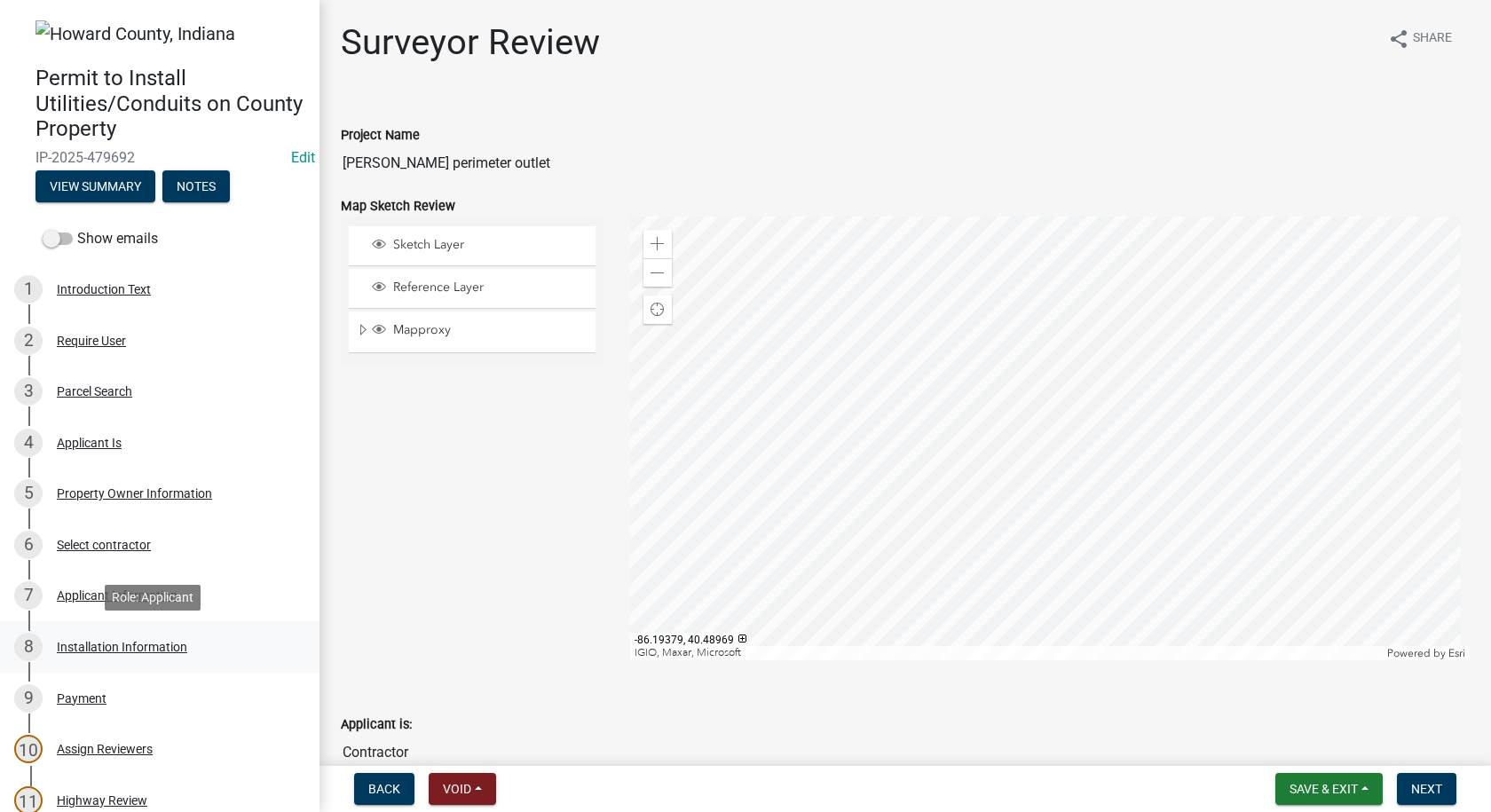
click at [141, 647] on div "Installation Information" at bounding box center [121, 647] width 130 height 13
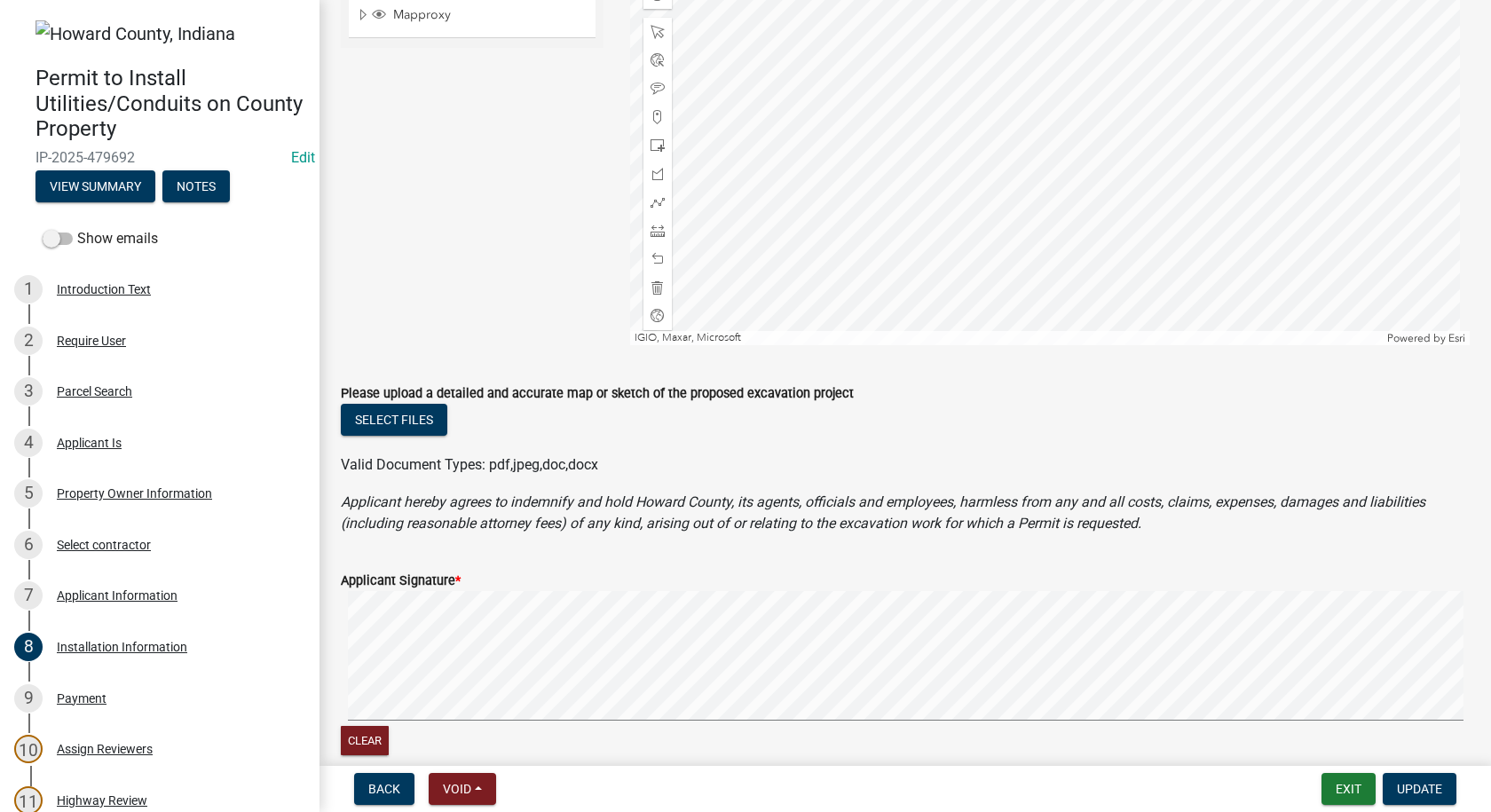
scroll to position [1225, 0]
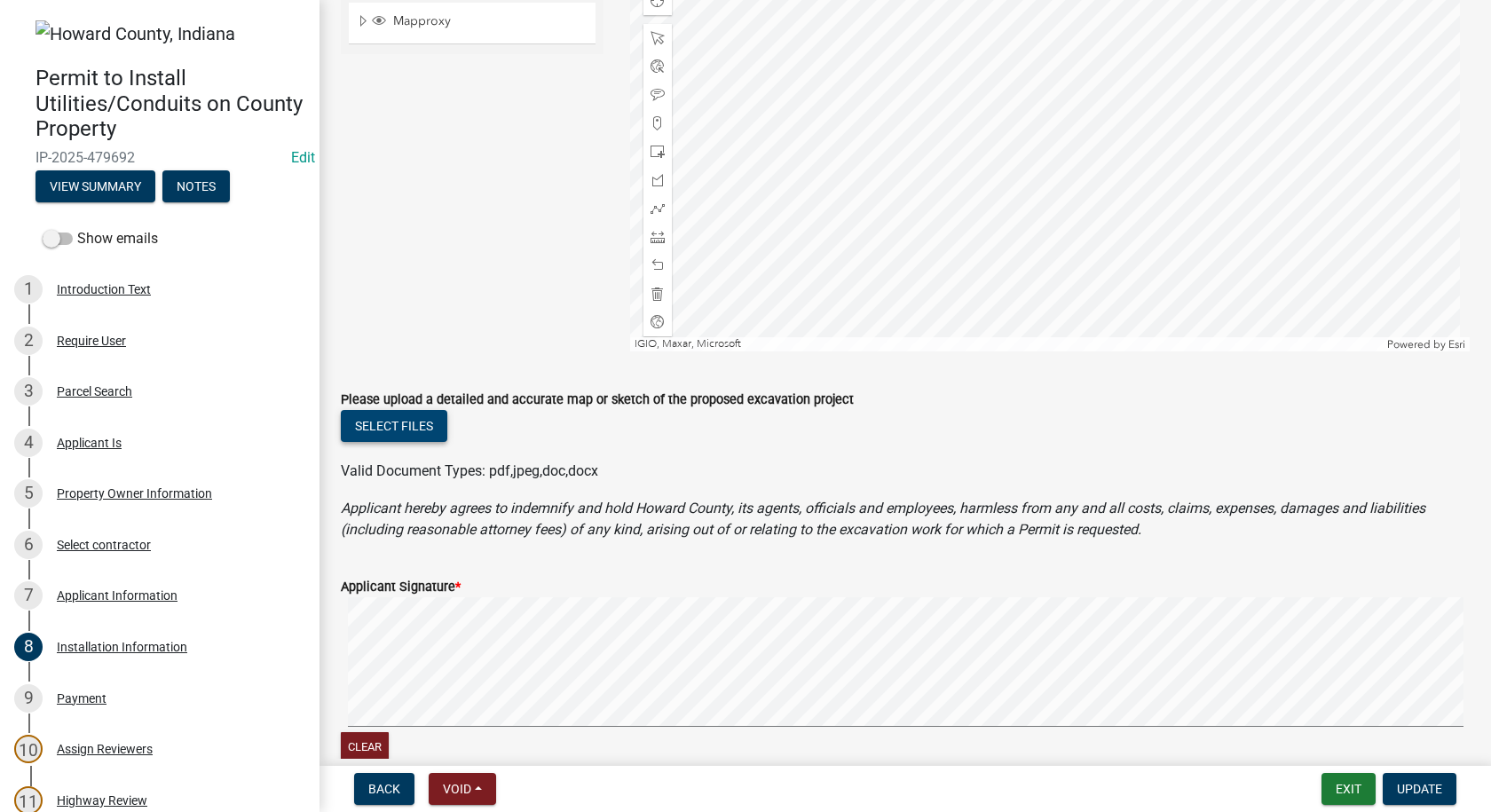
click at [373, 422] on button "Select files" at bounding box center [394, 426] width 106 height 32
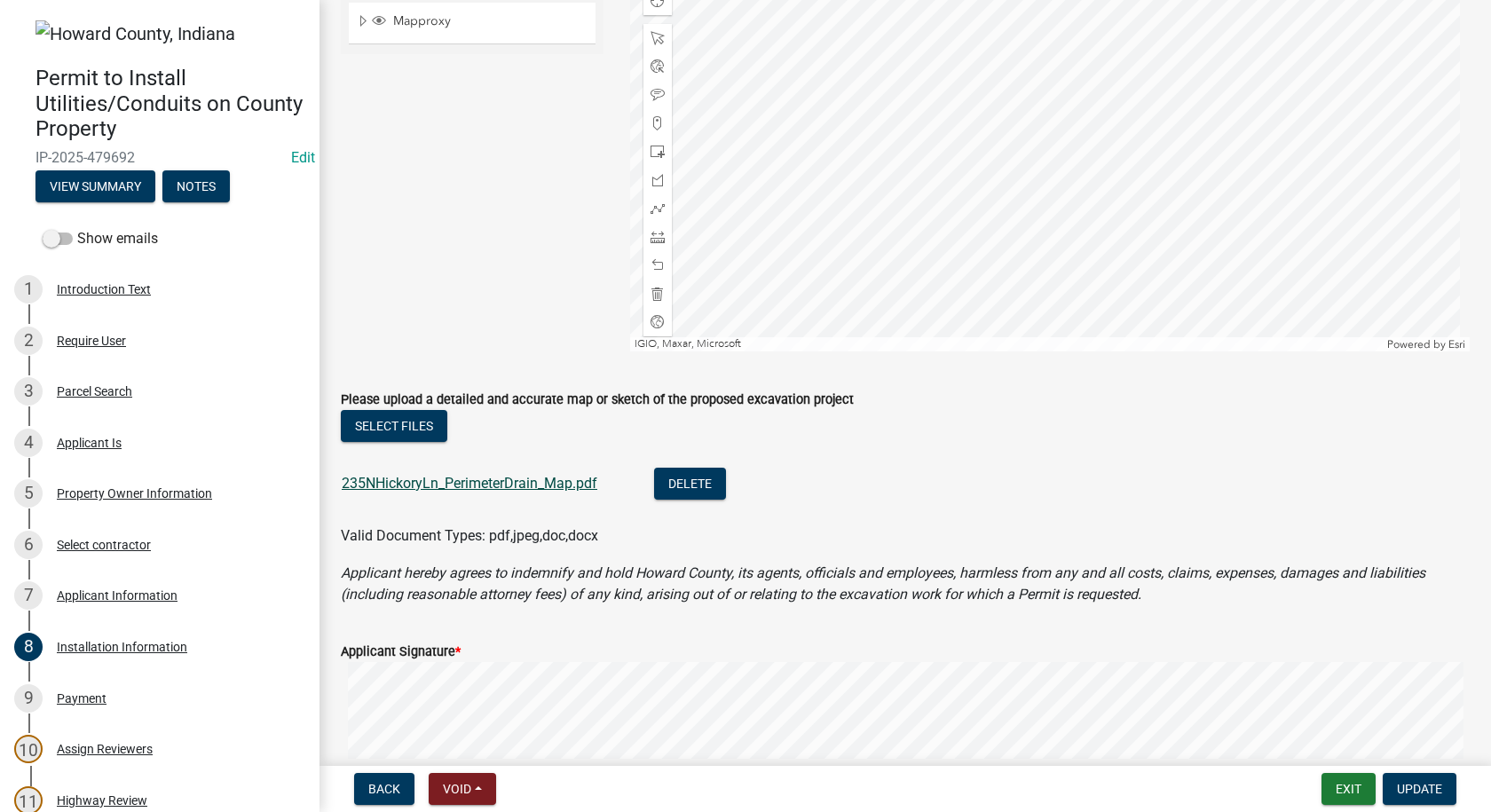
click at [503, 479] on link "235NHickoryLn_PerimeterDrain_Map.pdf" at bounding box center [469, 483] width 256 height 17
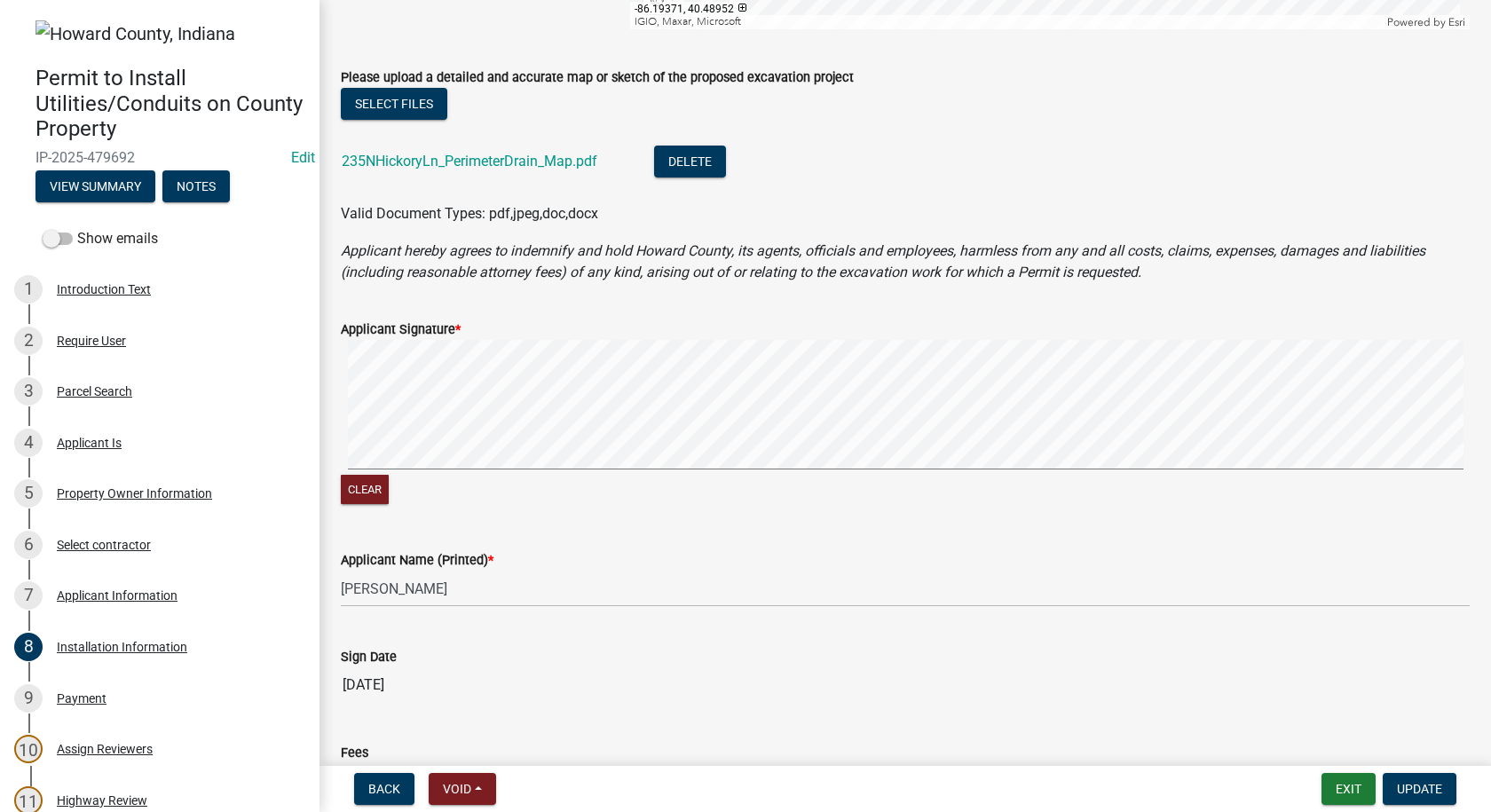
scroll to position [1801, 0]
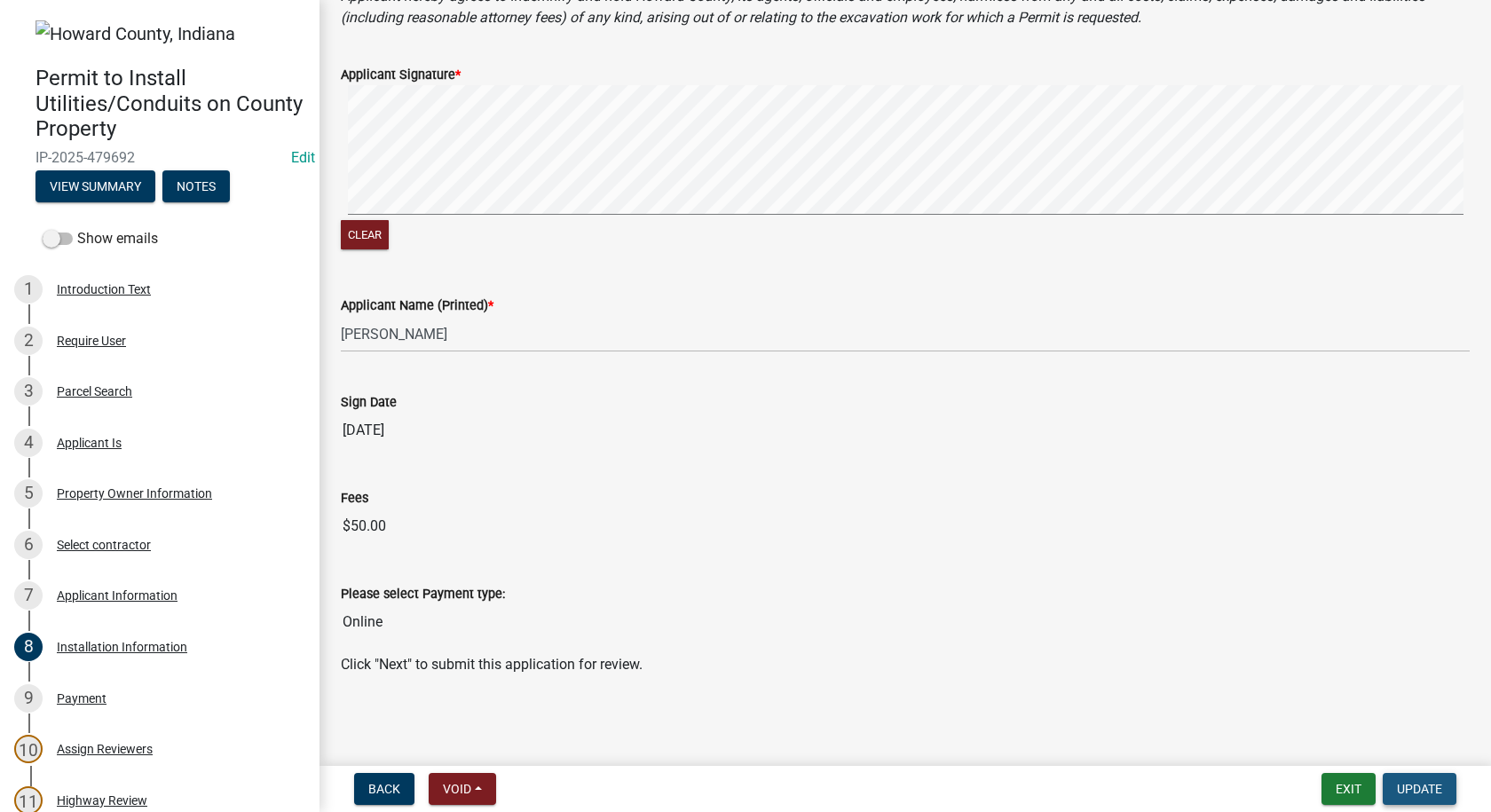
click at [1426, 789] on span "Update" at bounding box center [1420, 788] width 45 height 15
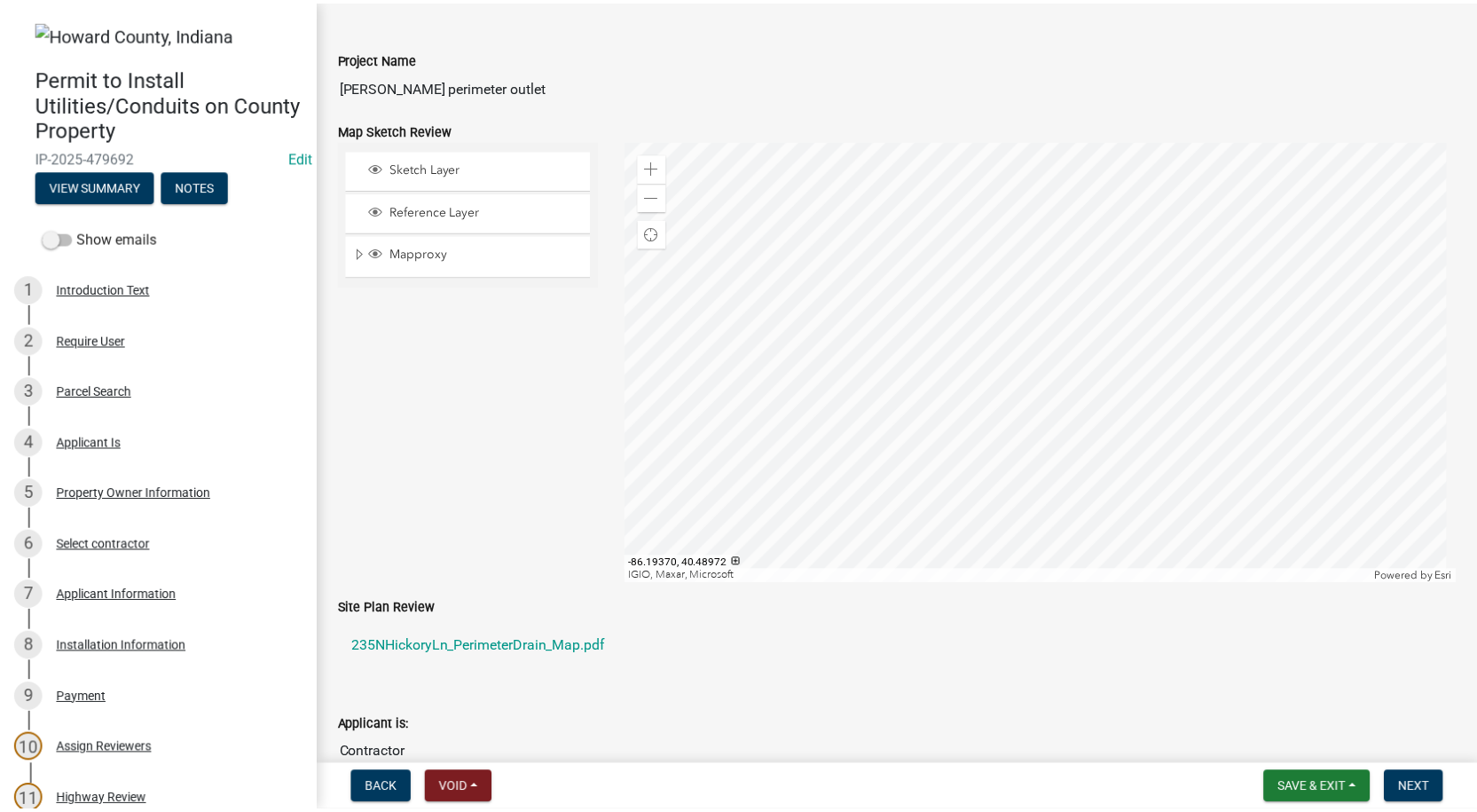
scroll to position [0, 0]
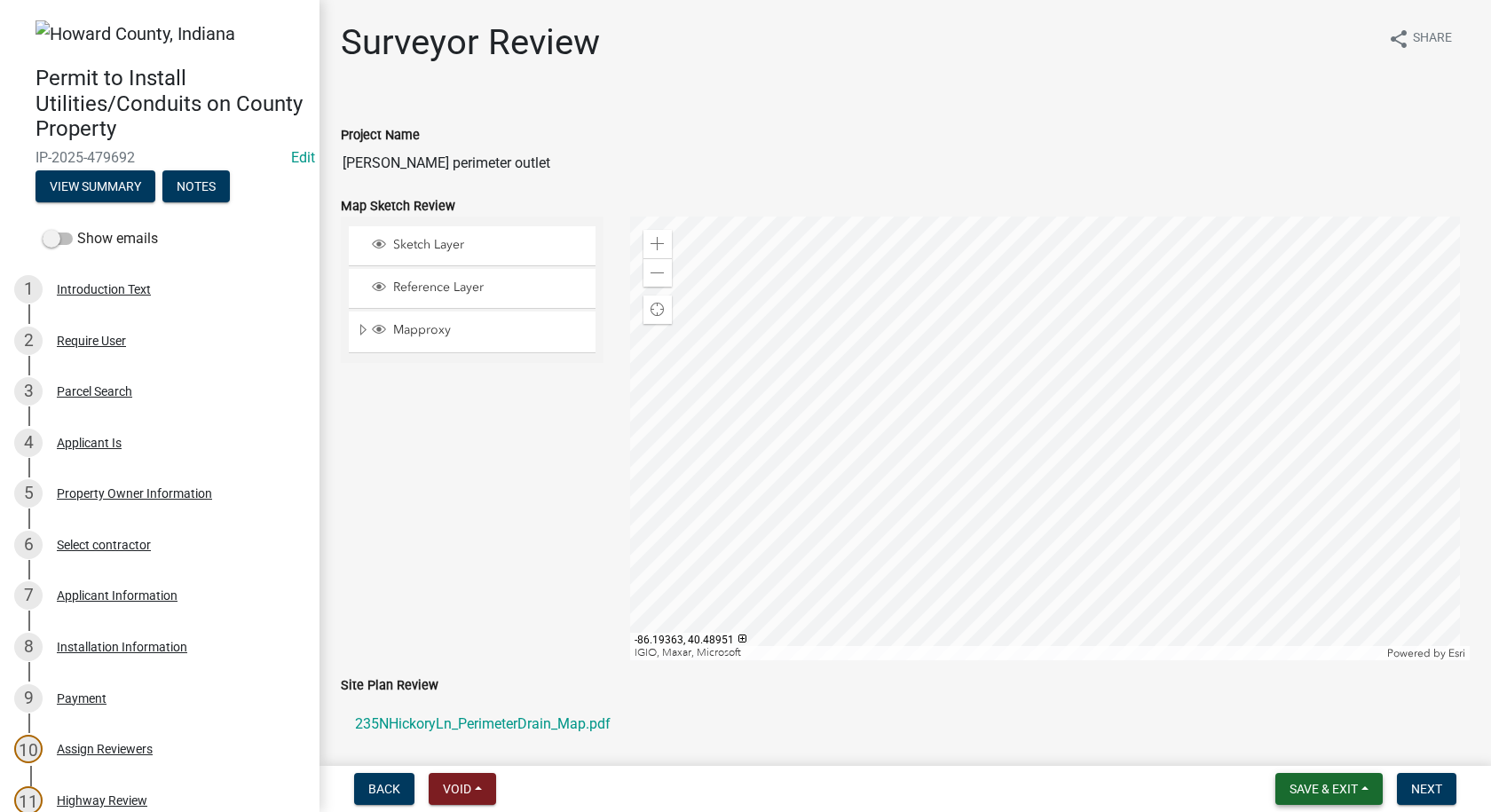
click at [1367, 784] on button "Save & Exit" at bounding box center [1329, 788] width 107 height 32
click at [1300, 738] on button "Save & Exit" at bounding box center [1312, 742] width 142 height 43
